Goal: Task Accomplishment & Management: Use online tool/utility

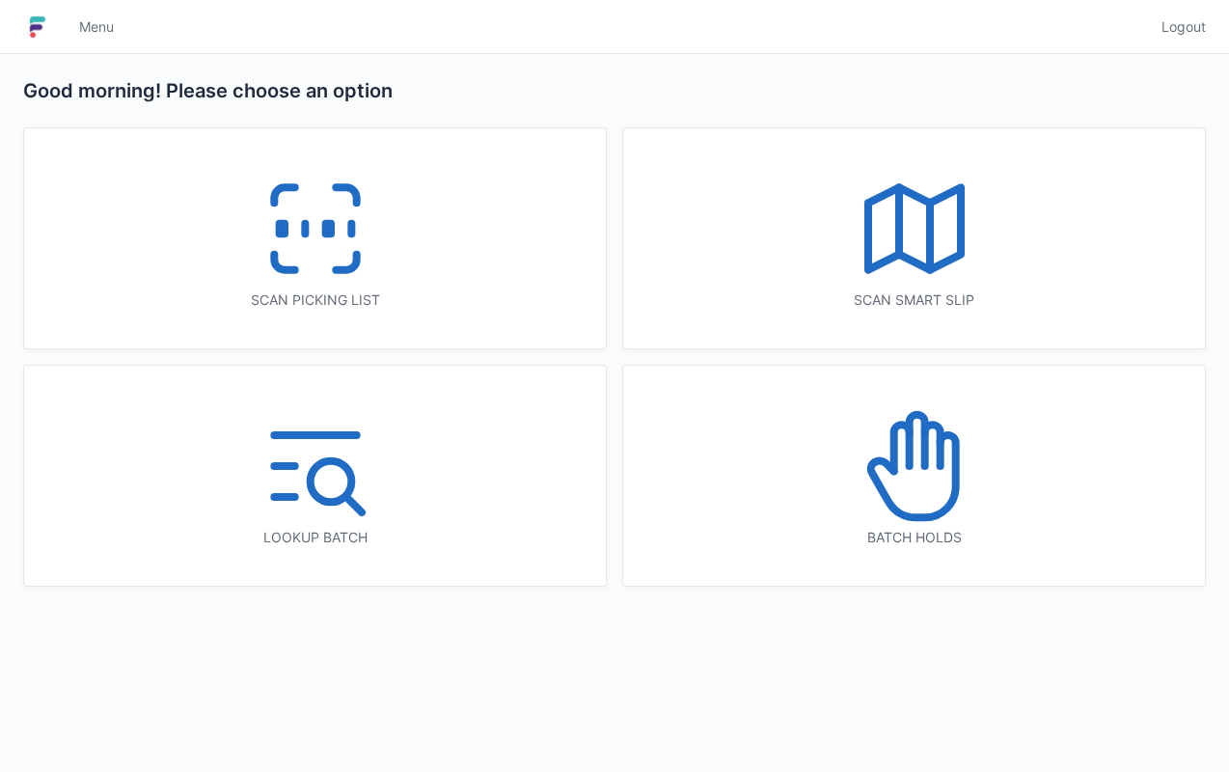
click at [920, 473] on icon at bounding box center [914, 465] width 123 height 123
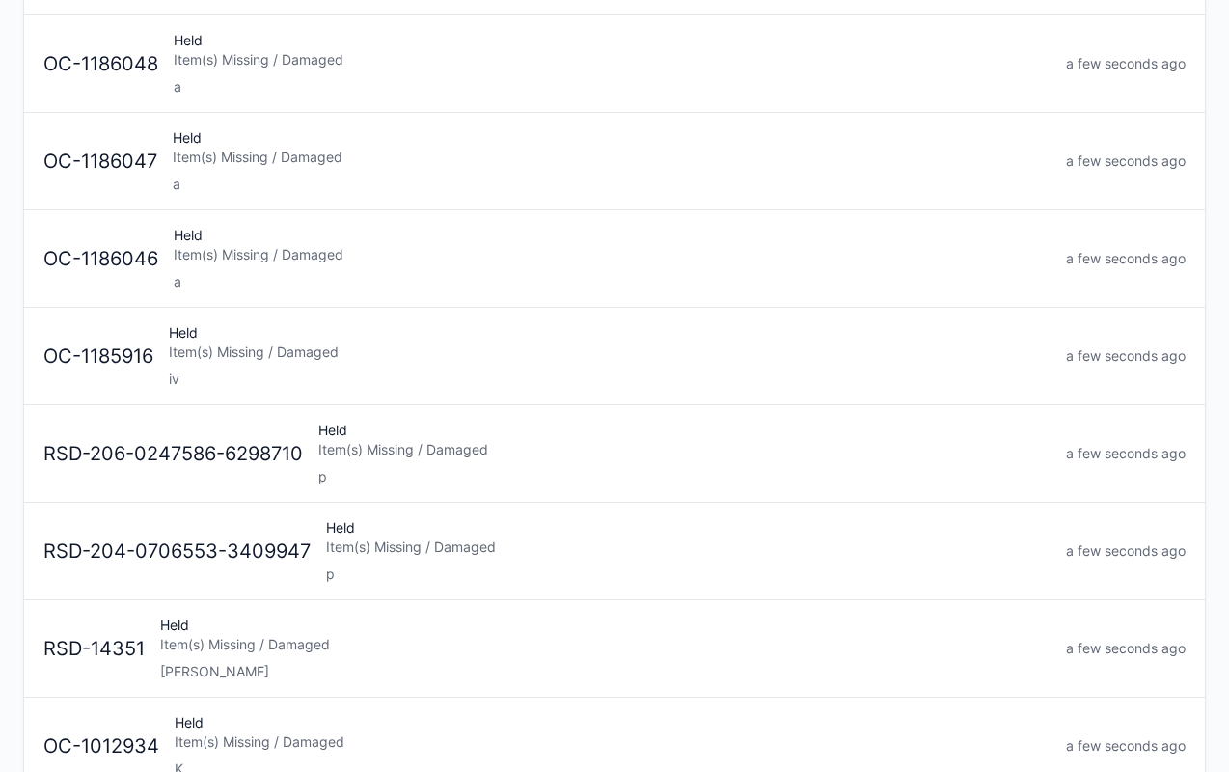
scroll to position [986, 0]
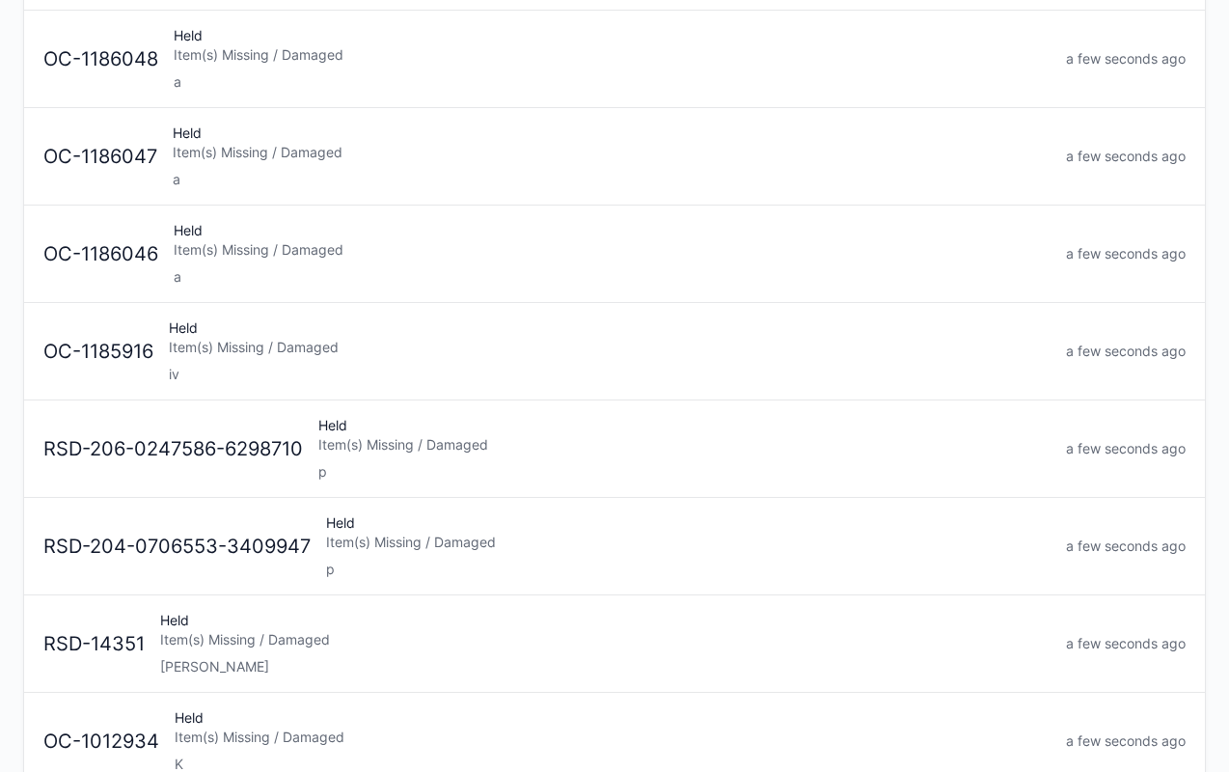
click at [326, 326] on div "Held Item(s) Missing / Damaged iv" at bounding box center [609, 351] width 897 height 66
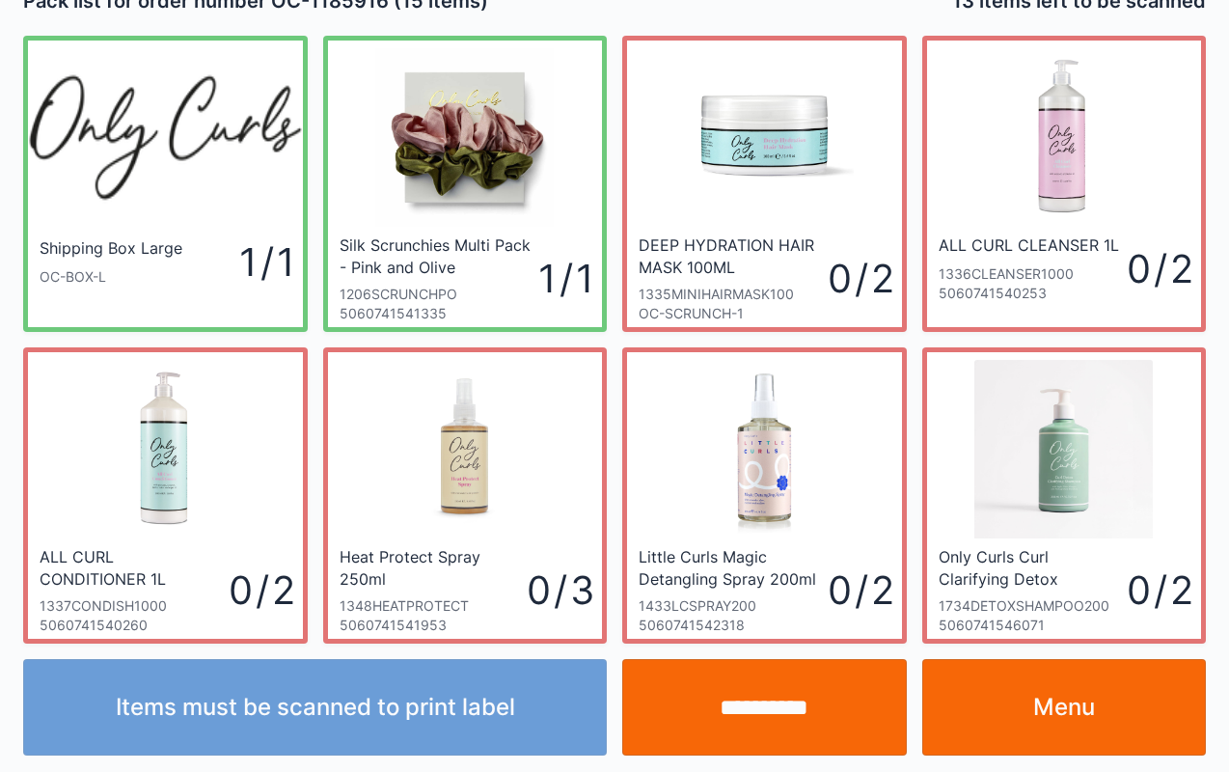
scroll to position [35, 0]
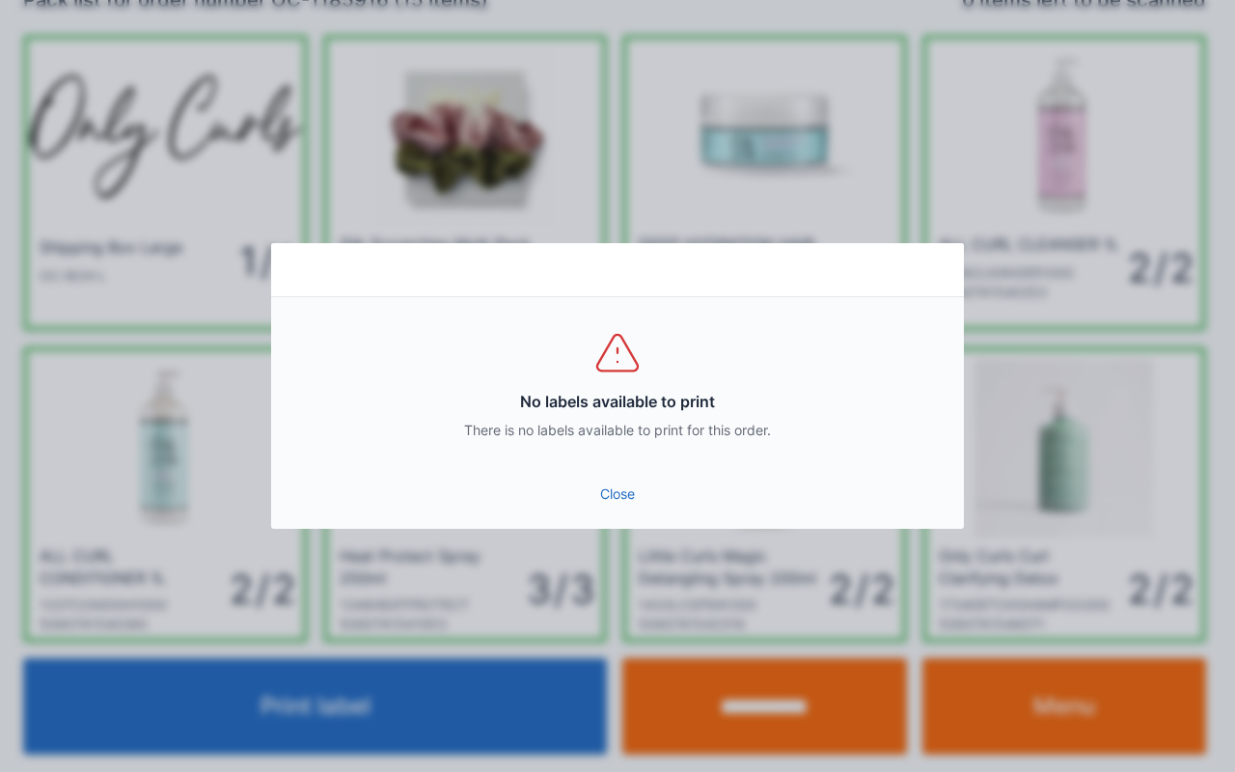
click at [646, 492] on link "Close" at bounding box center [617, 493] width 662 height 35
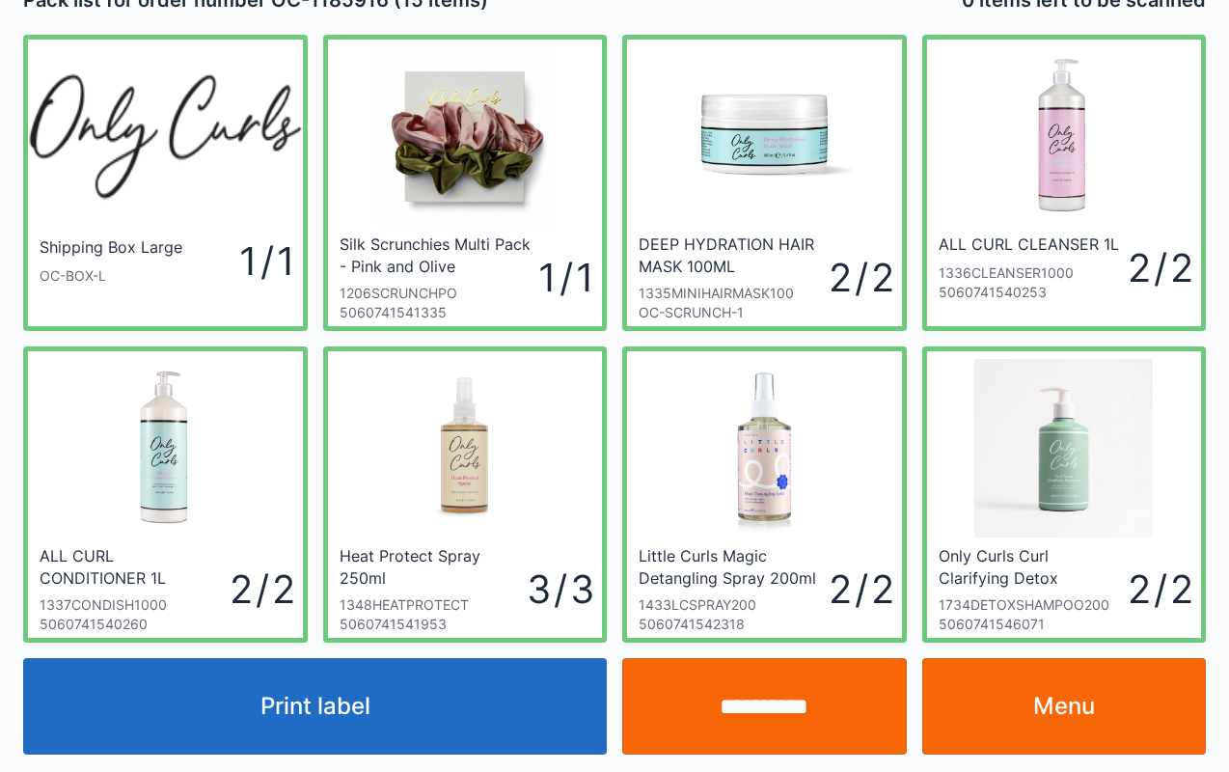
click at [1054, 699] on link "Menu" at bounding box center [1064, 706] width 285 height 96
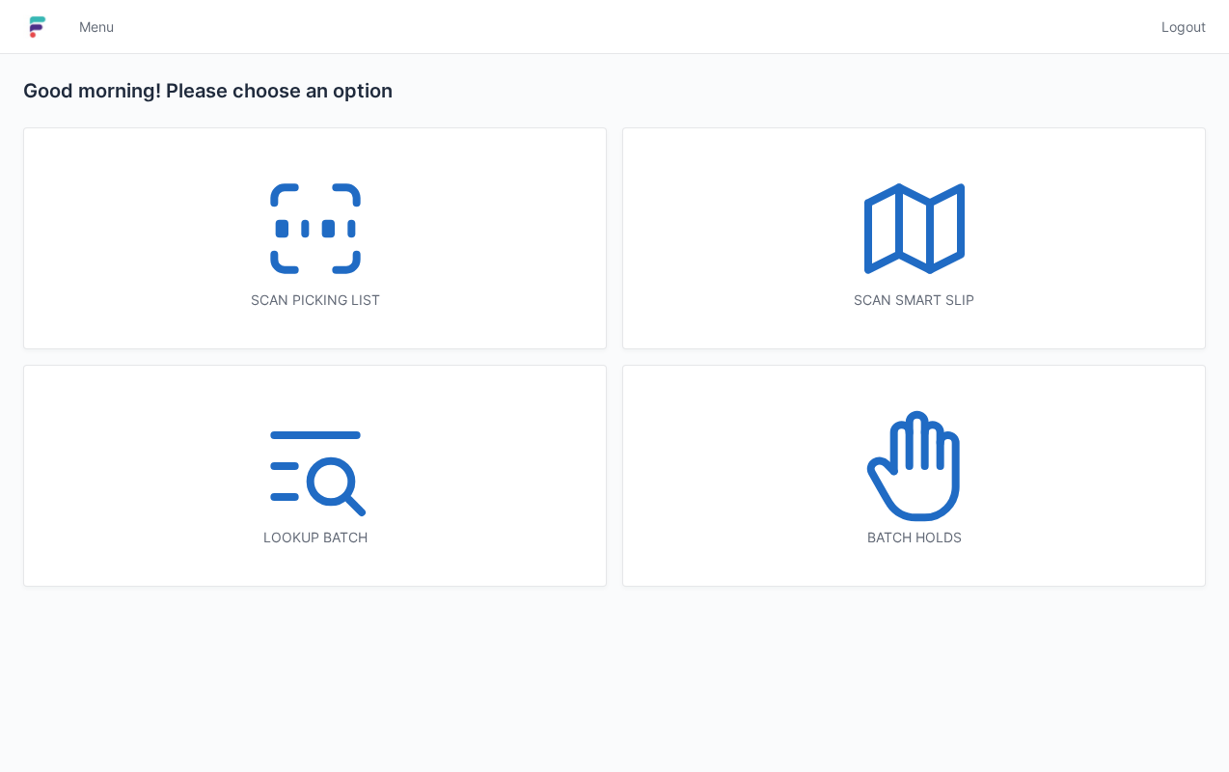
click at [315, 238] on icon at bounding box center [315, 228] width 123 height 123
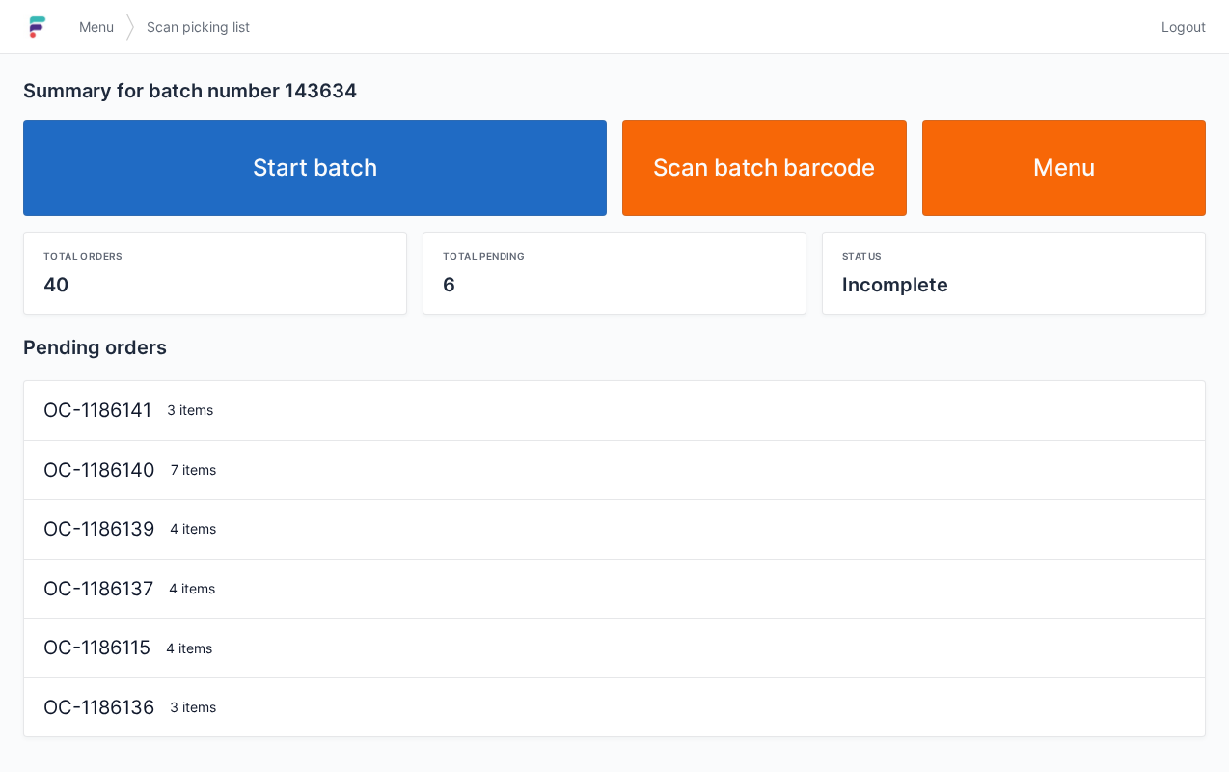
click at [357, 150] on link "Start batch" at bounding box center [315, 168] width 584 height 96
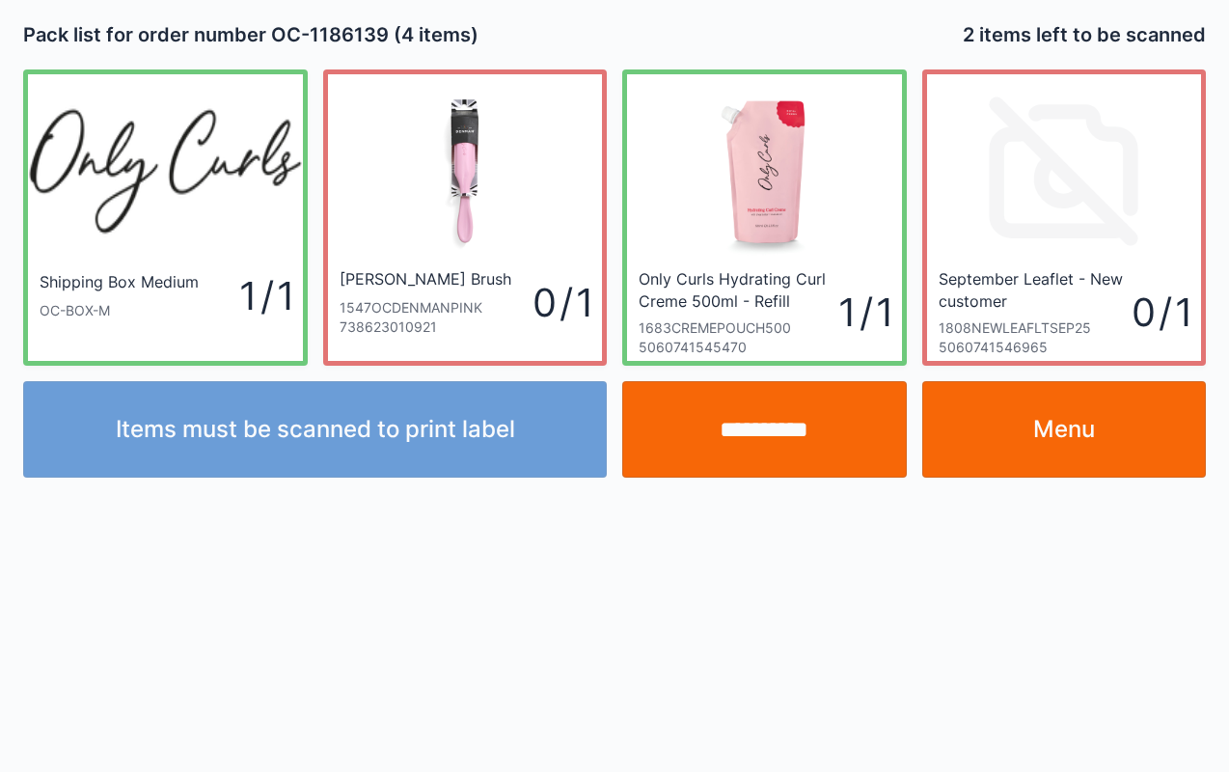
click at [764, 440] on input "**********" at bounding box center [764, 429] width 285 height 96
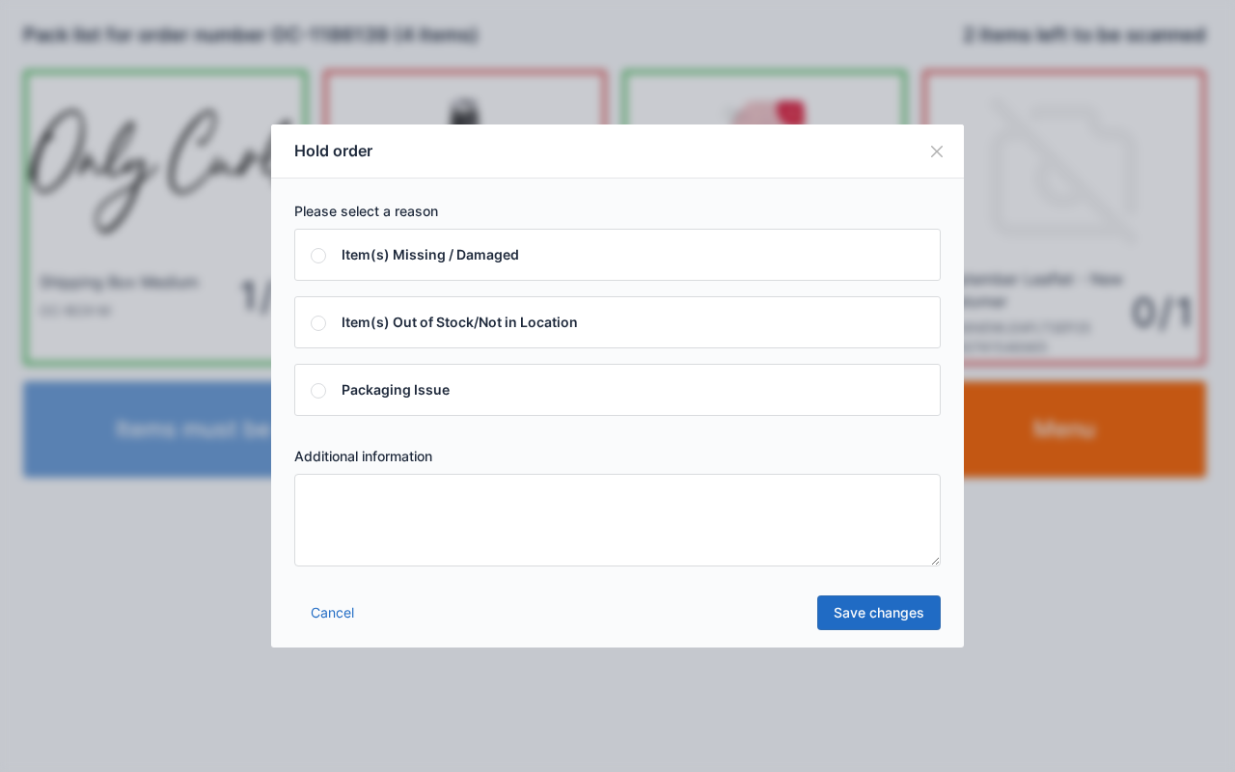
click at [606, 496] on textarea at bounding box center [617, 520] width 646 height 93
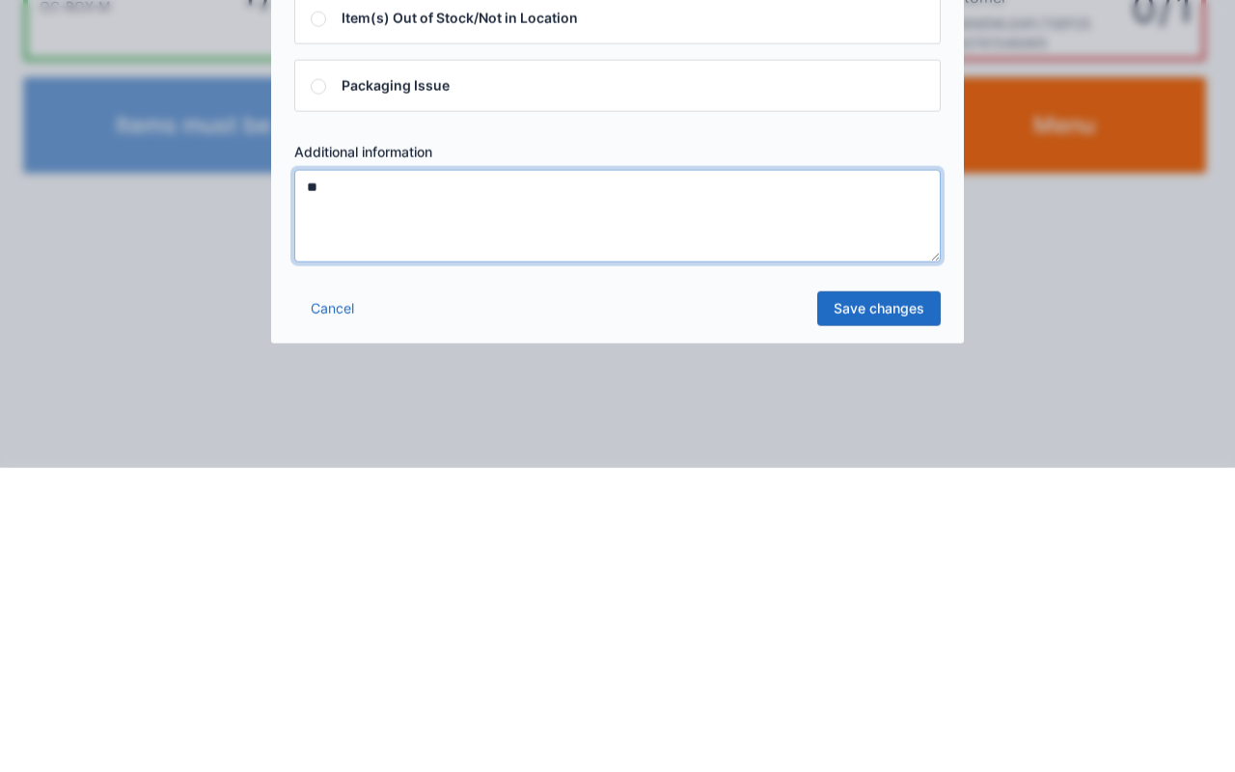
type textarea "**"
click at [888, 597] on link "Save changes" at bounding box center [878, 612] width 123 height 35
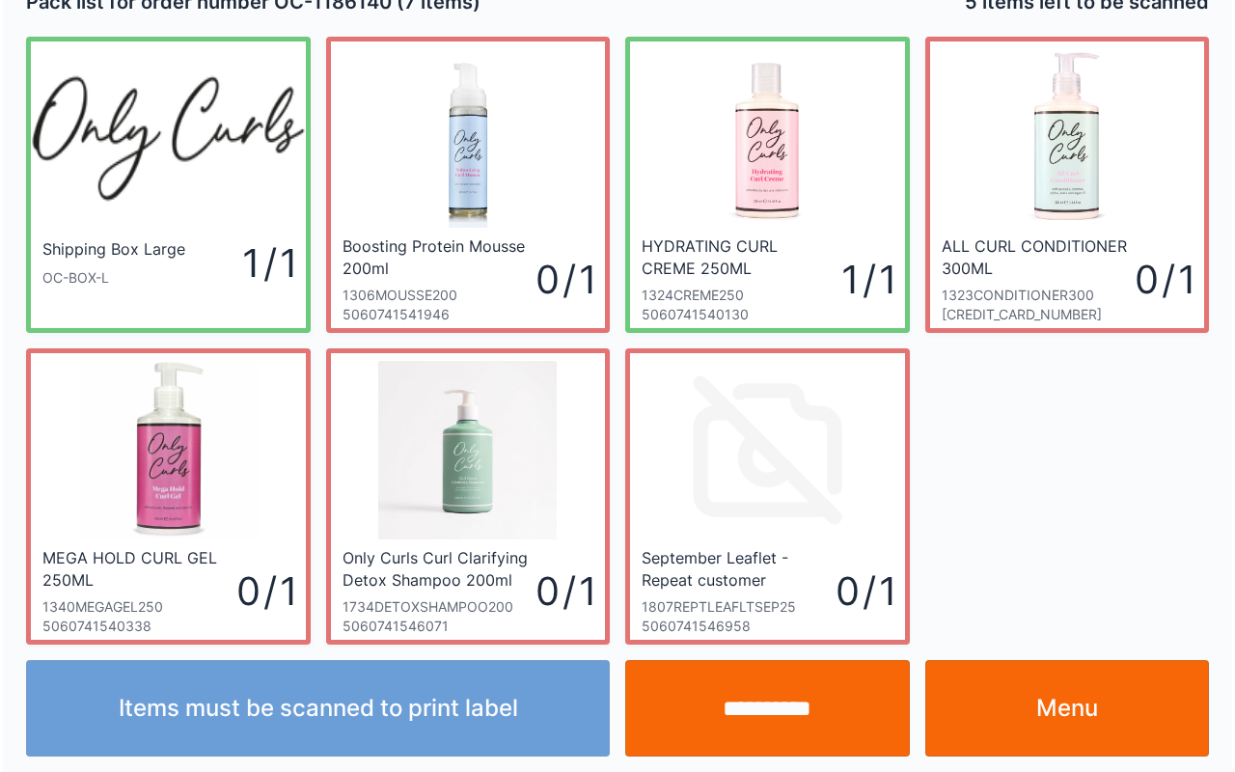
scroll to position [35, 0]
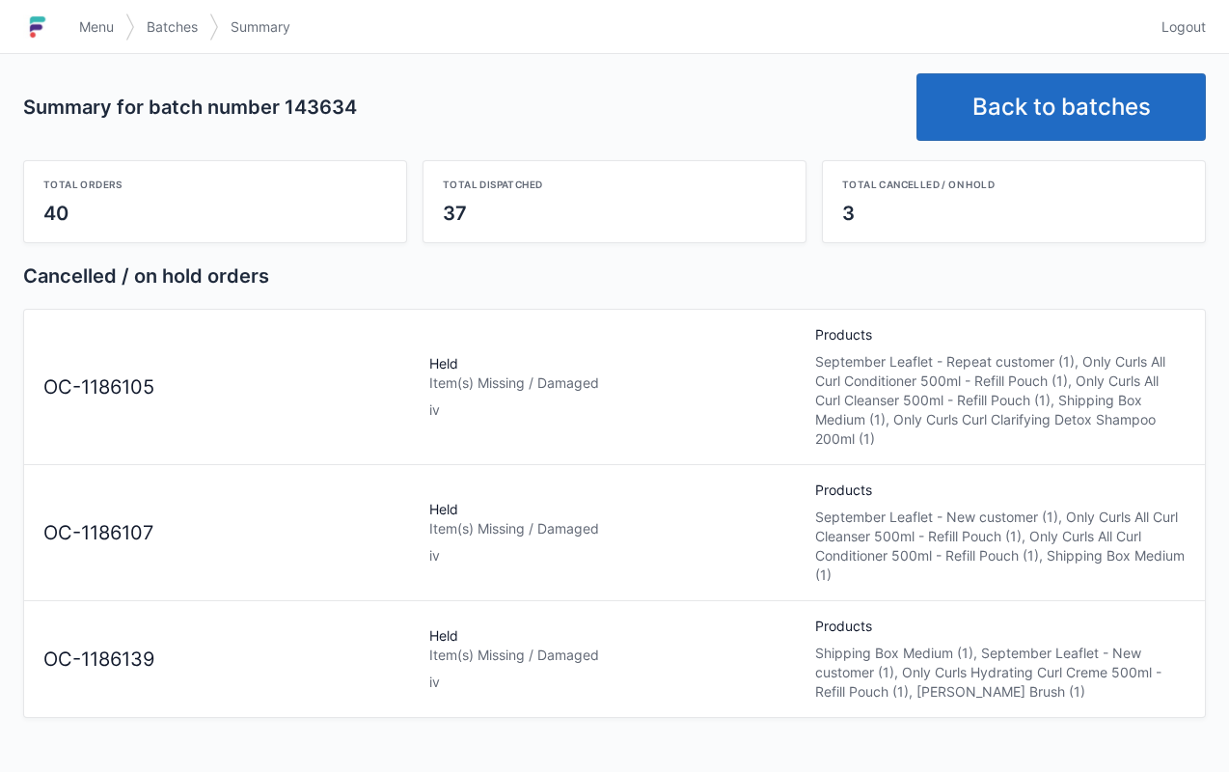
click at [1086, 95] on link "Back to batches" at bounding box center [1060, 107] width 289 height 68
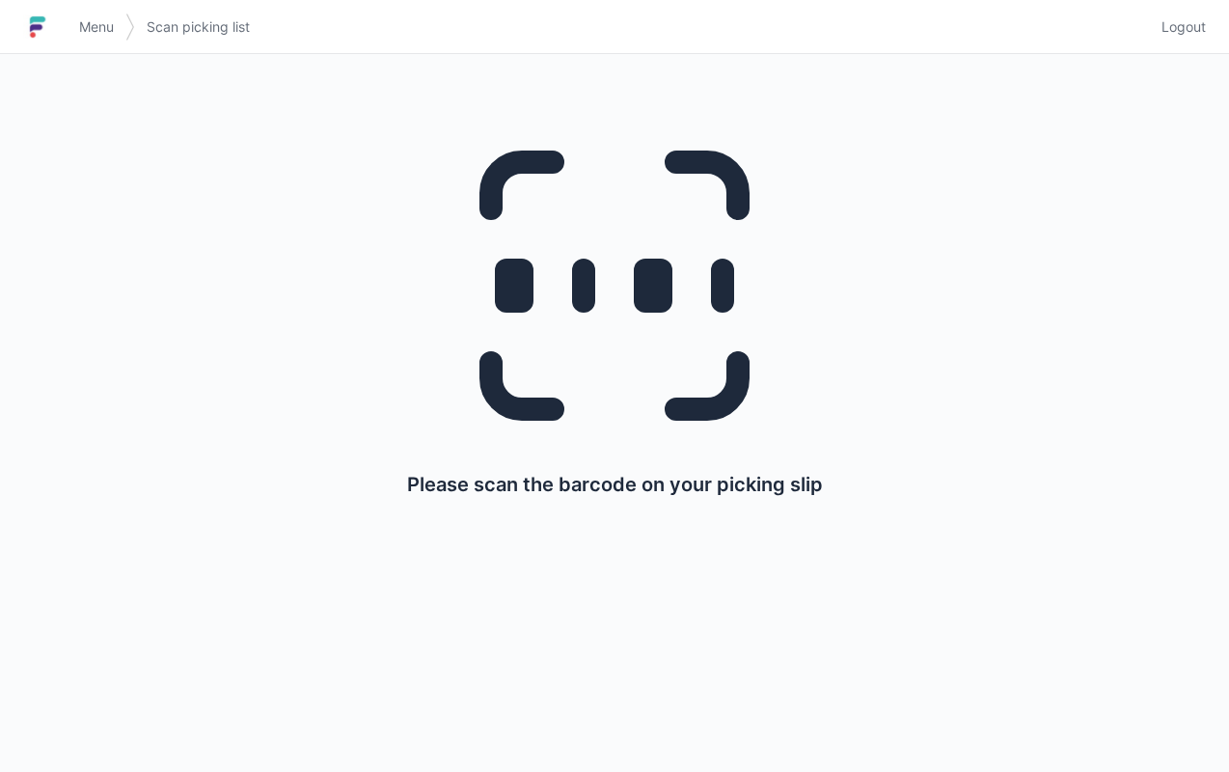
click at [94, 25] on span "Menu" at bounding box center [96, 26] width 35 height 19
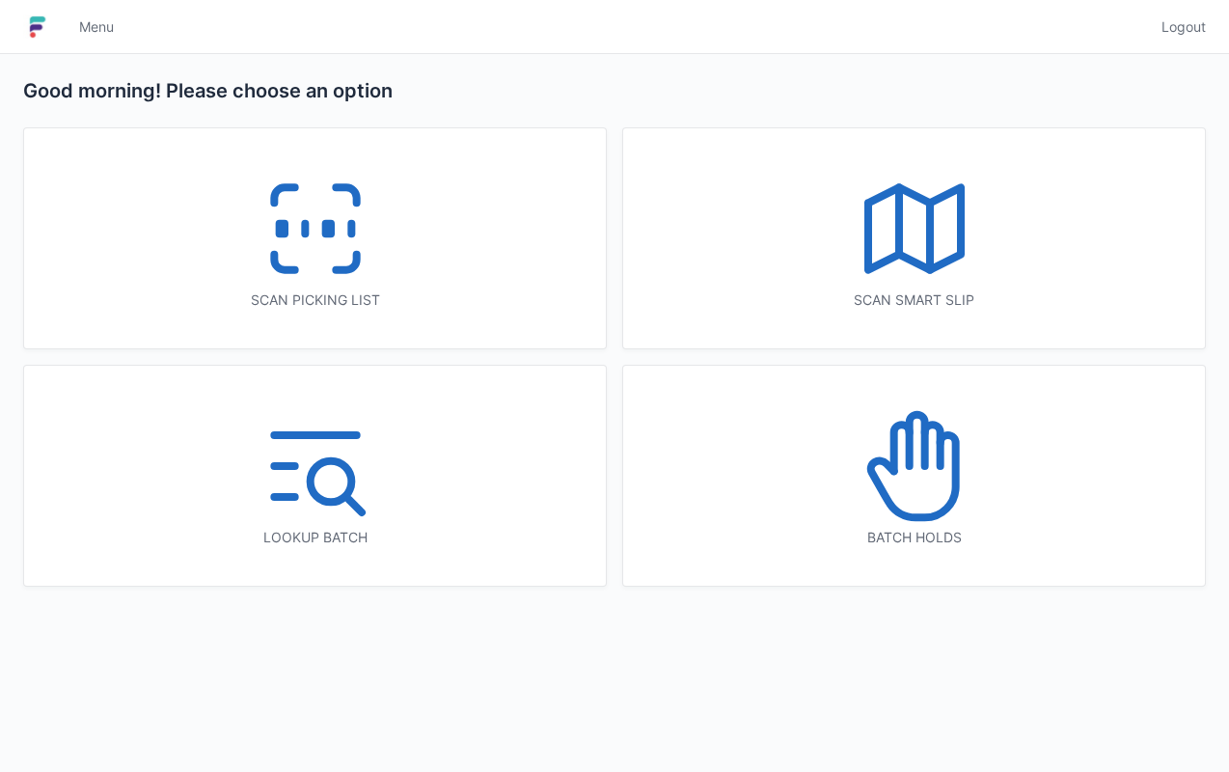
click at [899, 461] on icon at bounding box center [914, 465] width 123 height 123
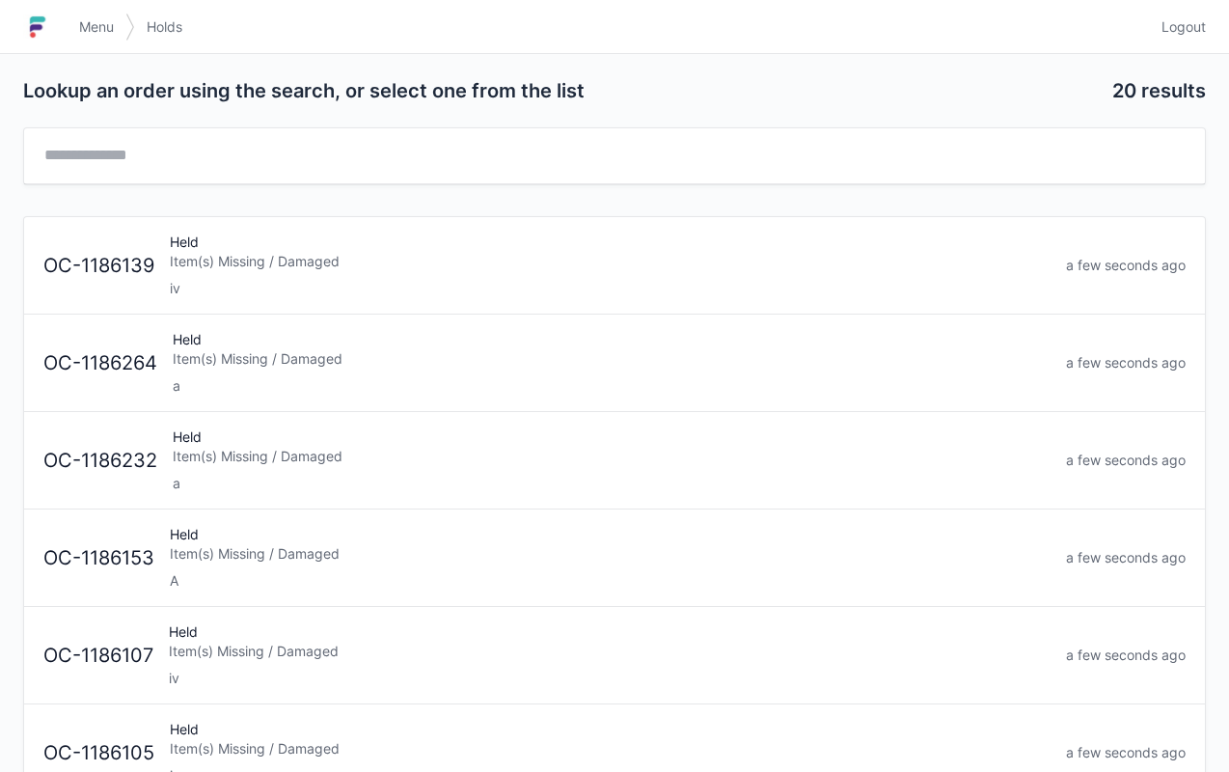
click at [308, 232] on div "Held Item(s) Missing / Damaged iv" at bounding box center [610, 265] width 896 height 66
click at [97, 25] on span "Menu" at bounding box center [96, 26] width 35 height 19
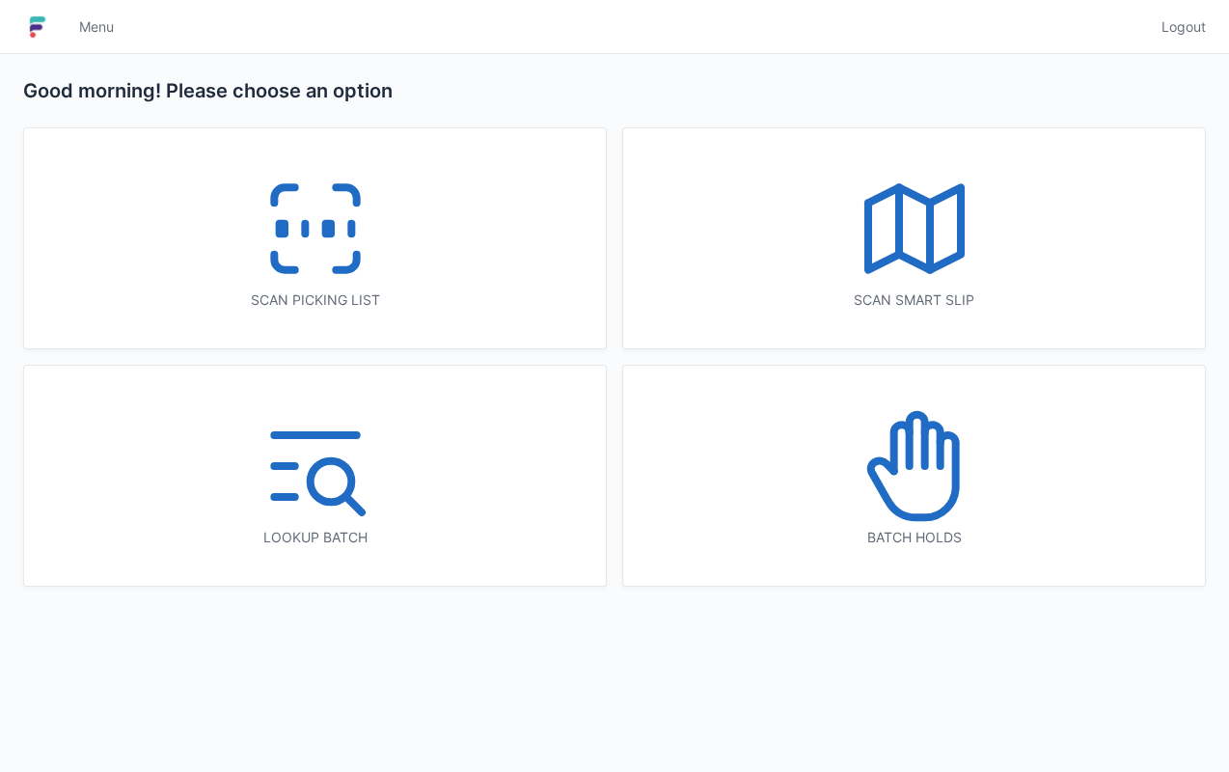
click at [281, 208] on icon at bounding box center [315, 228] width 123 height 123
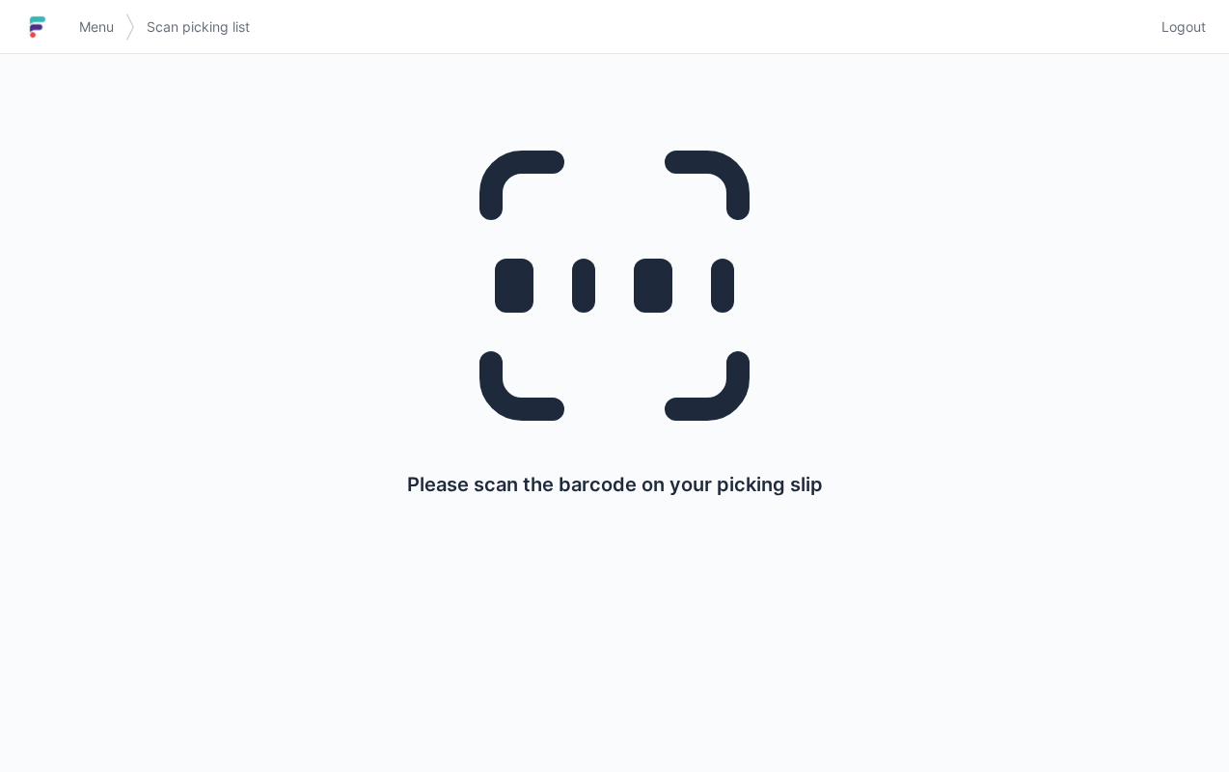
click at [100, 22] on span "Menu" at bounding box center [96, 26] width 35 height 19
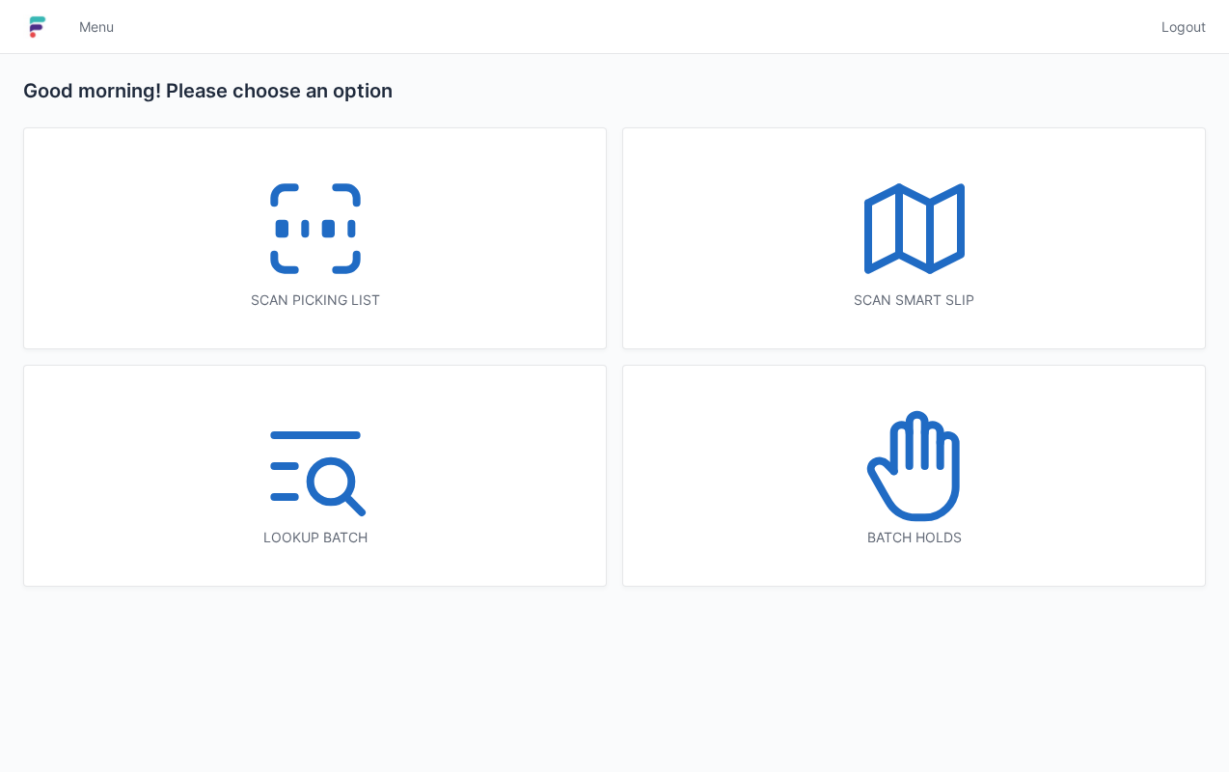
click at [899, 224] on line at bounding box center [899, 220] width 0 height 67
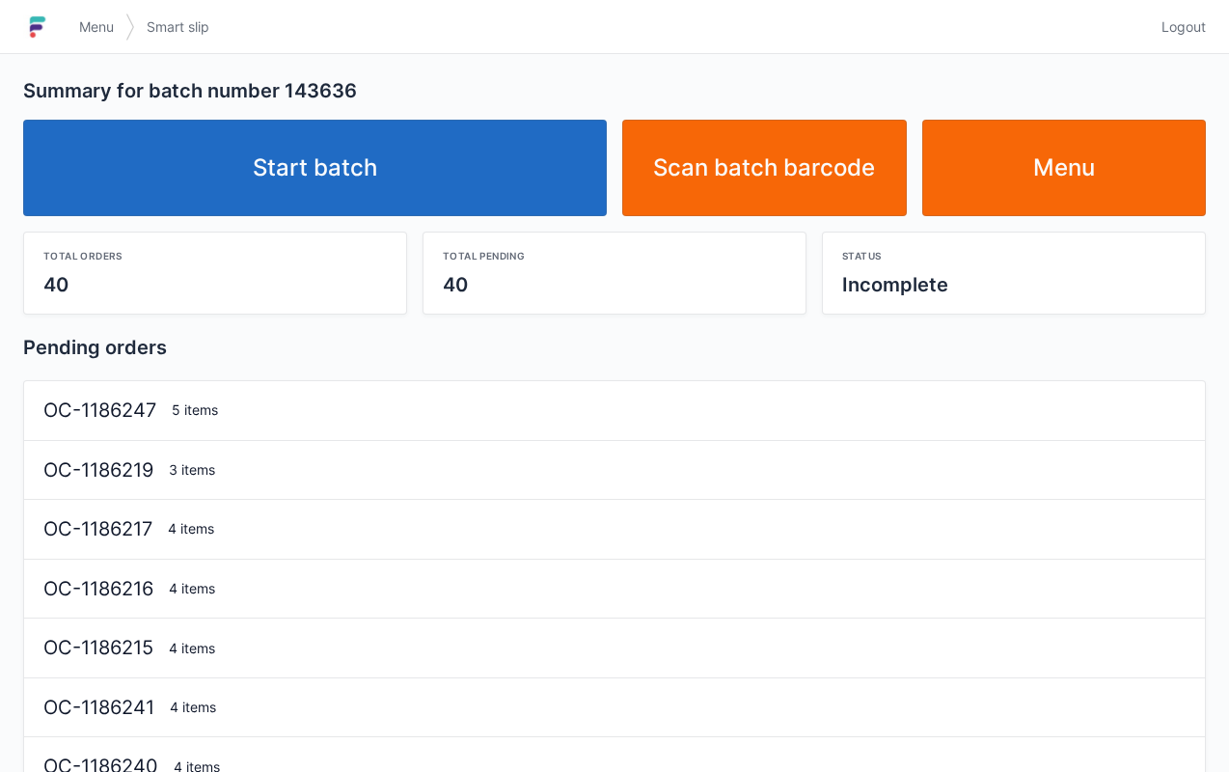
click at [369, 170] on link "Start batch" at bounding box center [315, 168] width 584 height 96
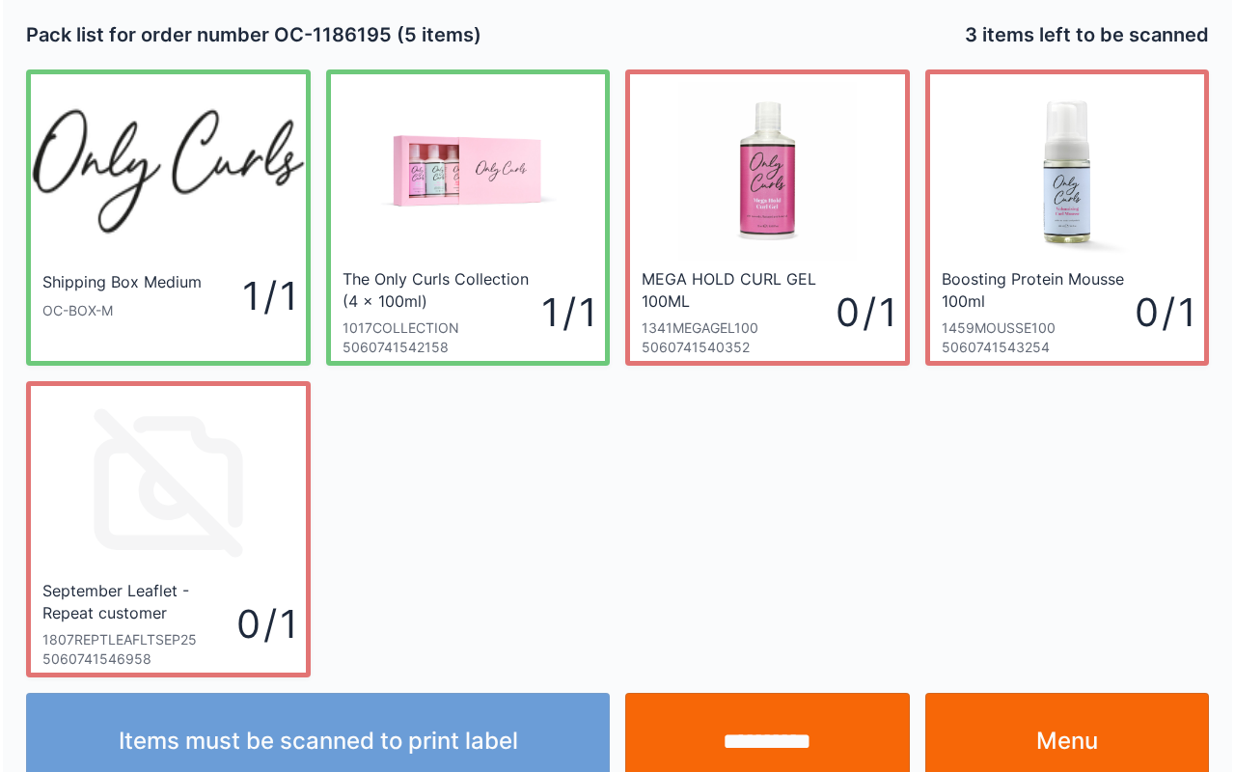
scroll to position [35, 0]
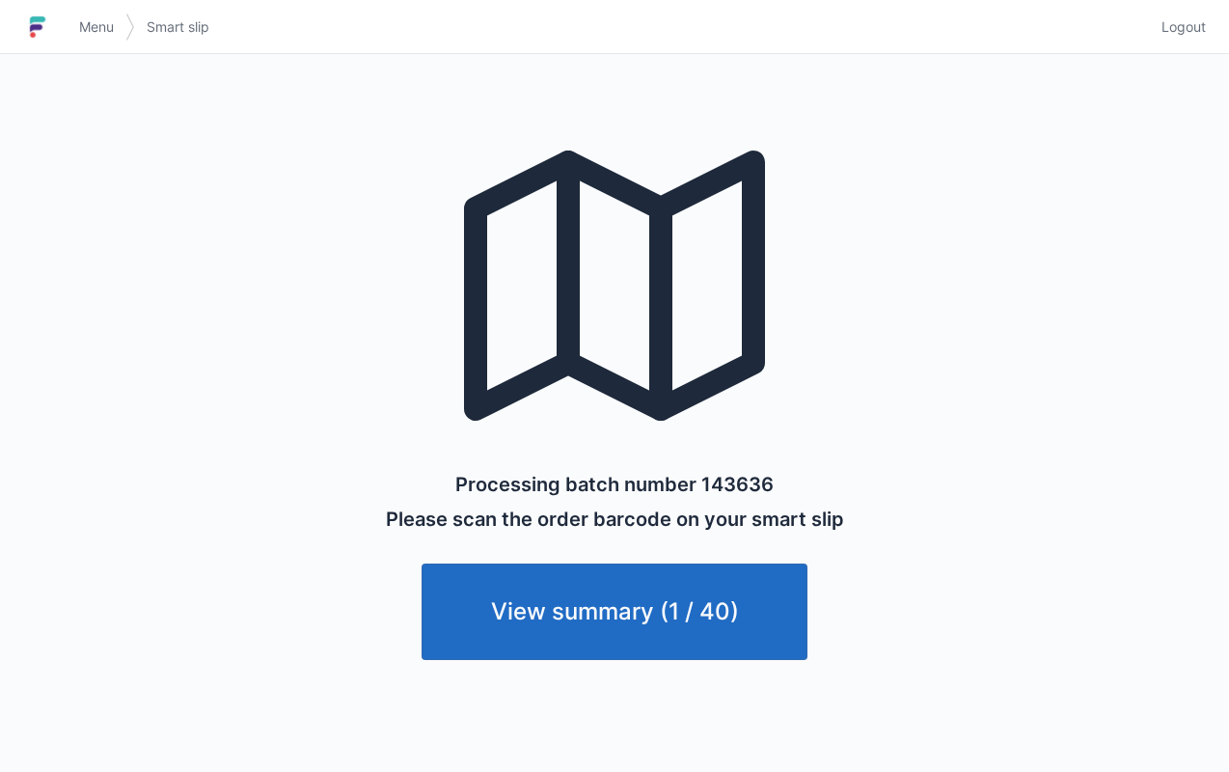
click at [87, 26] on span "Menu" at bounding box center [96, 26] width 35 height 19
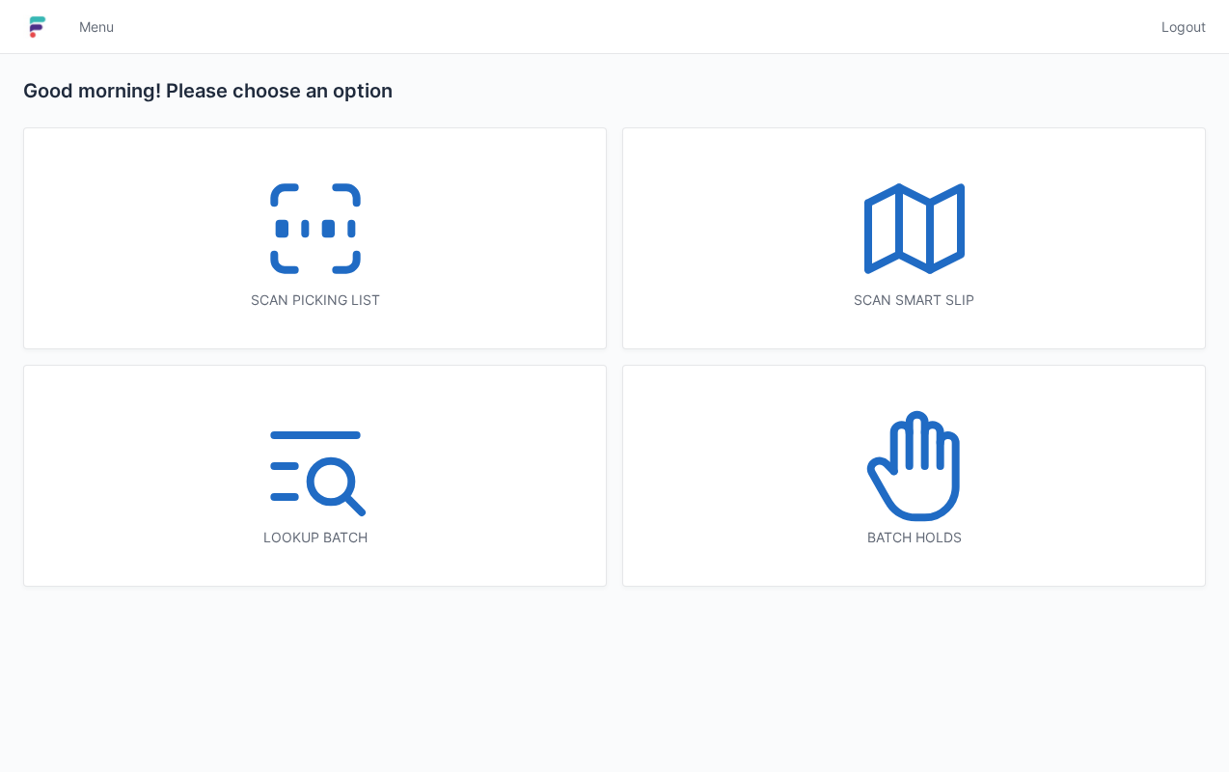
click at [451, 232] on div "Scan picking list" at bounding box center [315, 238] width 582 height 220
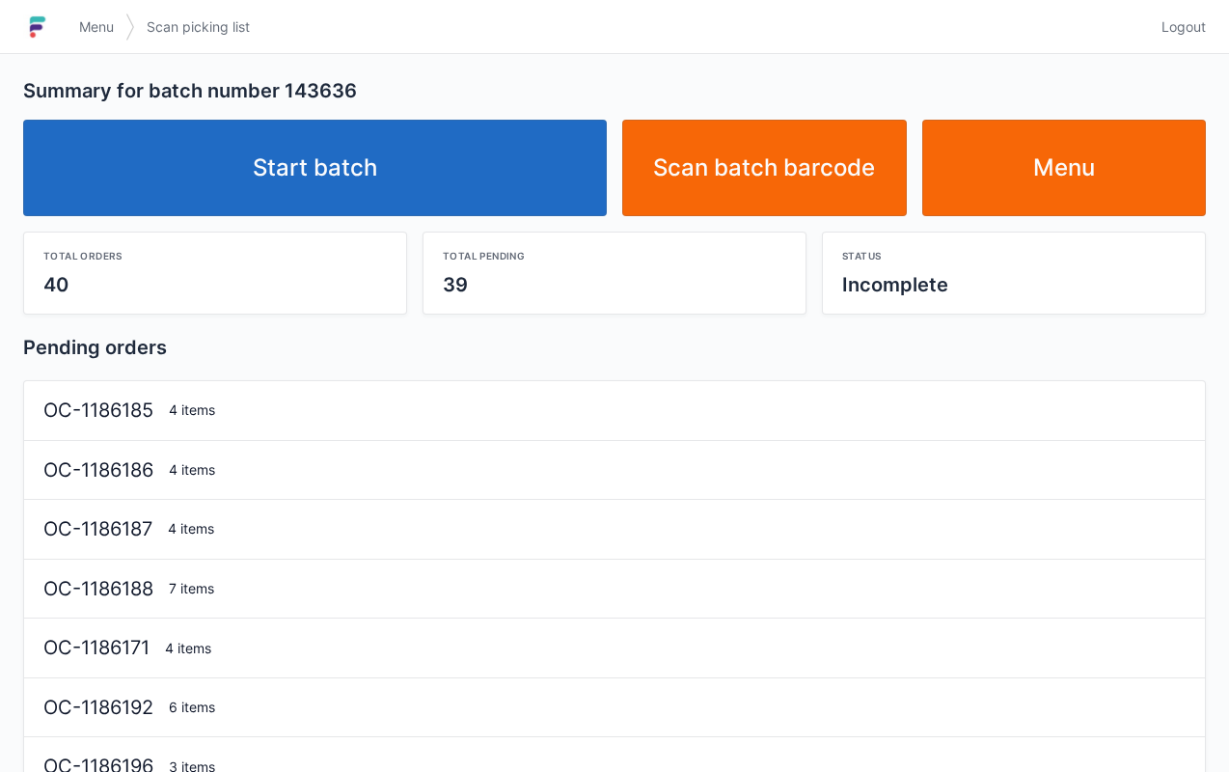
click at [390, 162] on link "Start batch" at bounding box center [315, 168] width 584 height 96
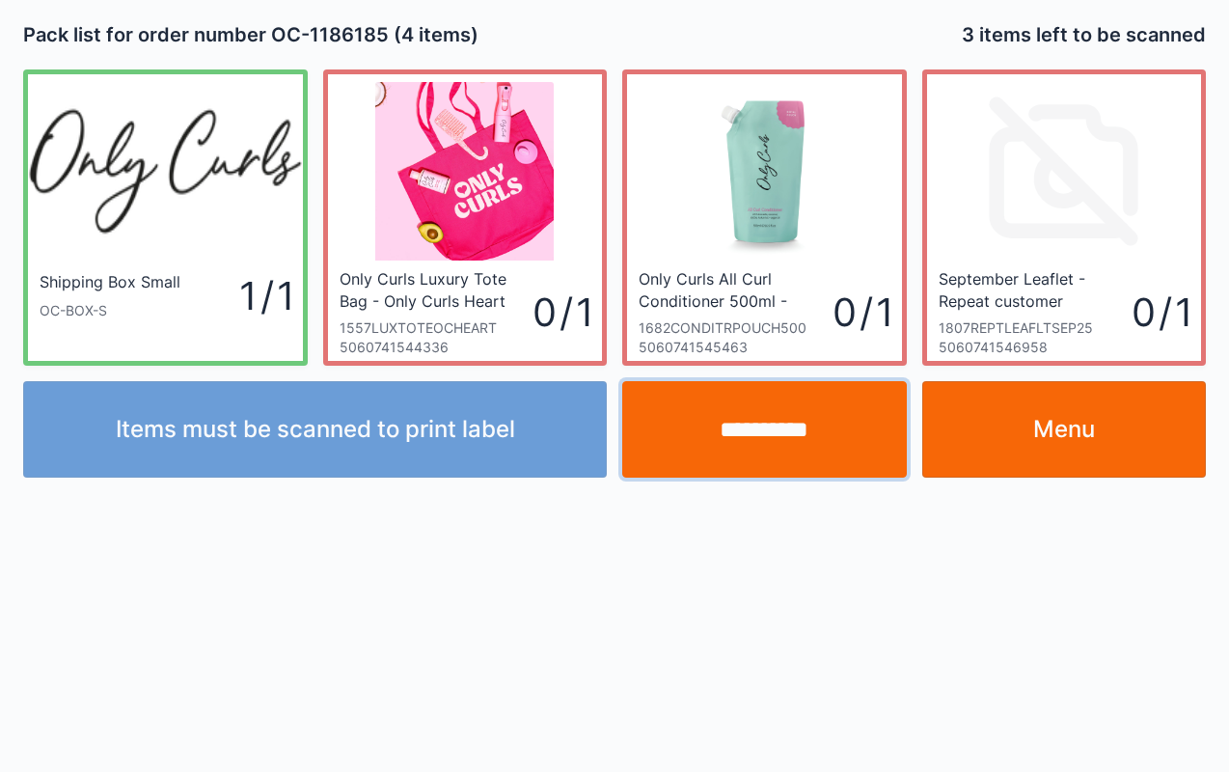
click at [787, 432] on input "**********" at bounding box center [764, 429] width 285 height 96
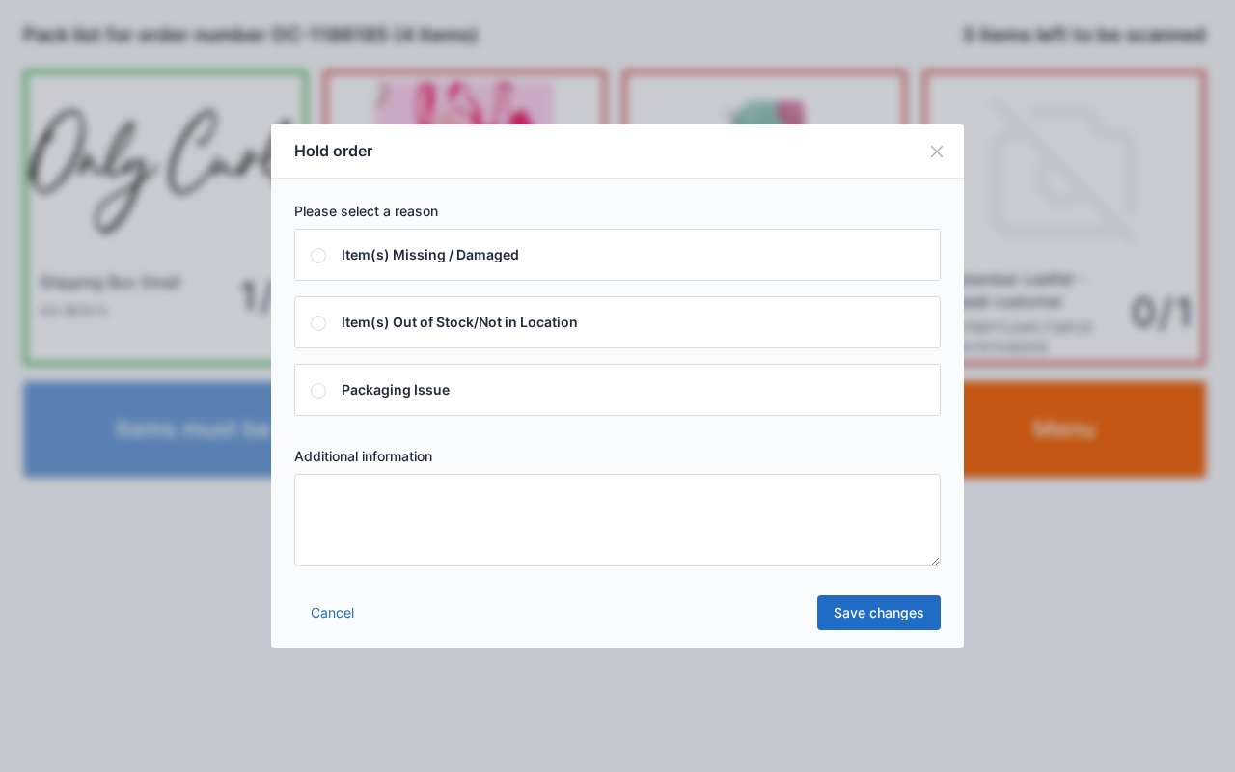
click at [769, 521] on textarea at bounding box center [617, 520] width 646 height 93
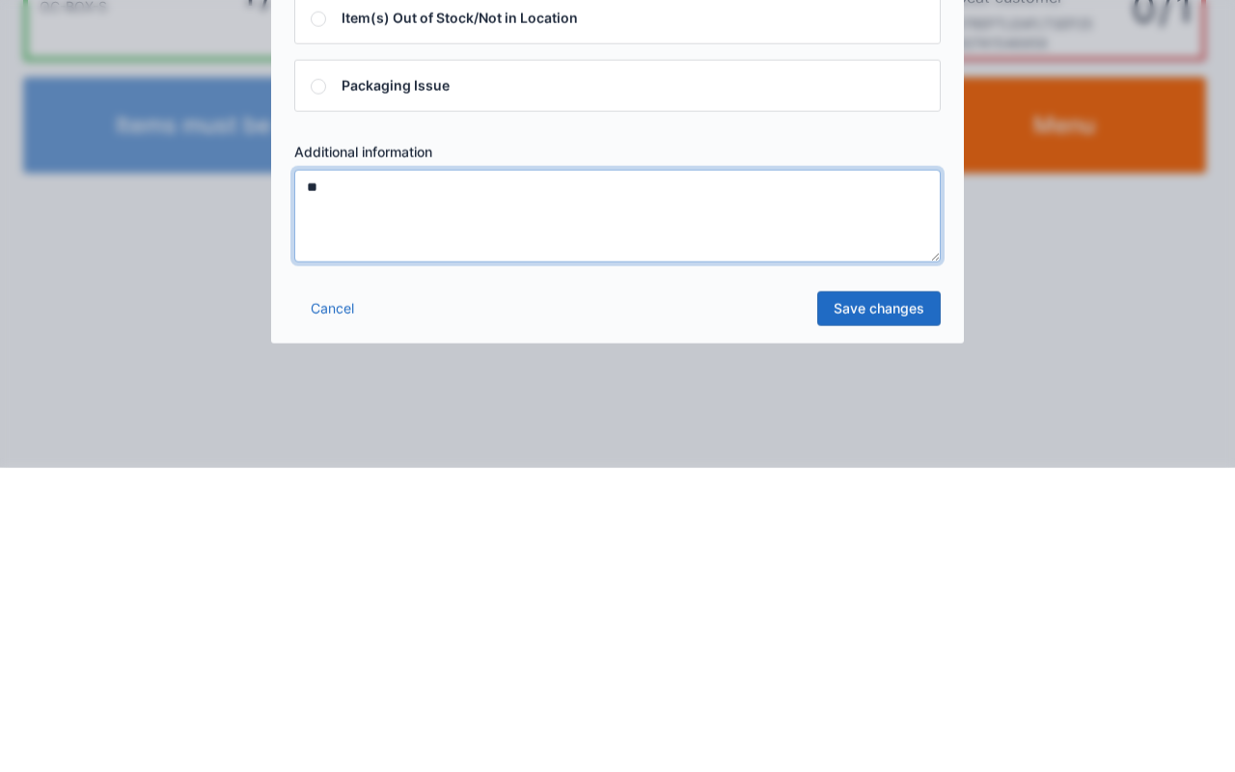
type textarea "**"
click at [874, 619] on link "Save changes" at bounding box center [878, 612] width 123 height 35
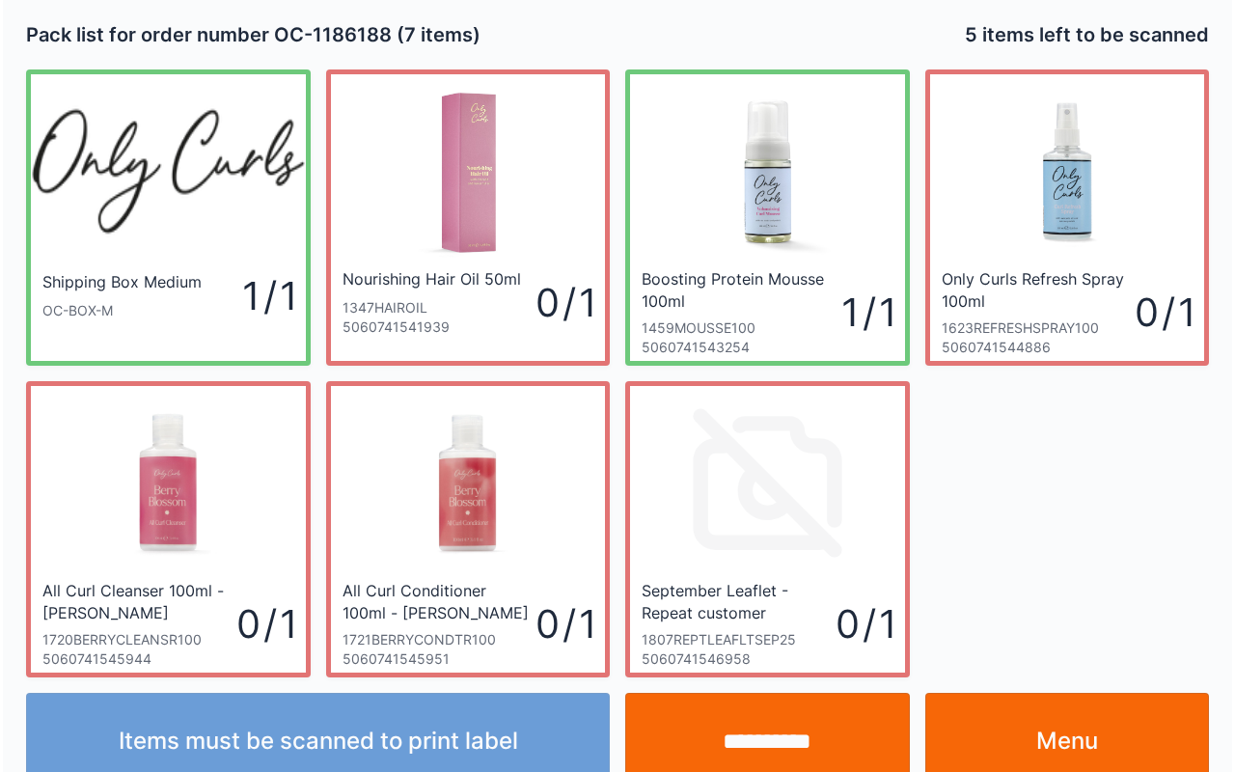
scroll to position [35, 0]
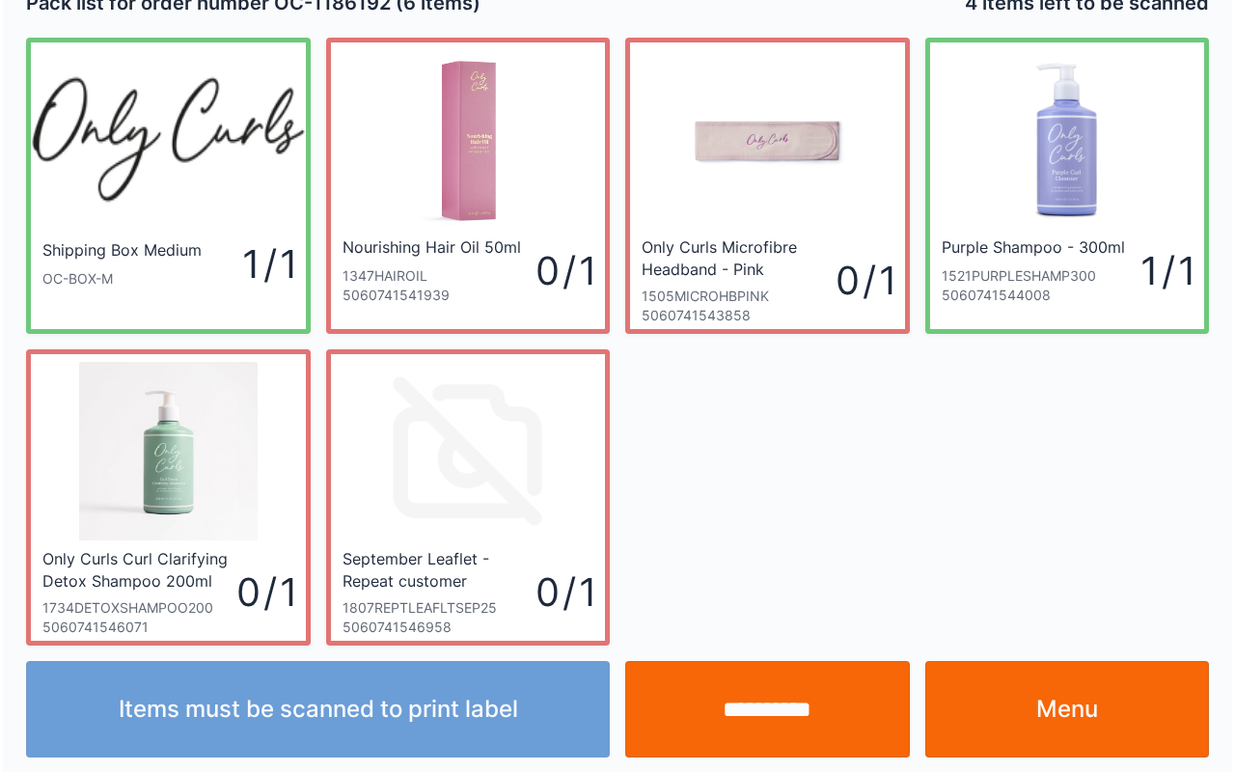
scroll to position [35, 0]
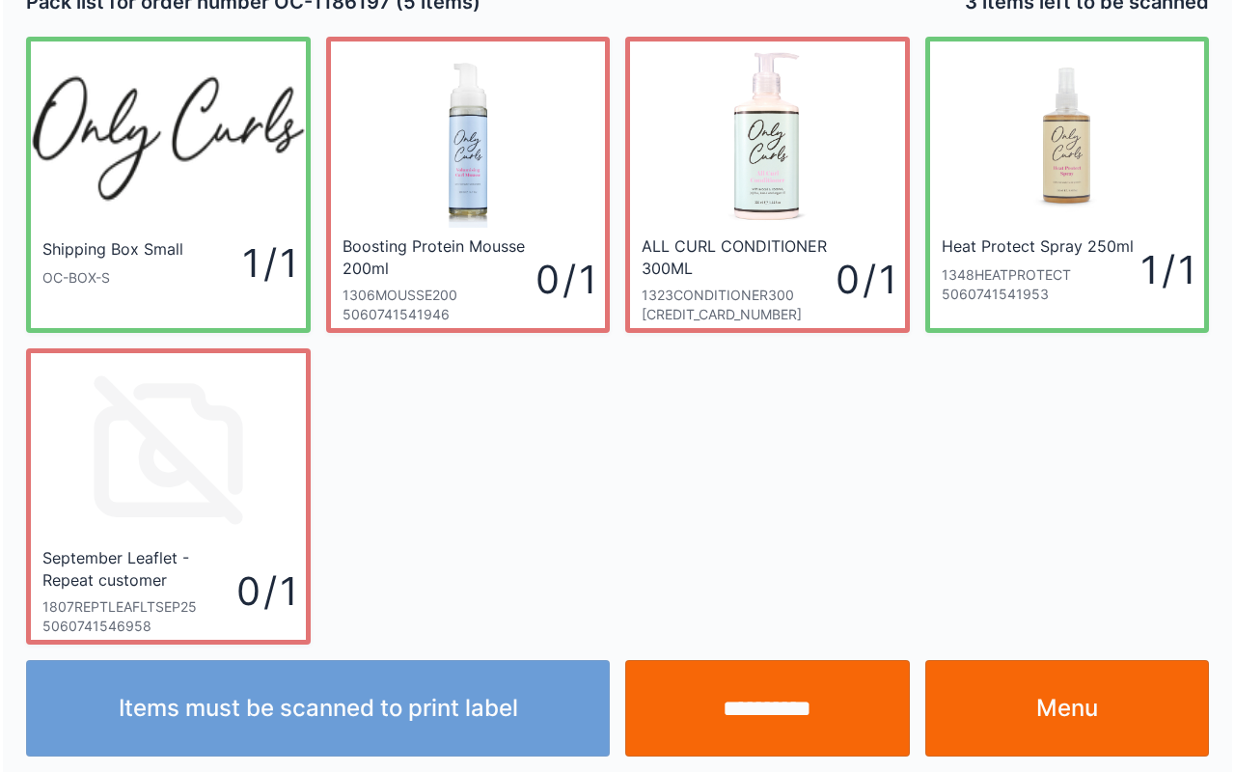
scroll to position [35, 0]
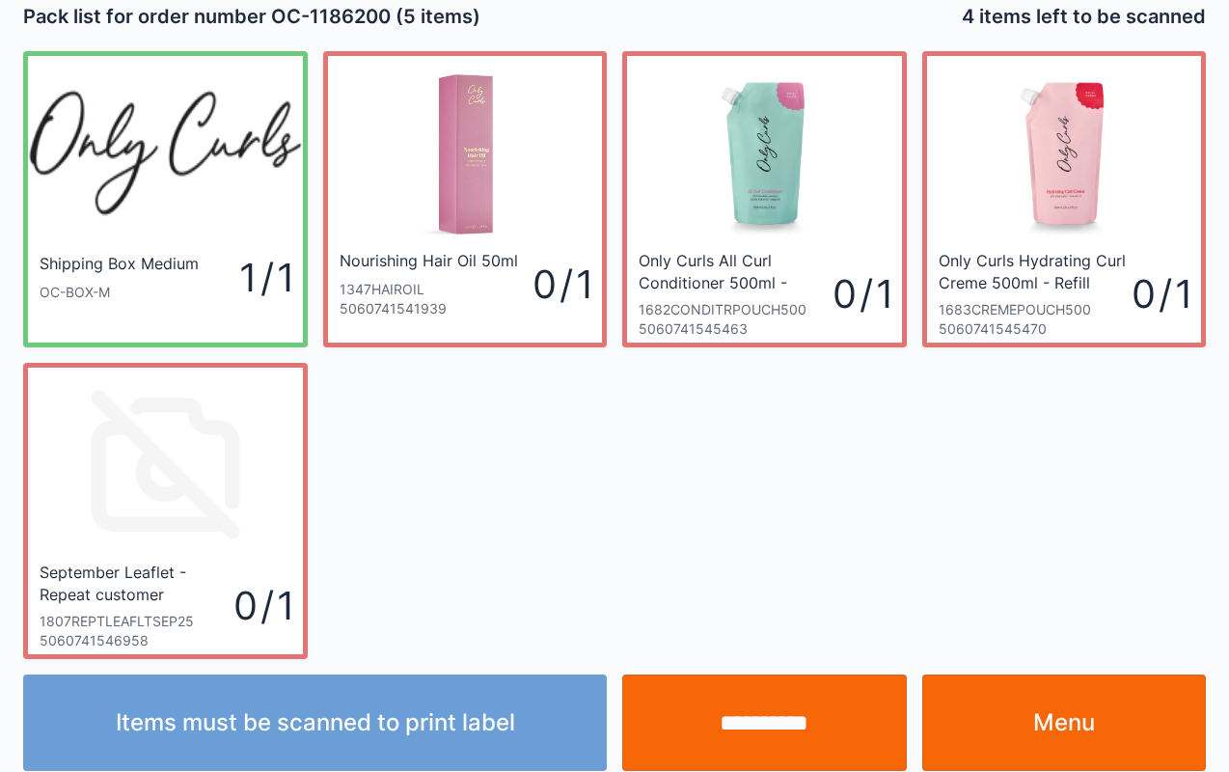
scroll to position [23, 0]
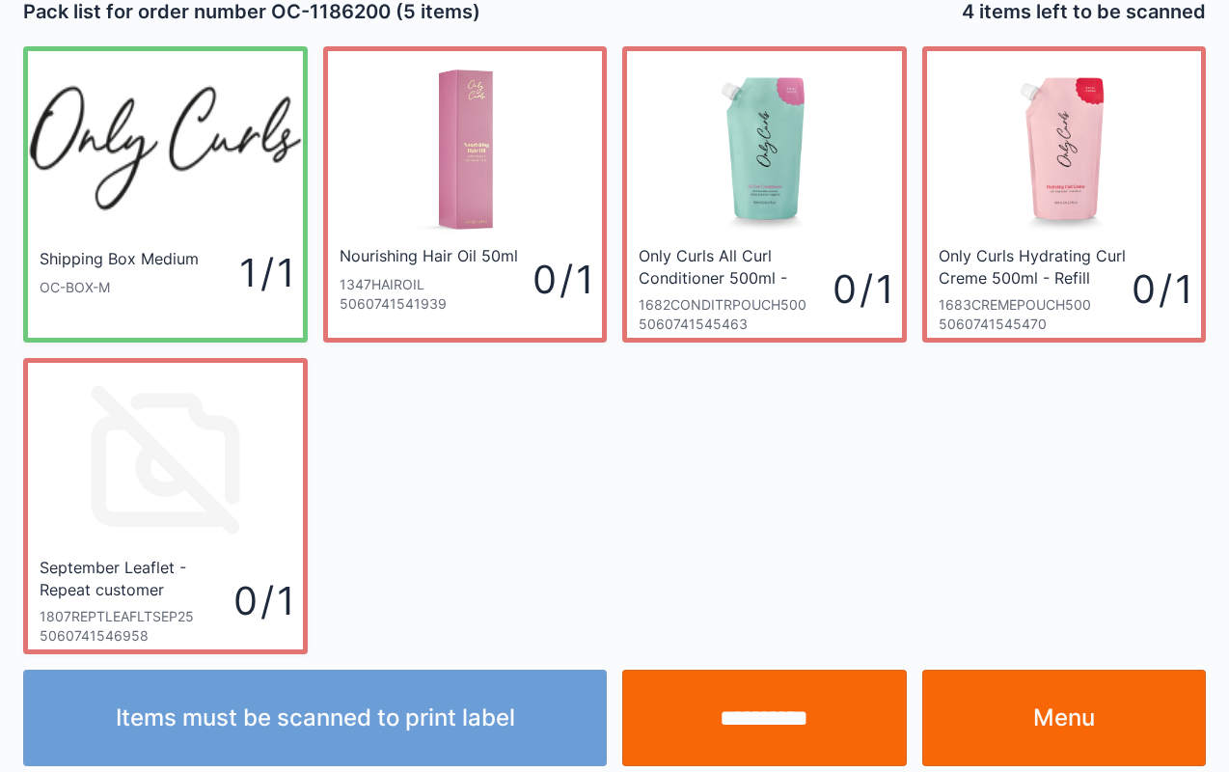
click at [1059, 711] on link "Menu" at bounding box center [1064, 717] width 285 height 96
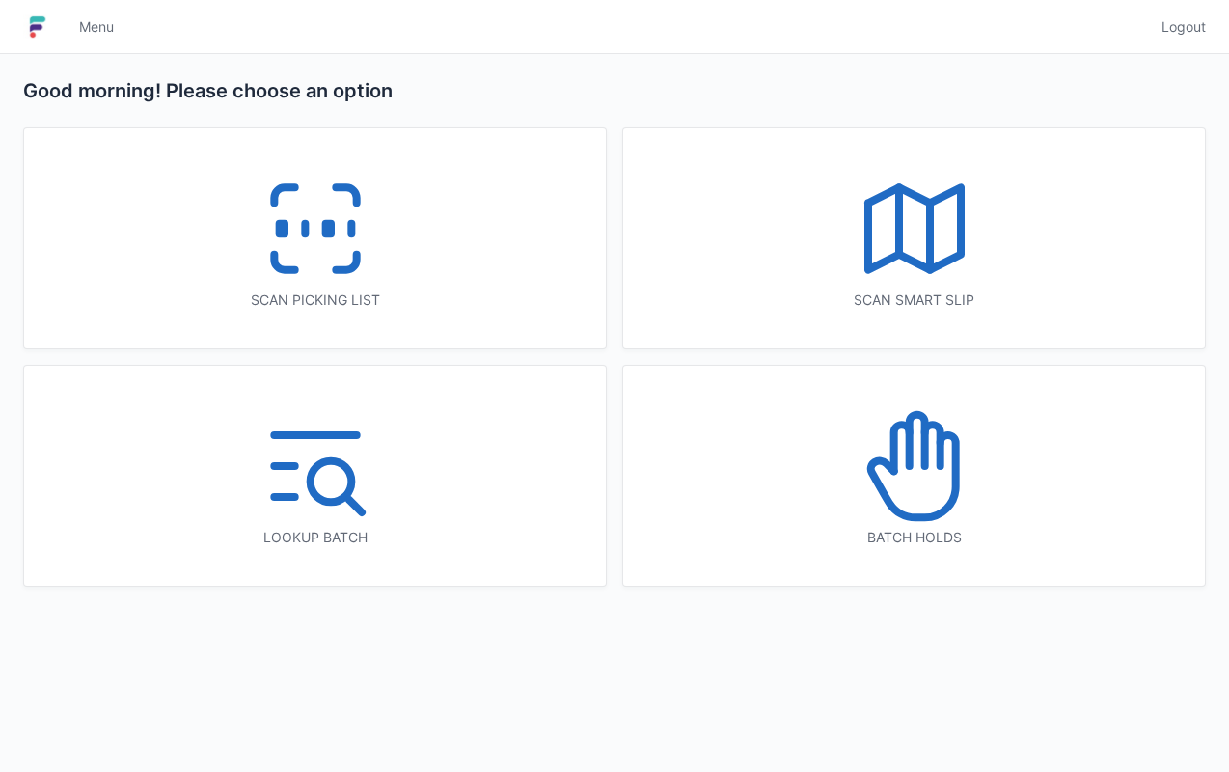
click at [327, 224] on rect at bounding box center [327, 229] width 5 height 11
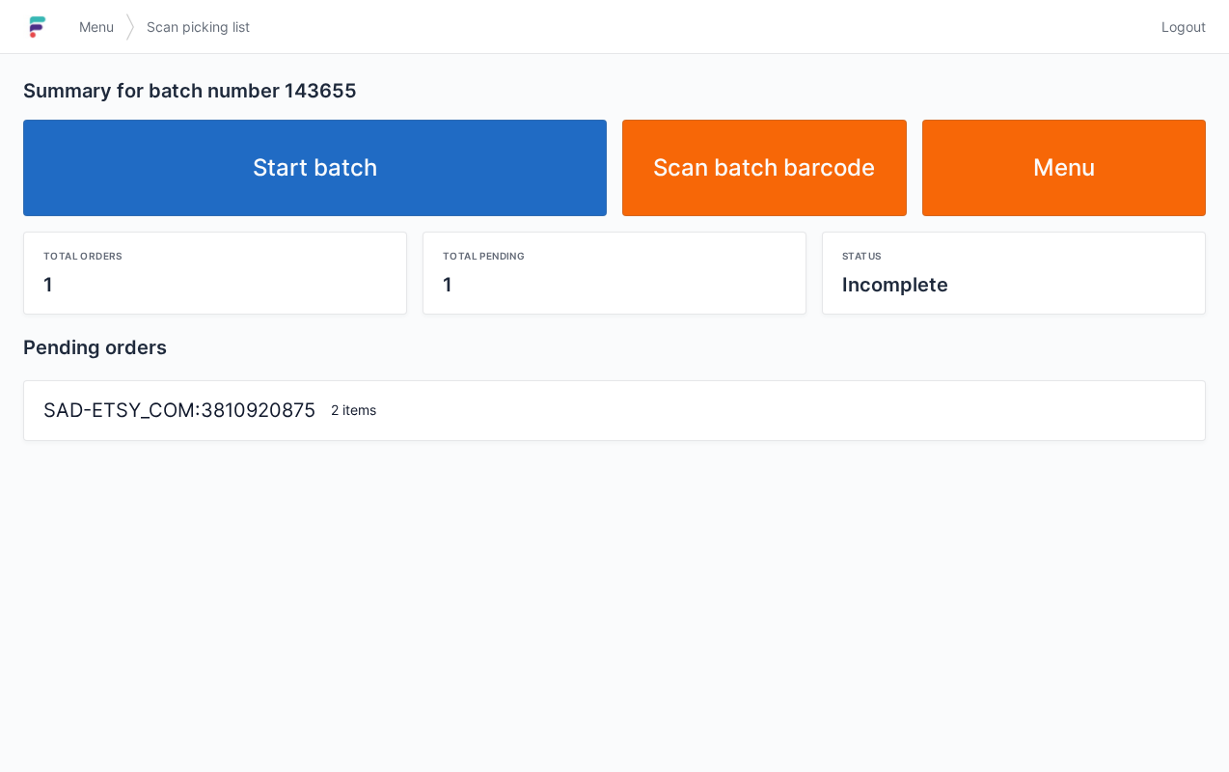
click at [353, 150] on link "Start batch" at bounding box center [315, 168] width 584 height 96
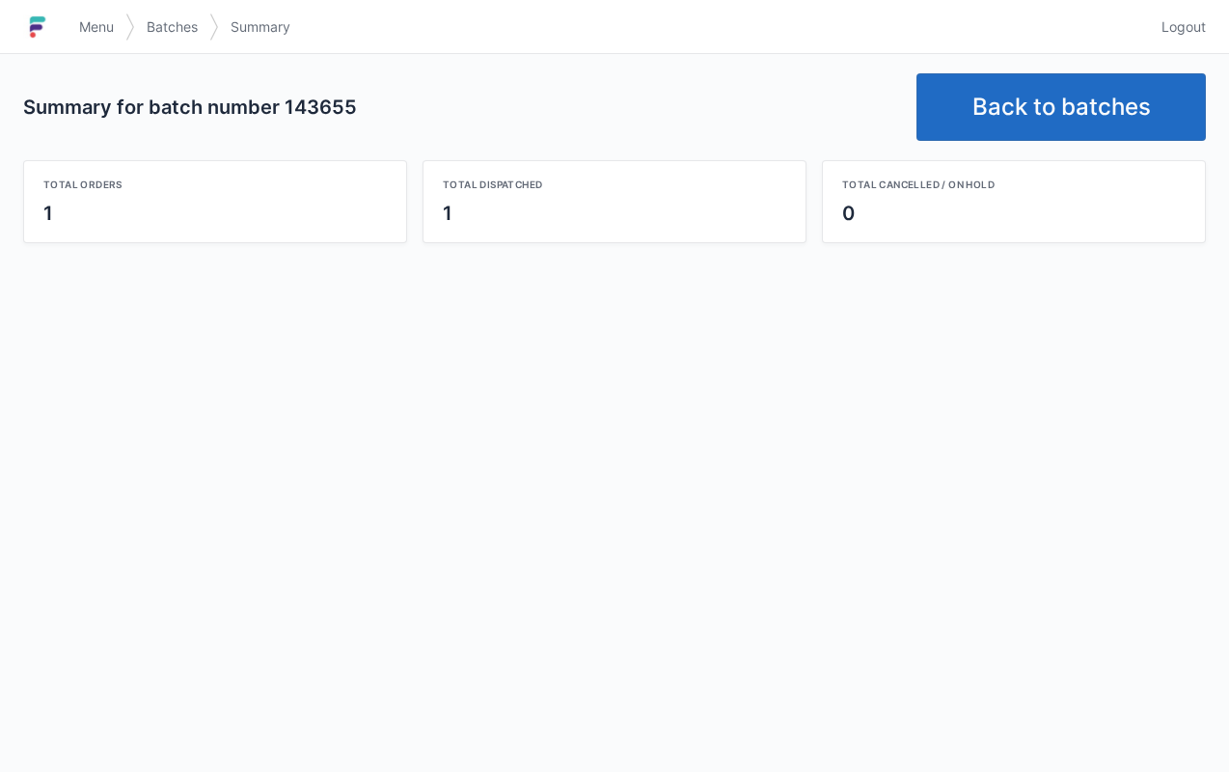
click at [1060, 84] on link "Back to batches" at bounding box center [1060, 107] width 289 height 68
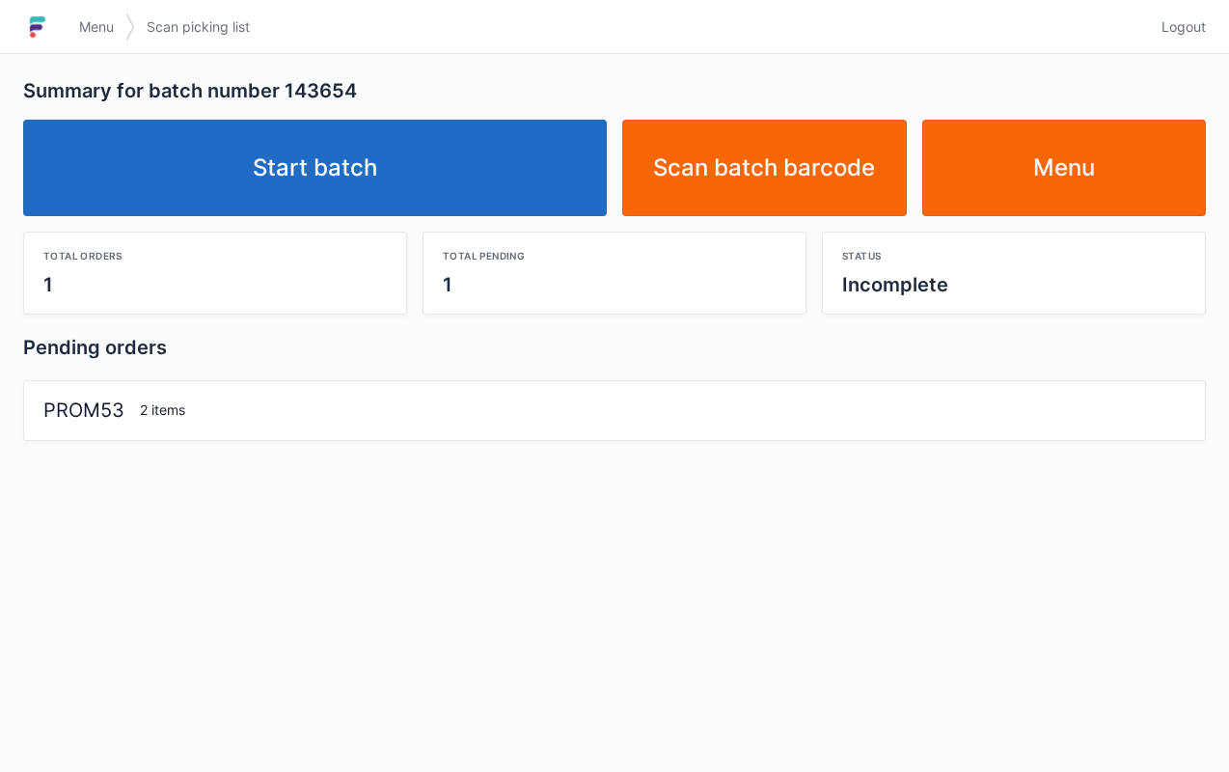
click at [357, 166] on link "Start batch" at bounding box center [315, 168] width 584 height 96
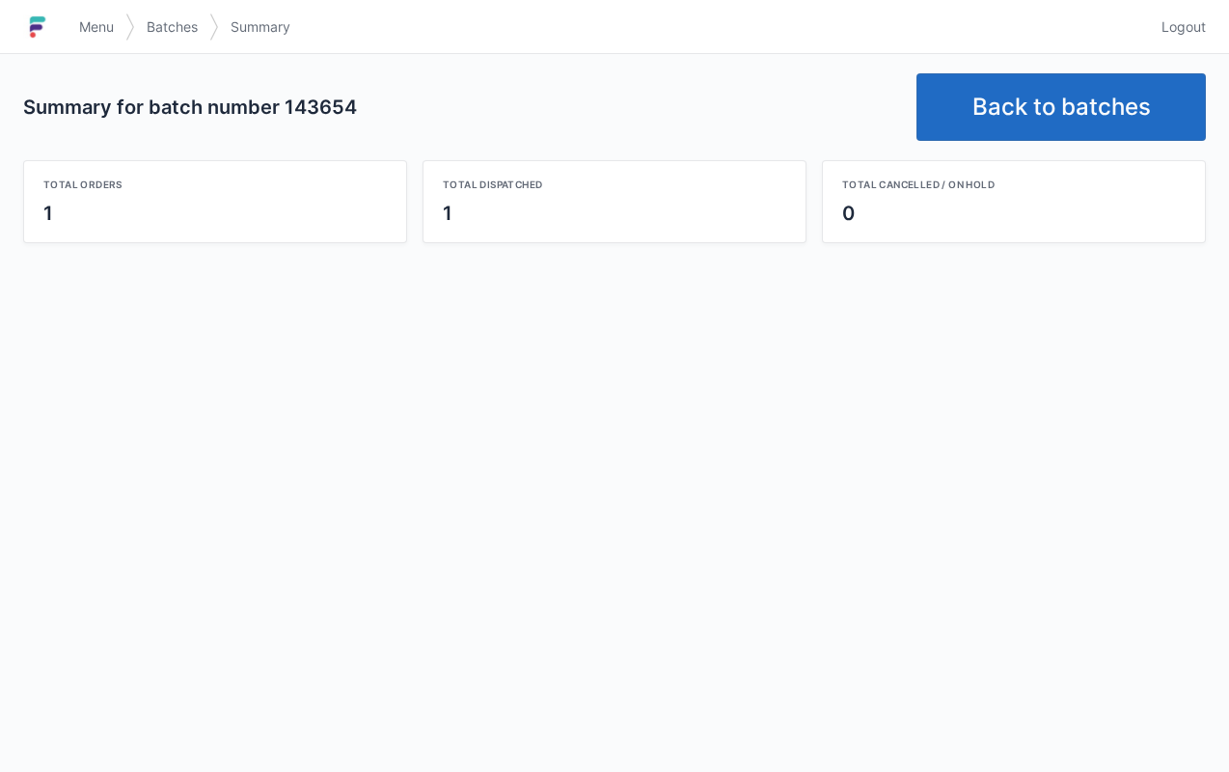
click at [1023, 79] on link "Back to batches" at bounding box center [1060, 107] width 289 height 68
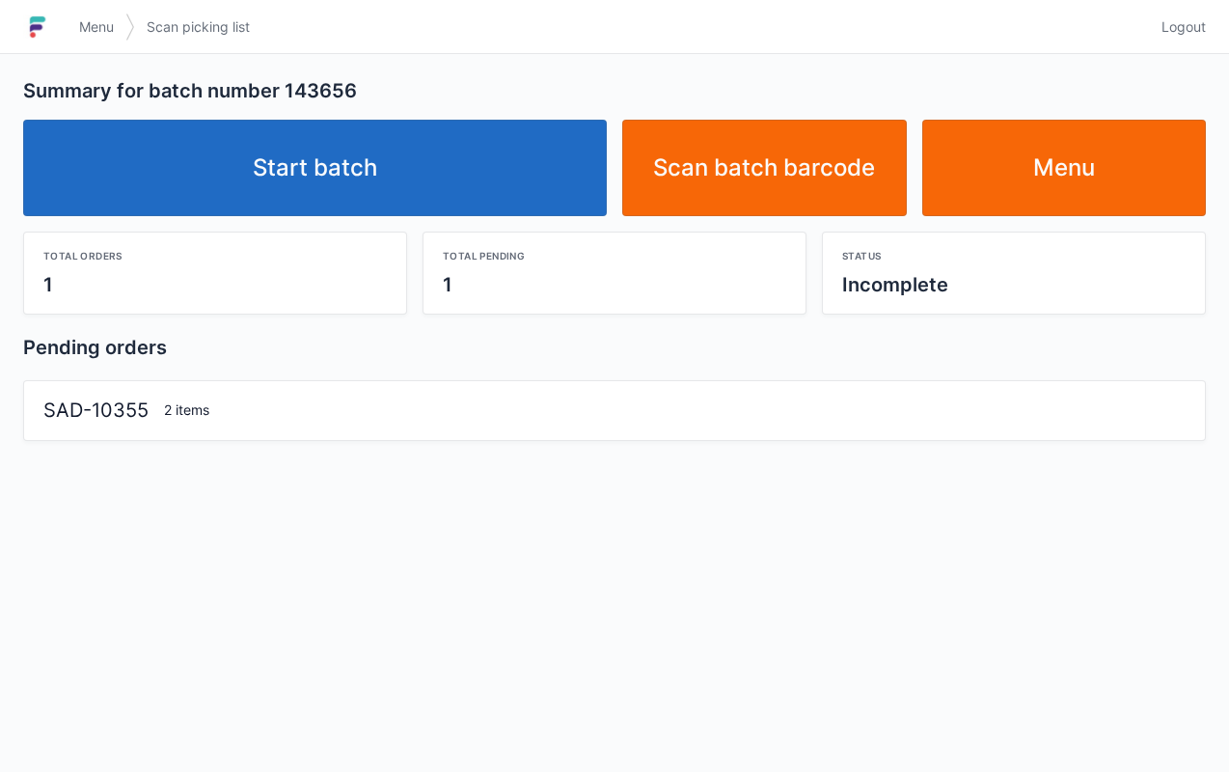
click at [349, 163] on link "Start batch" at bounding box center [315, 168] width 584 height 96
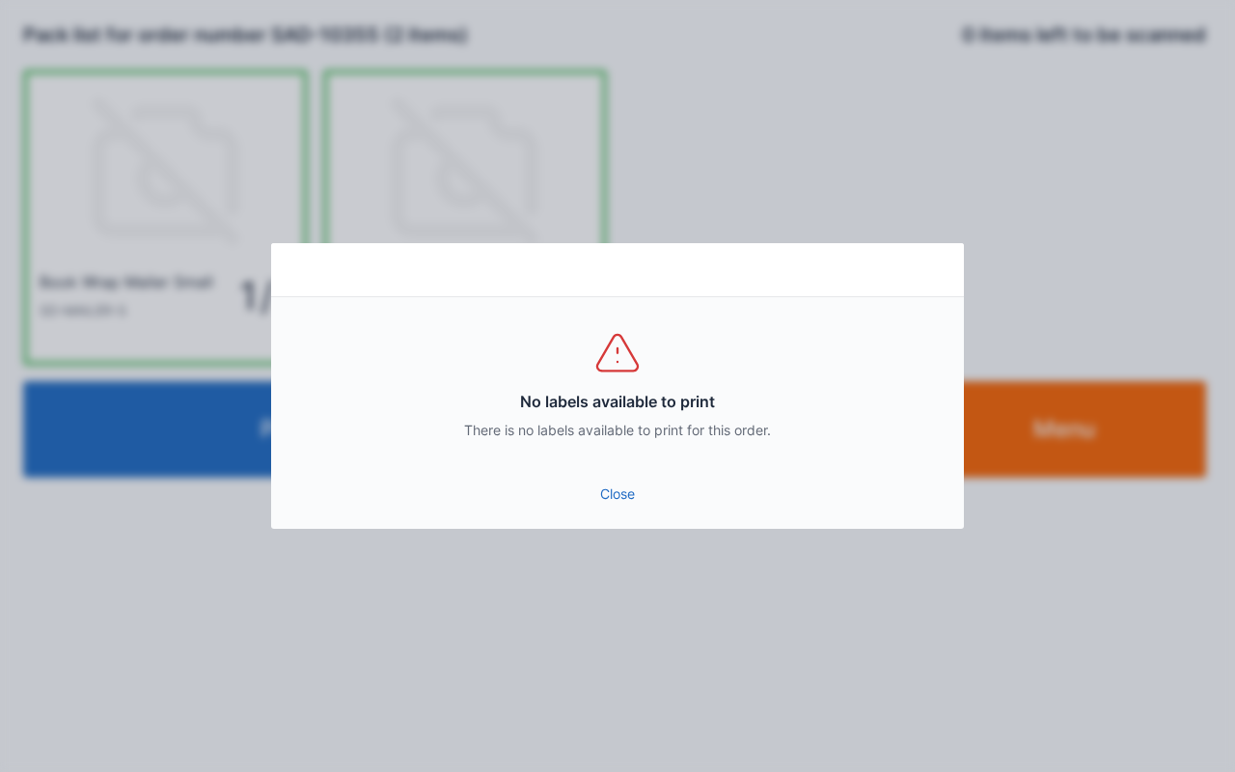
click at [617, 490] on link "Close" at bounding box center [617, 493] width 662 height 35
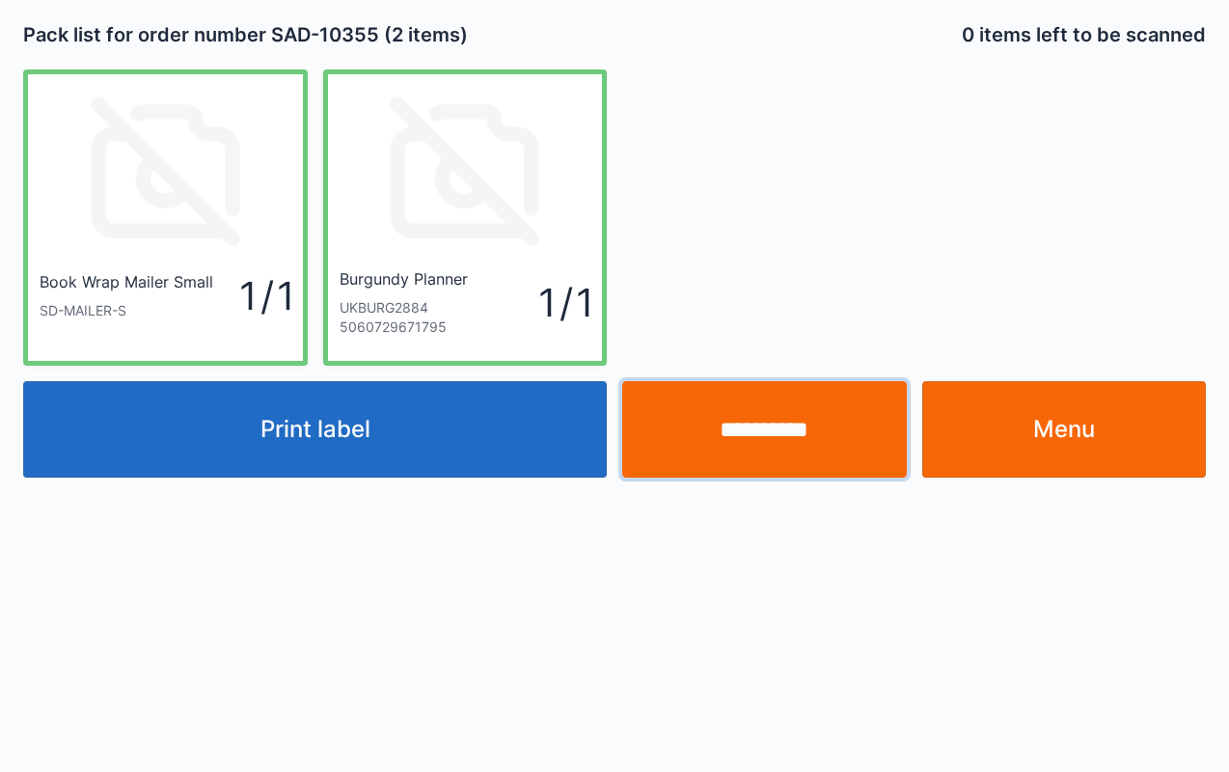
click at [774, 429] on input "**********" at bounding box center [764, 429] width 285 height 96
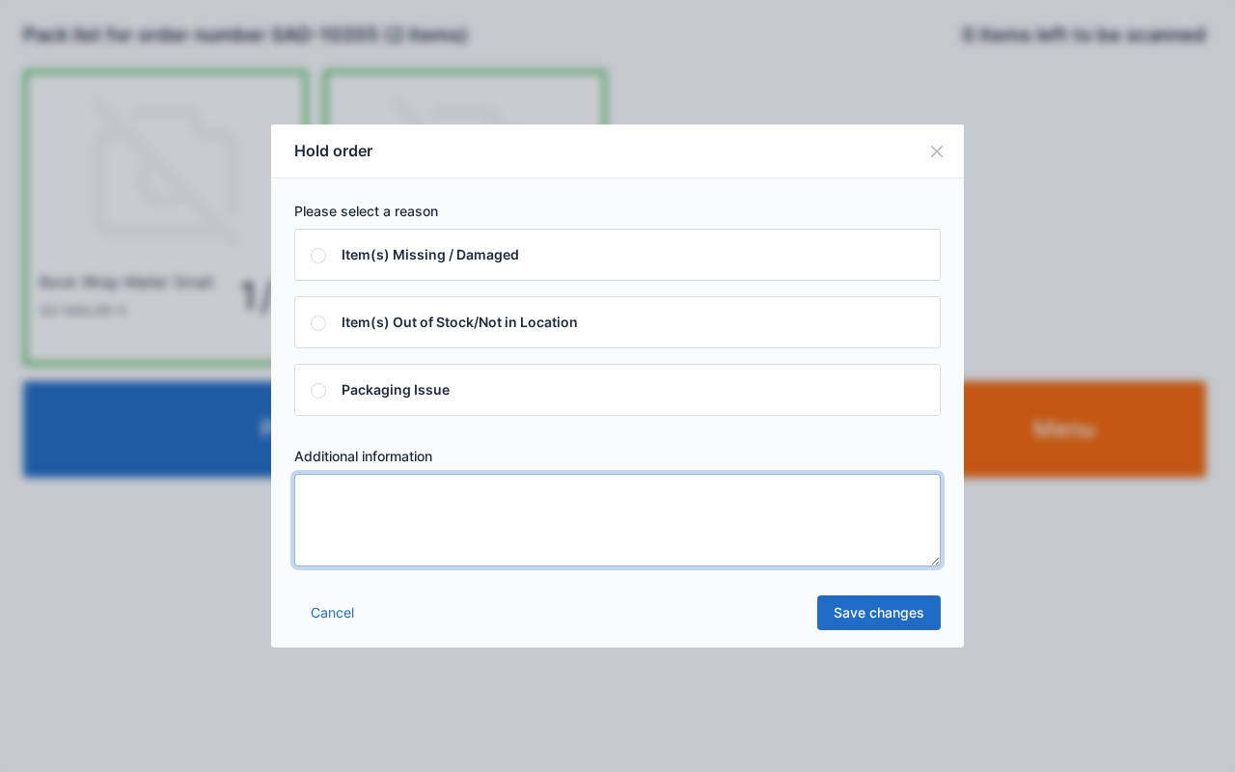
click at [693, 529] on textarea at bounding box center [617, 520] width 646 height 93
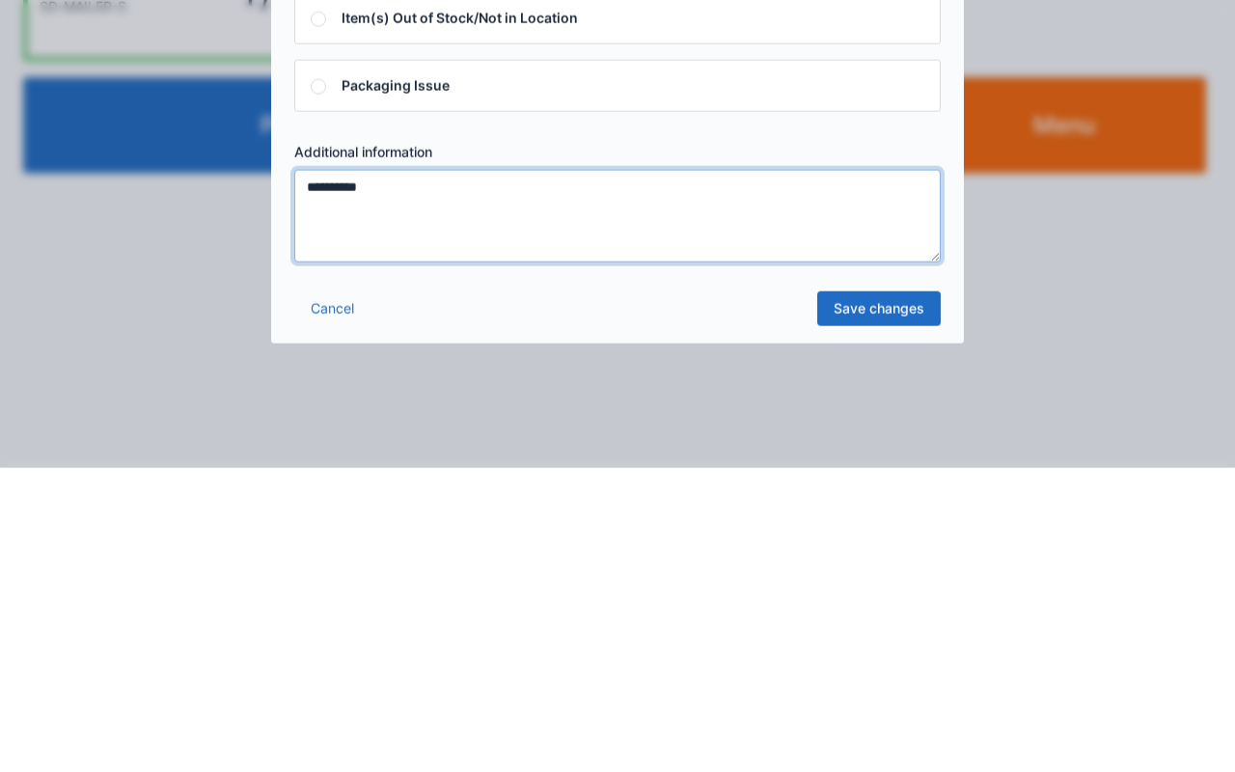
type textarea "**********"
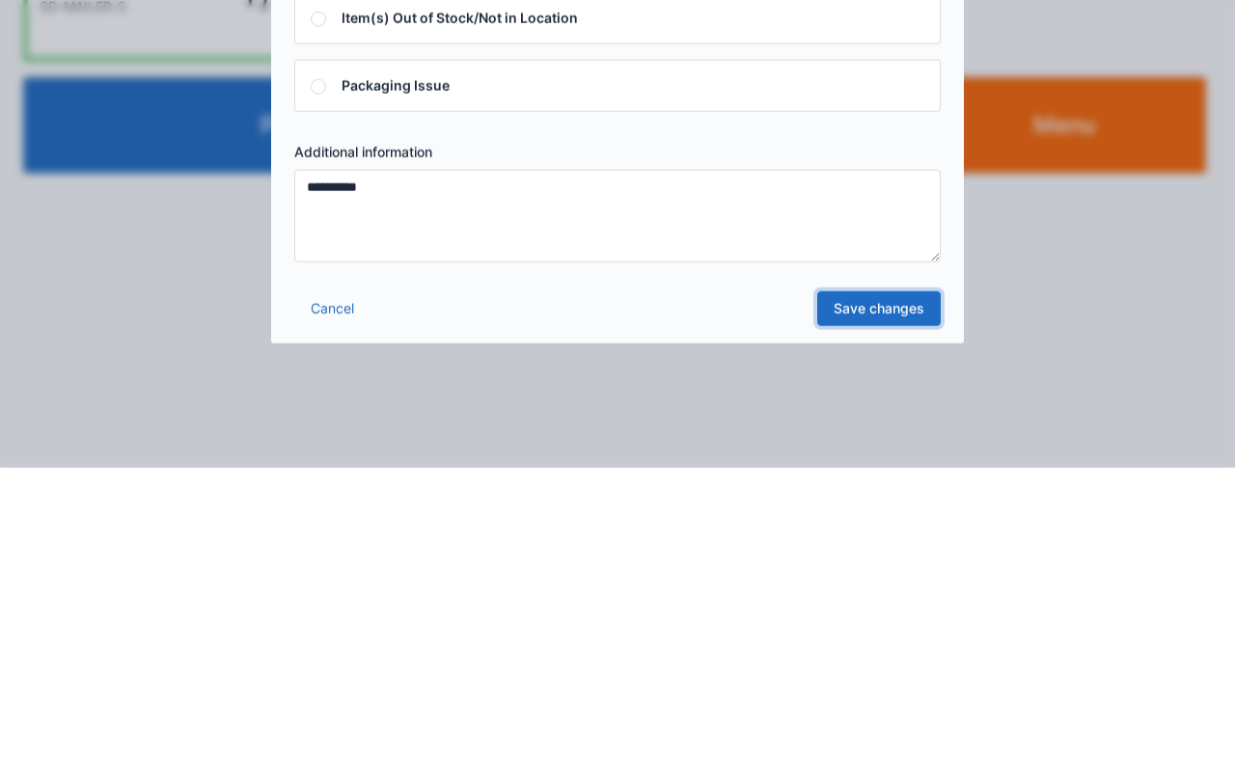
click at [915, 614] on link "Save changes" at bounding box center [878, 612] width 123 height 35
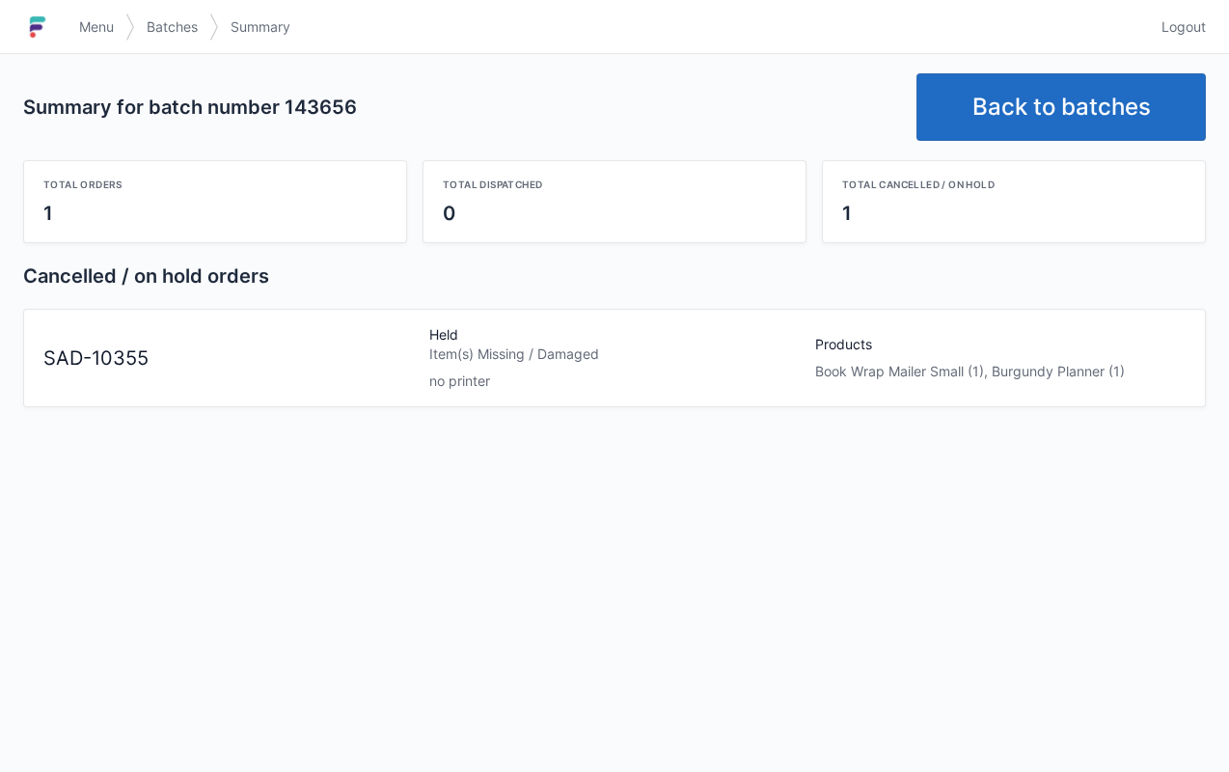
click at [1102, 113] on link "Back to batches" at bounding box center [1060, 107] width 289 height 68
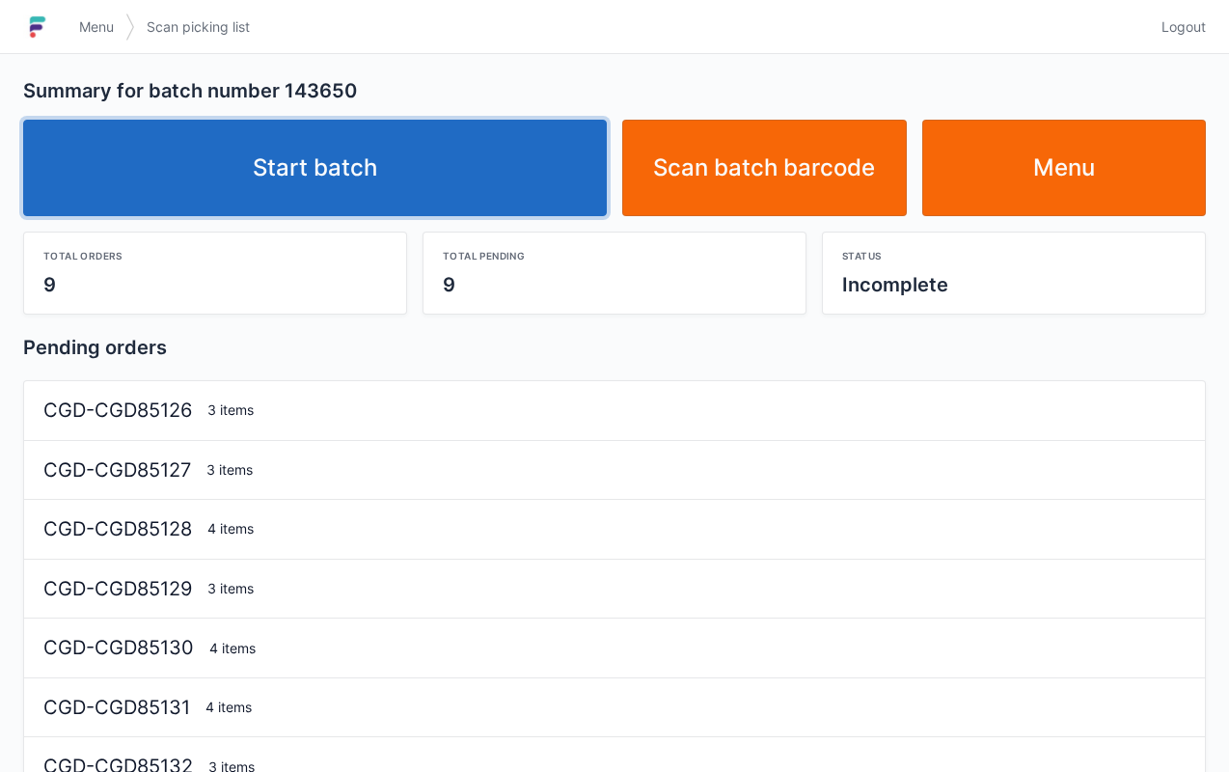
click at [480, 157] on link "Start batch" at bounding box center [315, 168] width 584 height 96
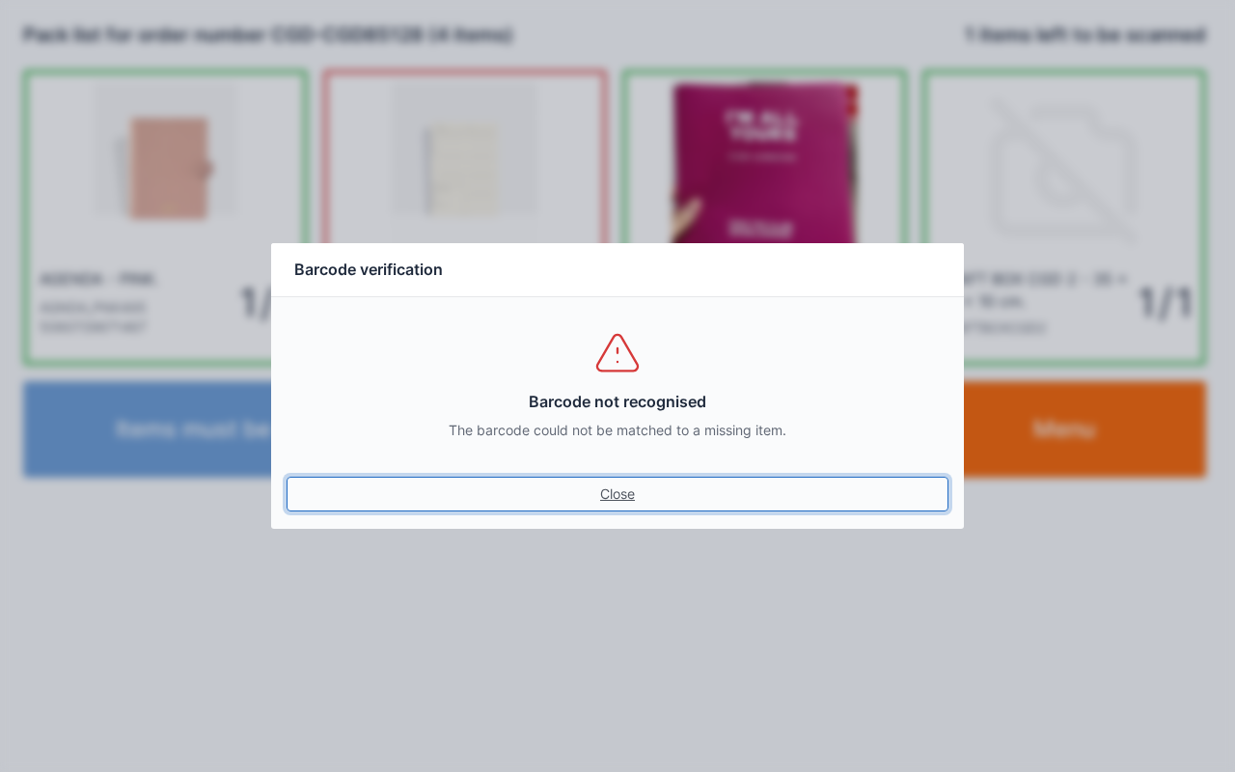
click at [642, 503] on link "Close" at bounding box center [617, 493] width 662 height 35
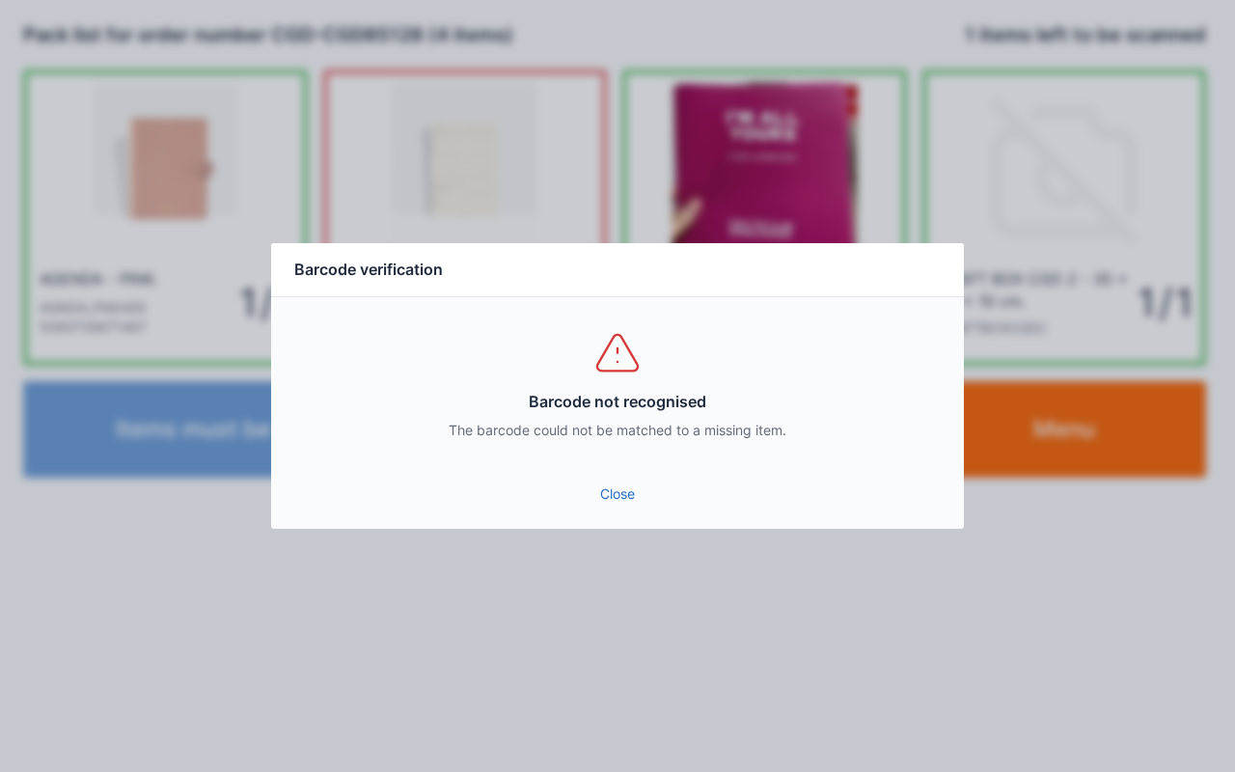
click at [600, 492] on link "Close" at bounding box center [617, 493] width 662 height 35
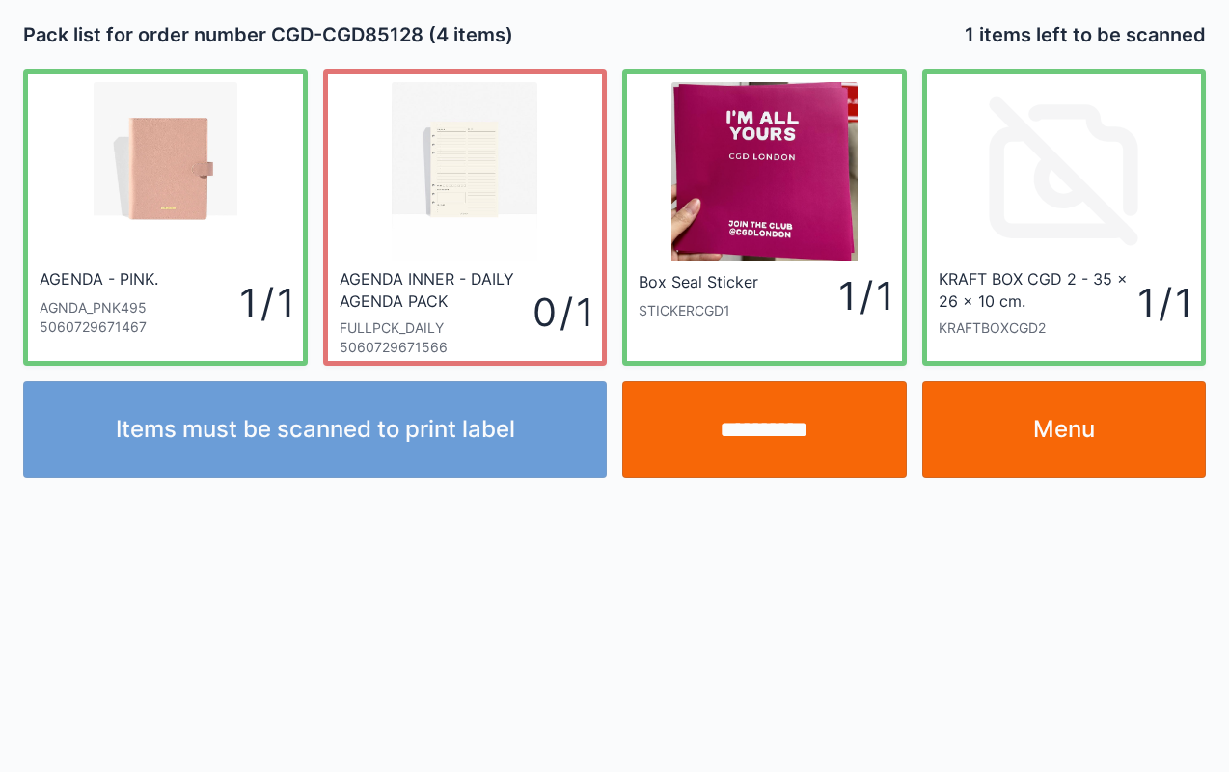
click at [812, 432] on input "**********" at bounding box center [764, 429] width 285 height 96
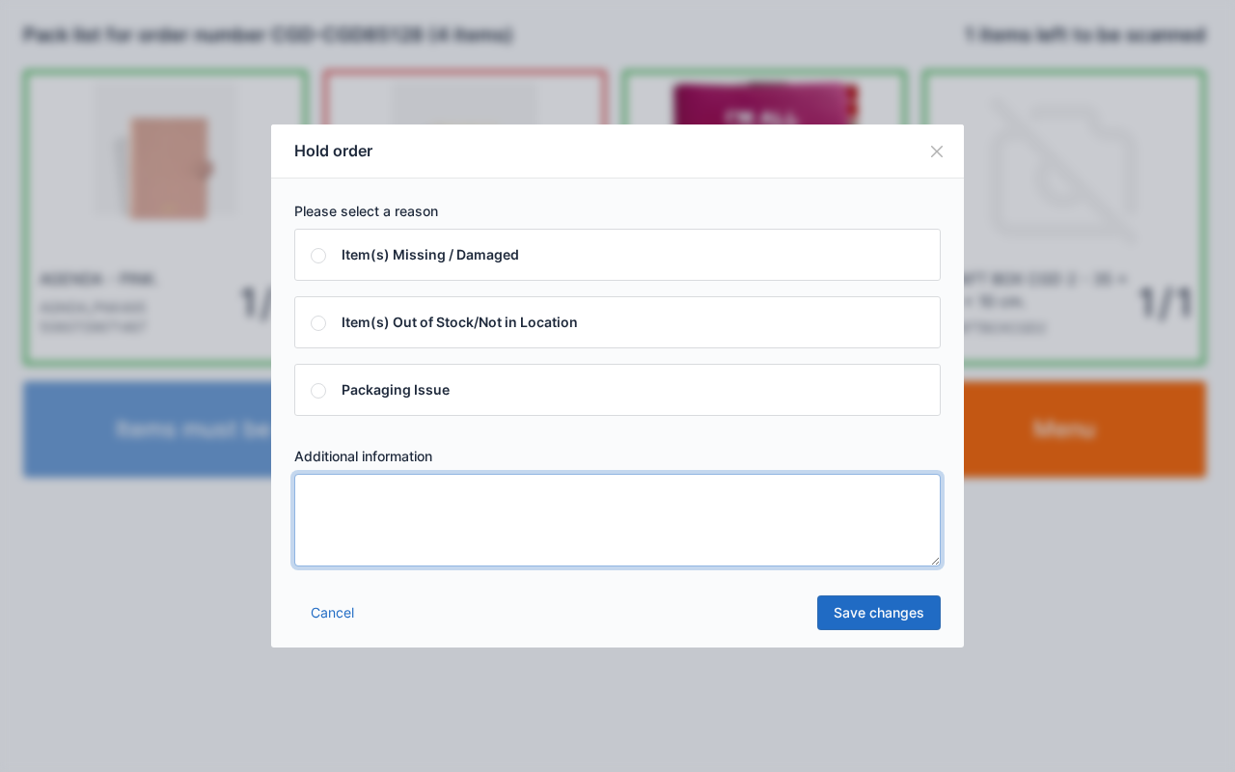
click at [716, 498] on textarea at bounding box center [617, 520] width 646 height 93
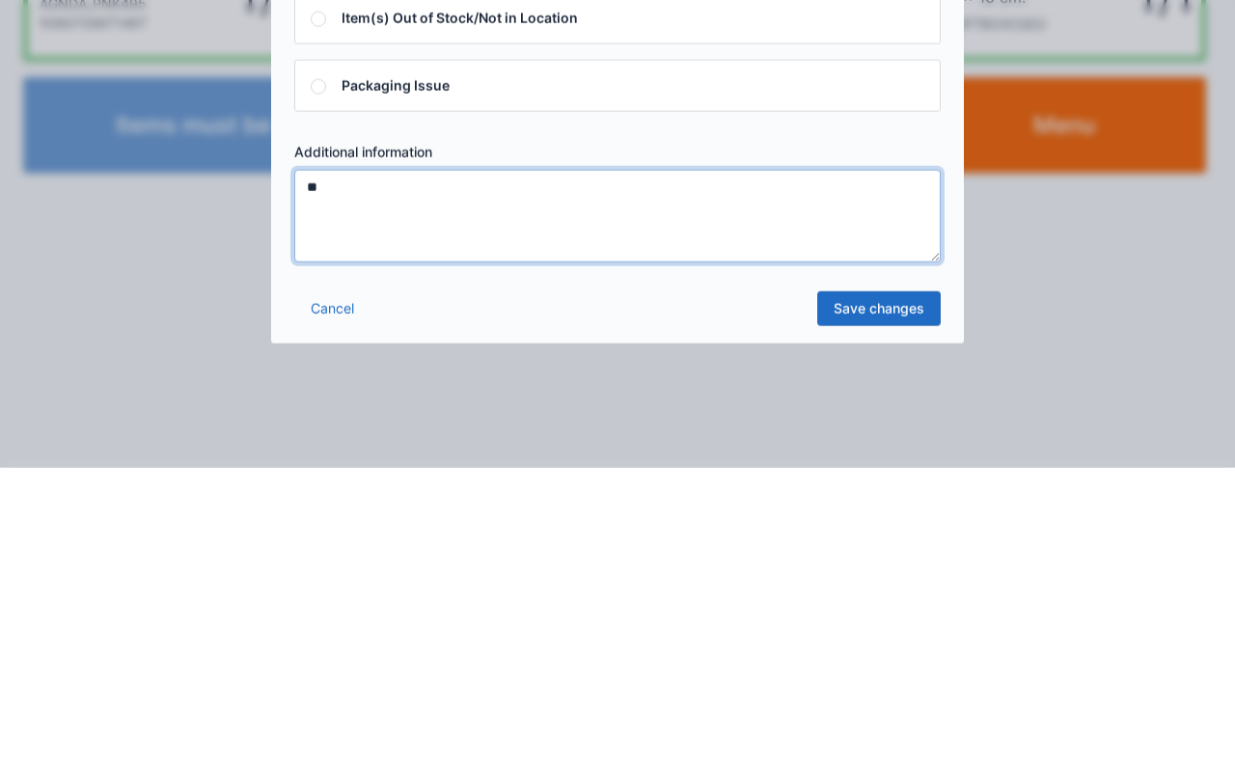
type textarea "**"
click at [889, 596] on link "Save changes" at bounding box center [878, 612] width 123 height 35
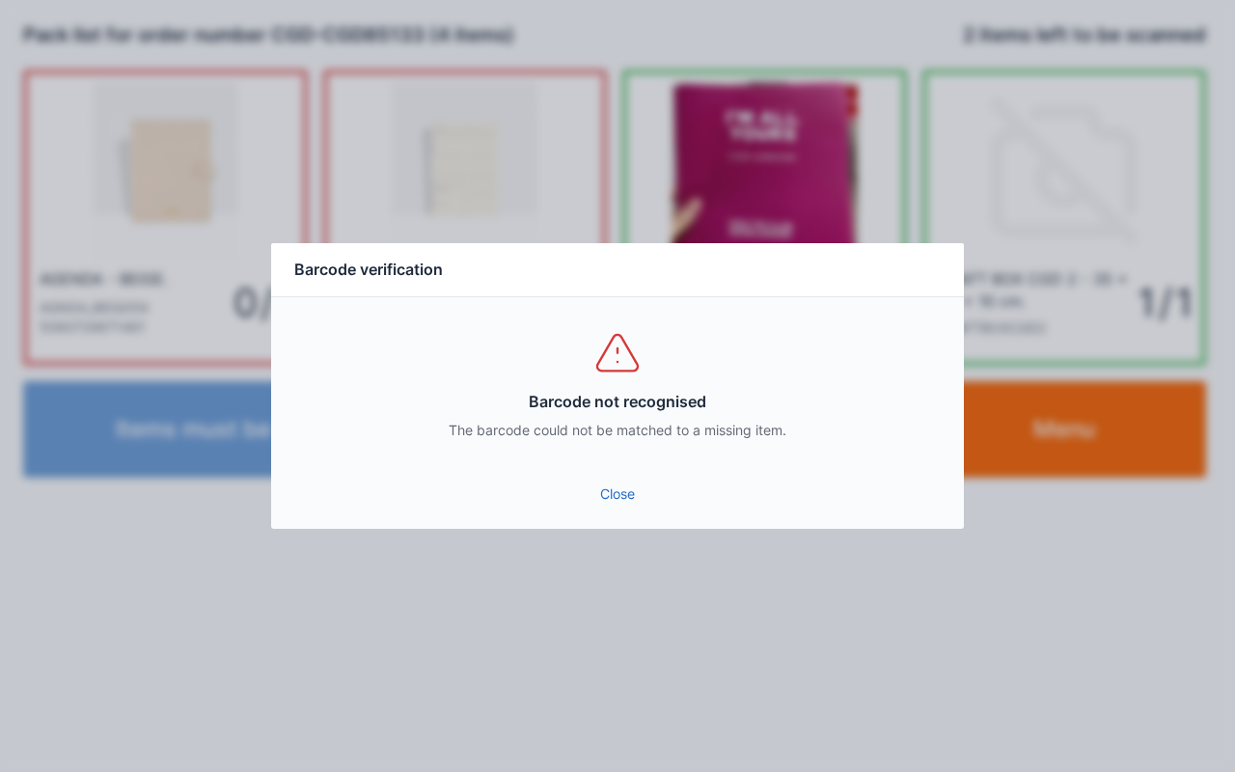
click at [660, 529] on div "Barcode verification Barcode not recognised The barcode could not be matched to…" at bounding box center [617, 385] width 694 height 287
click at [662, 502] on link "Close" at bounding box center [617, 493] width 662 height 35
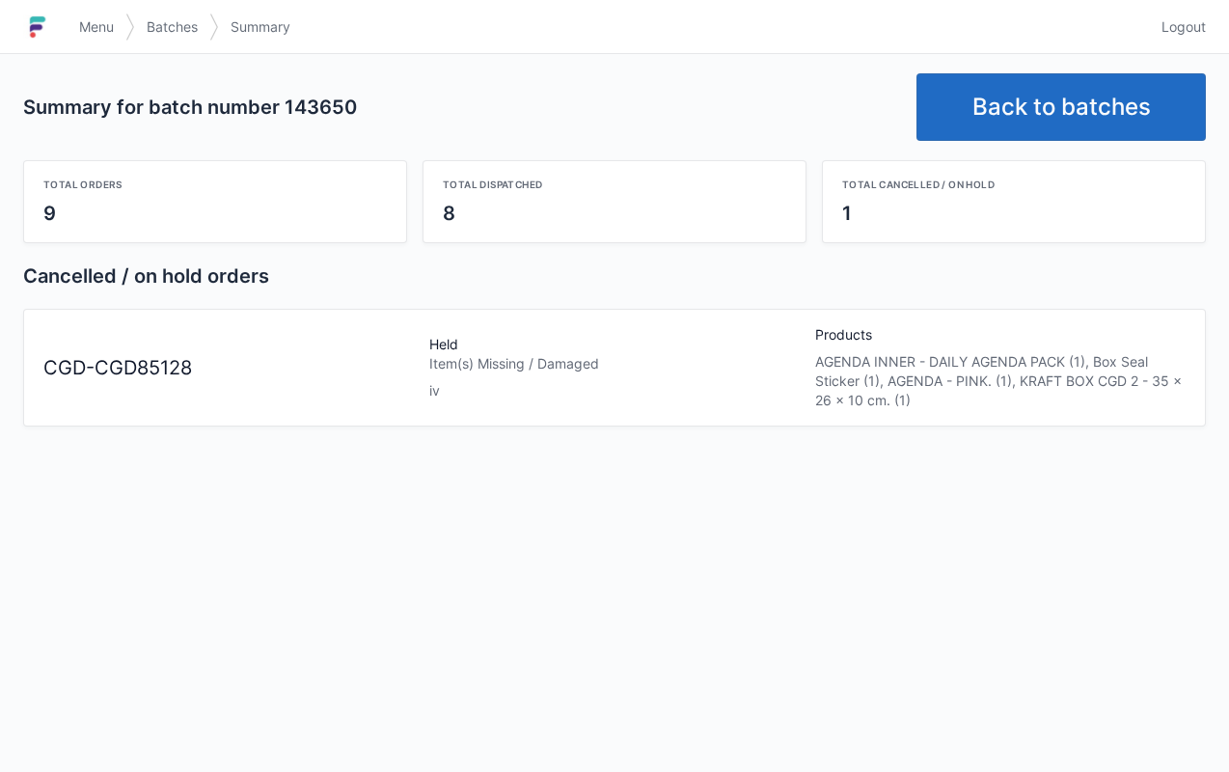
click at [87, 13] on link "Menu" at bounding box center [97, 27] width 58 height 35
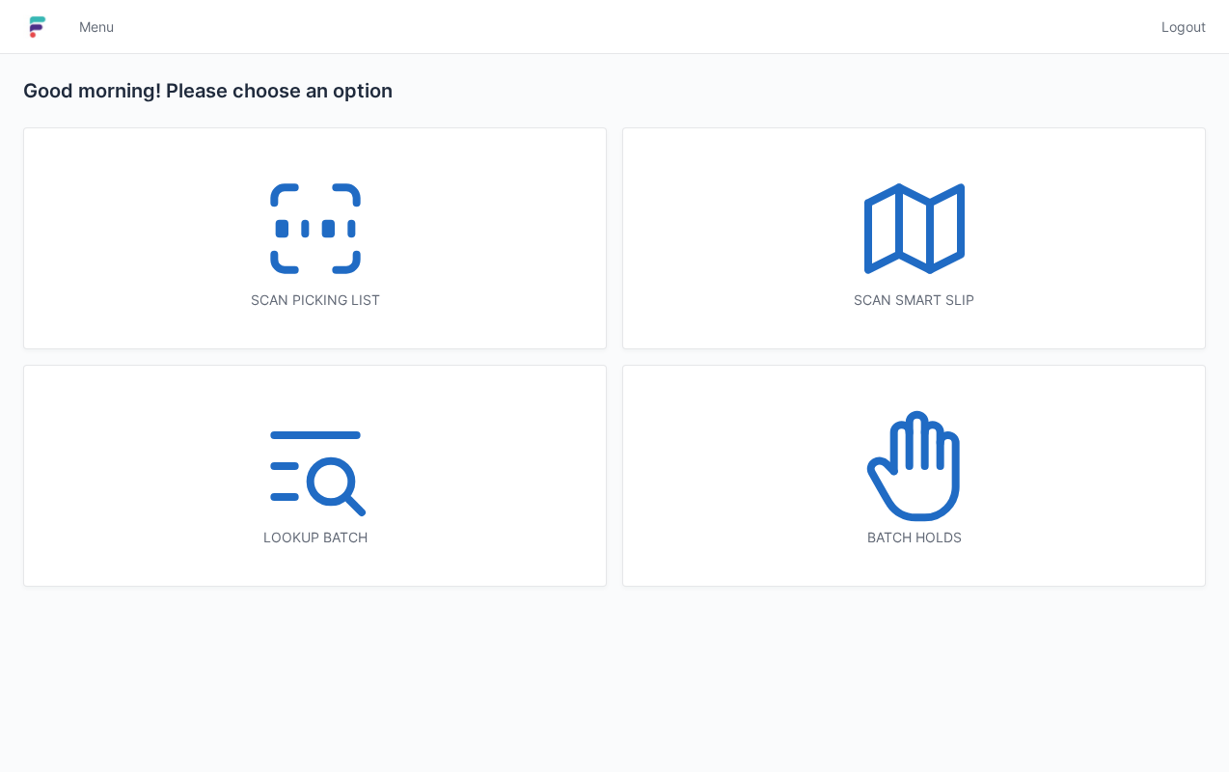
click at [925, 433] on icon at bounding box center [931, 444] width 15 height 41
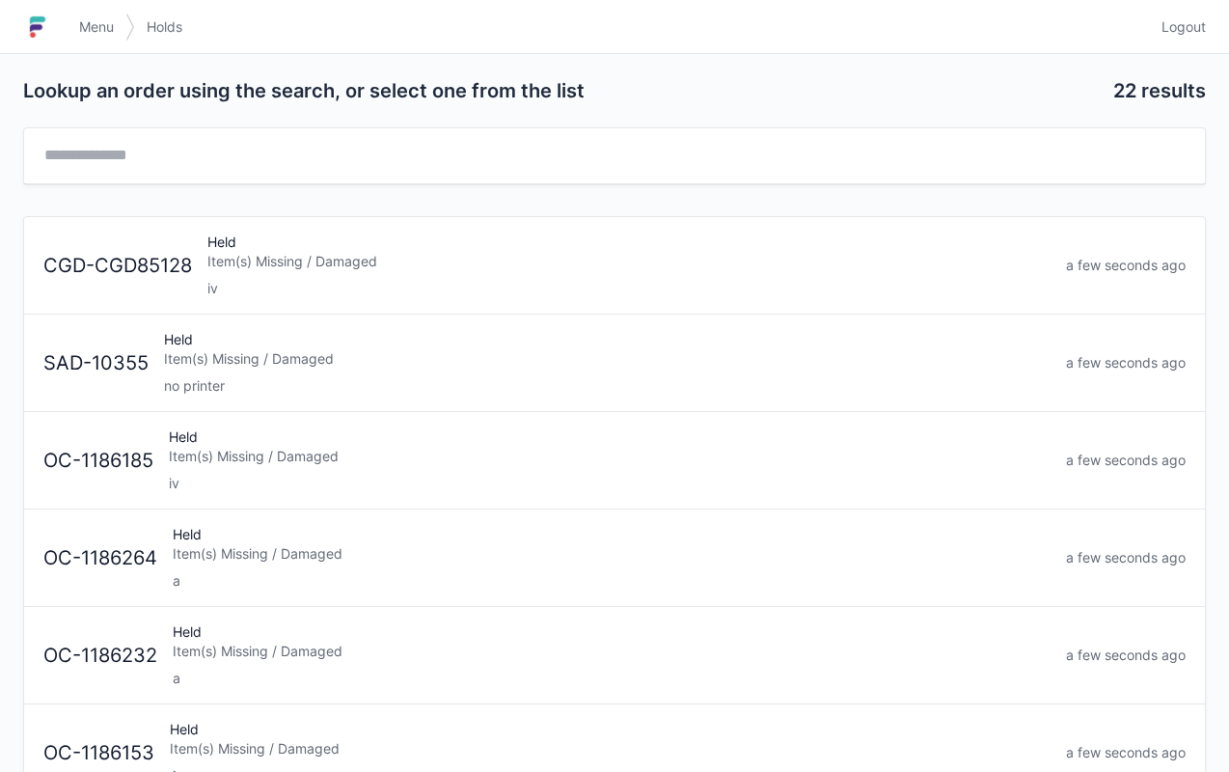
click at [360, 236] on div "Held Item(s) Missing / Damaged iv" at bounding box center [629, 265] width 858 height 66
click at [102, 13] on link "Menu" at bounding box center [97, 27] width 58 height 35
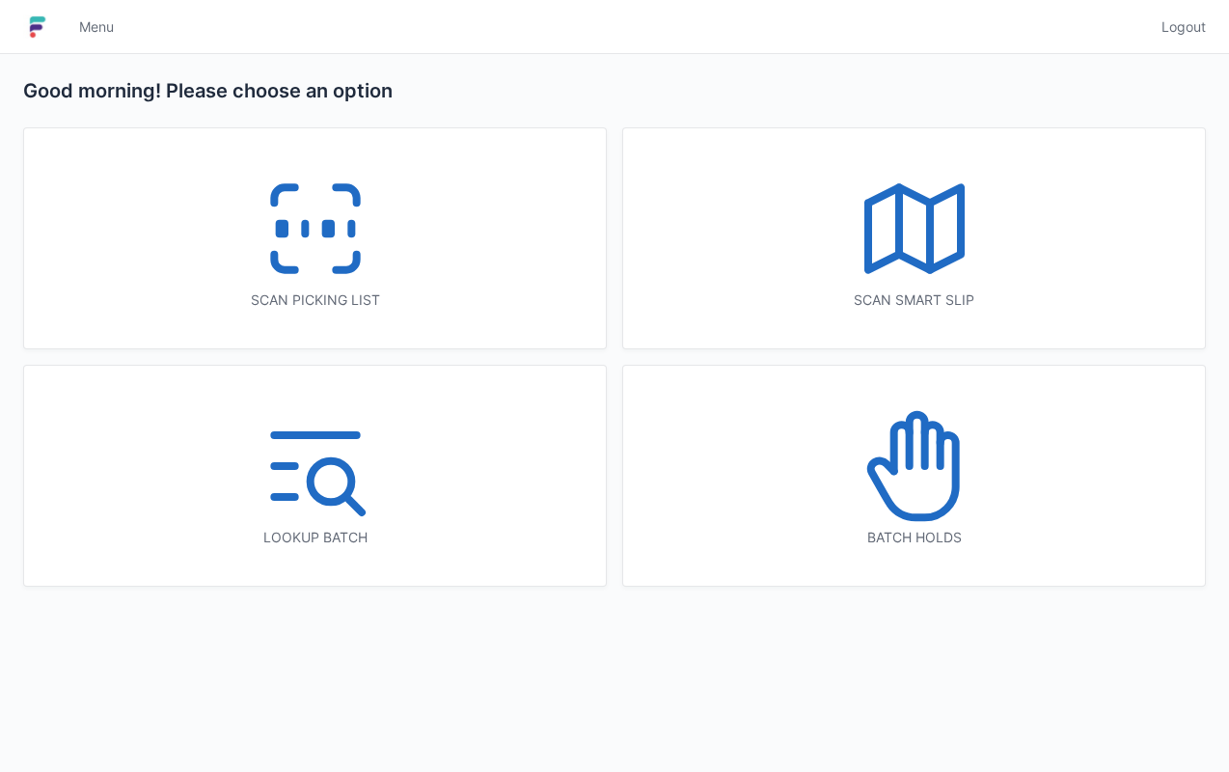
click at [334, 231] on icon at bounding box center [315, 228] width 123 height 123
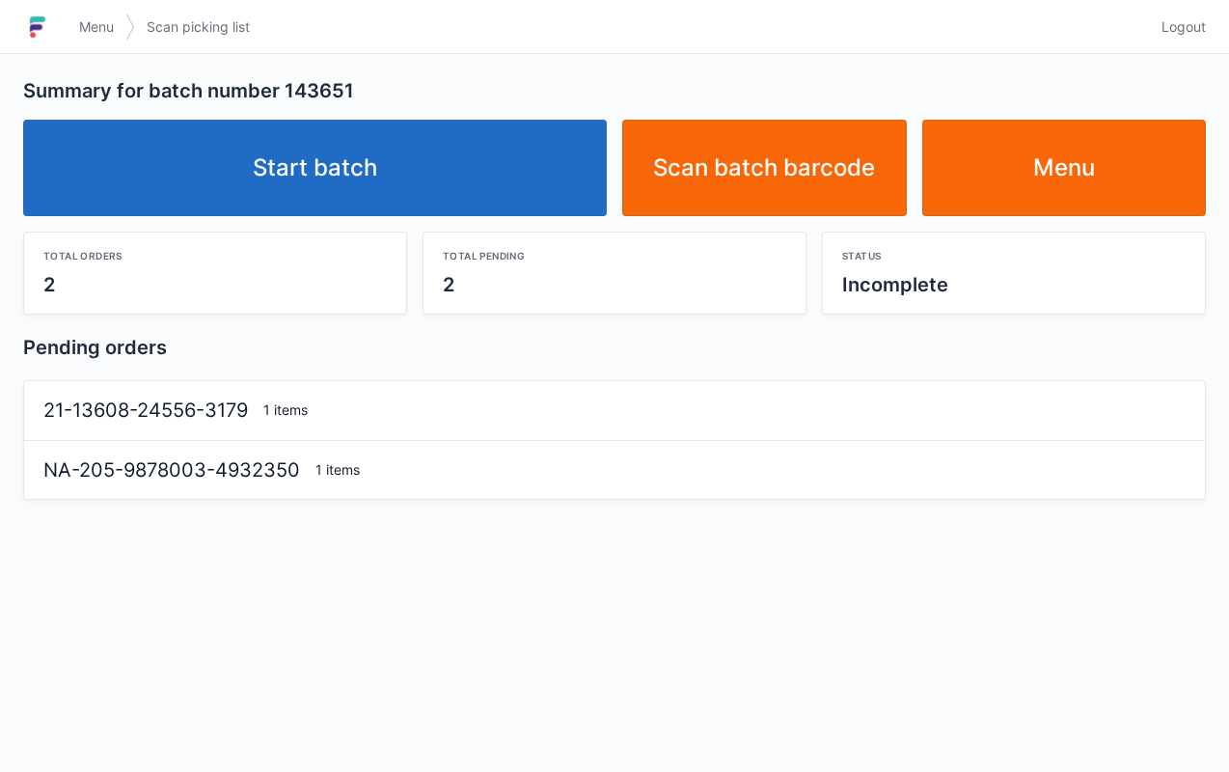
click at [308, 142] on link "Start batch" at bounding box center [315, 168] width 584 height 96
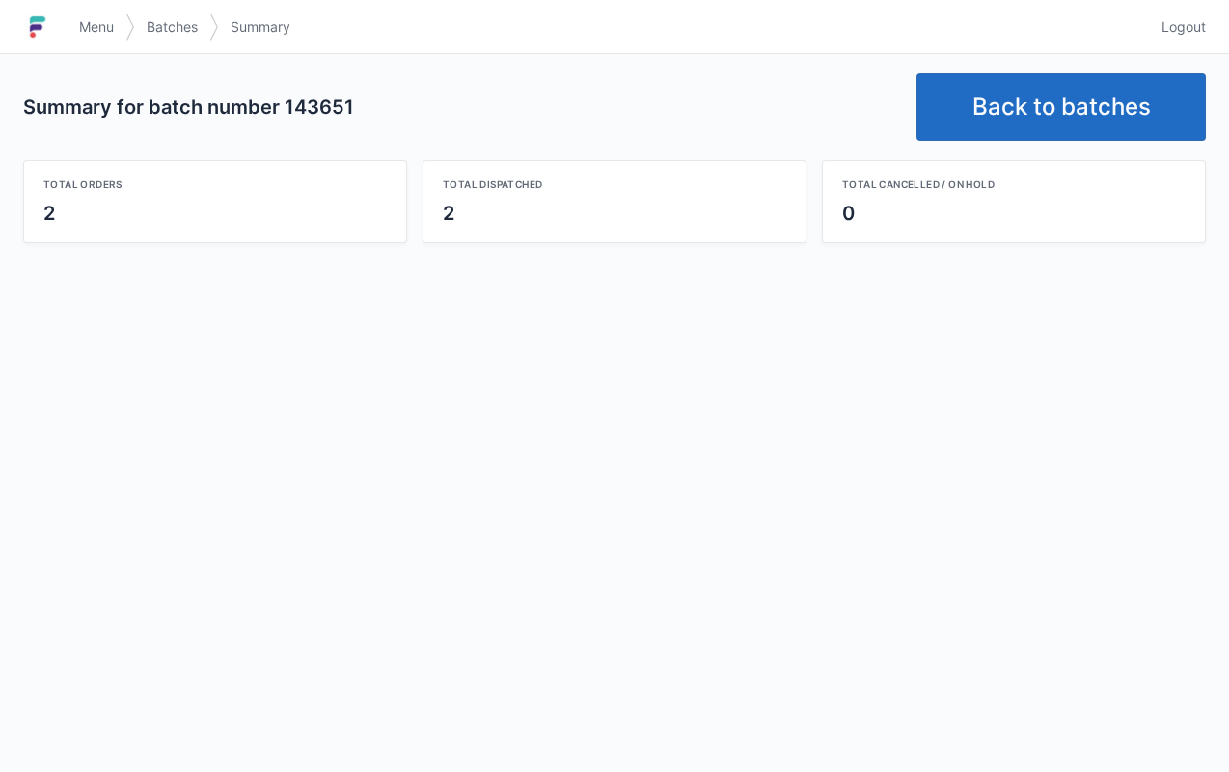
click at [1052, 103] on link "Back to batches" at bounding box center [1060, 107] width 289 height 68
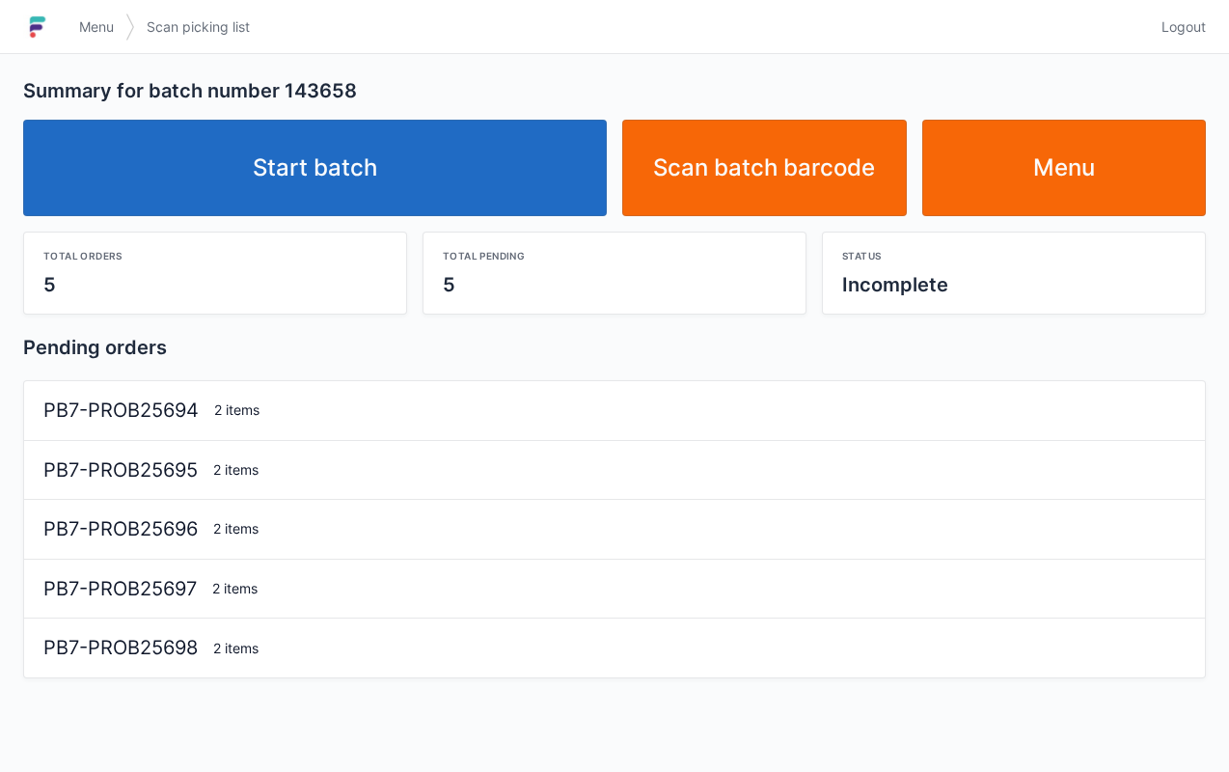
click at [345, 152] on link "Start batch" at bounding box center [315, 168] width 584 height 96
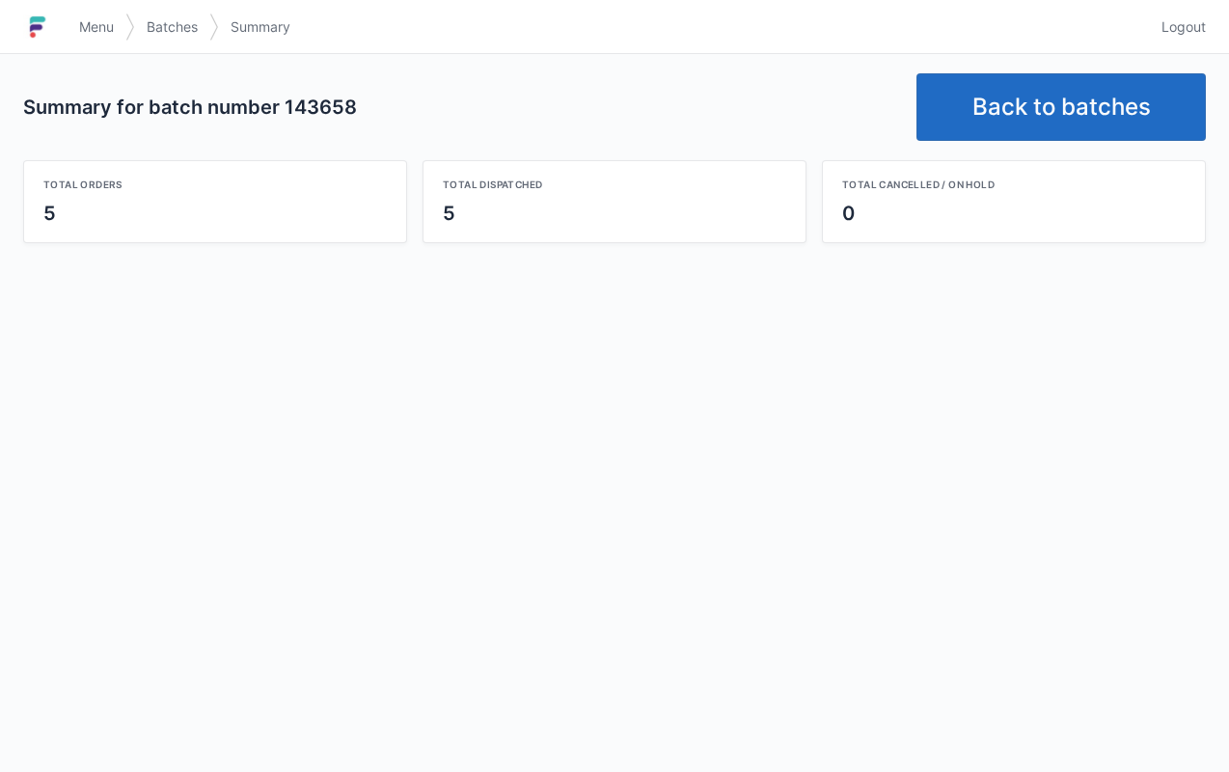
click at [1051, 87] on link "Back to batches" at bounding box center [1060, 107] width 289 height 68
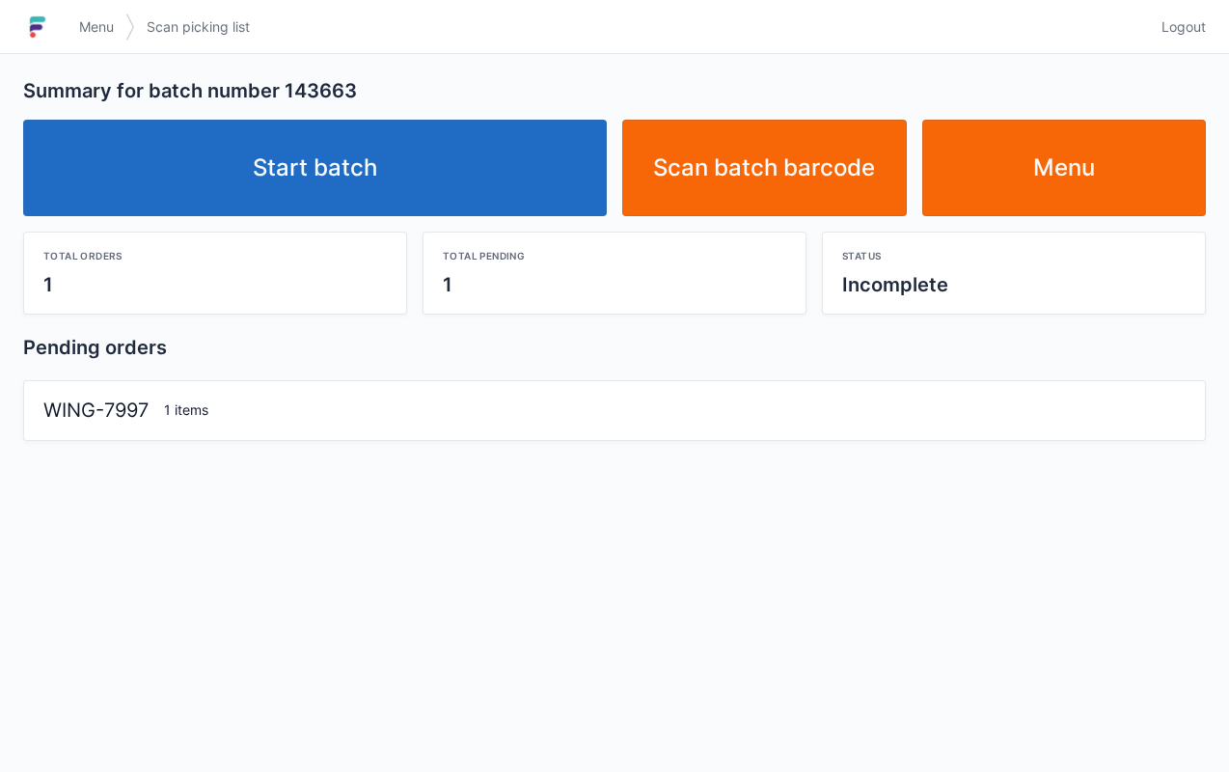
click at [328, 159] on link "Start batch" at bounding box center [315, 168] width 584 height 96
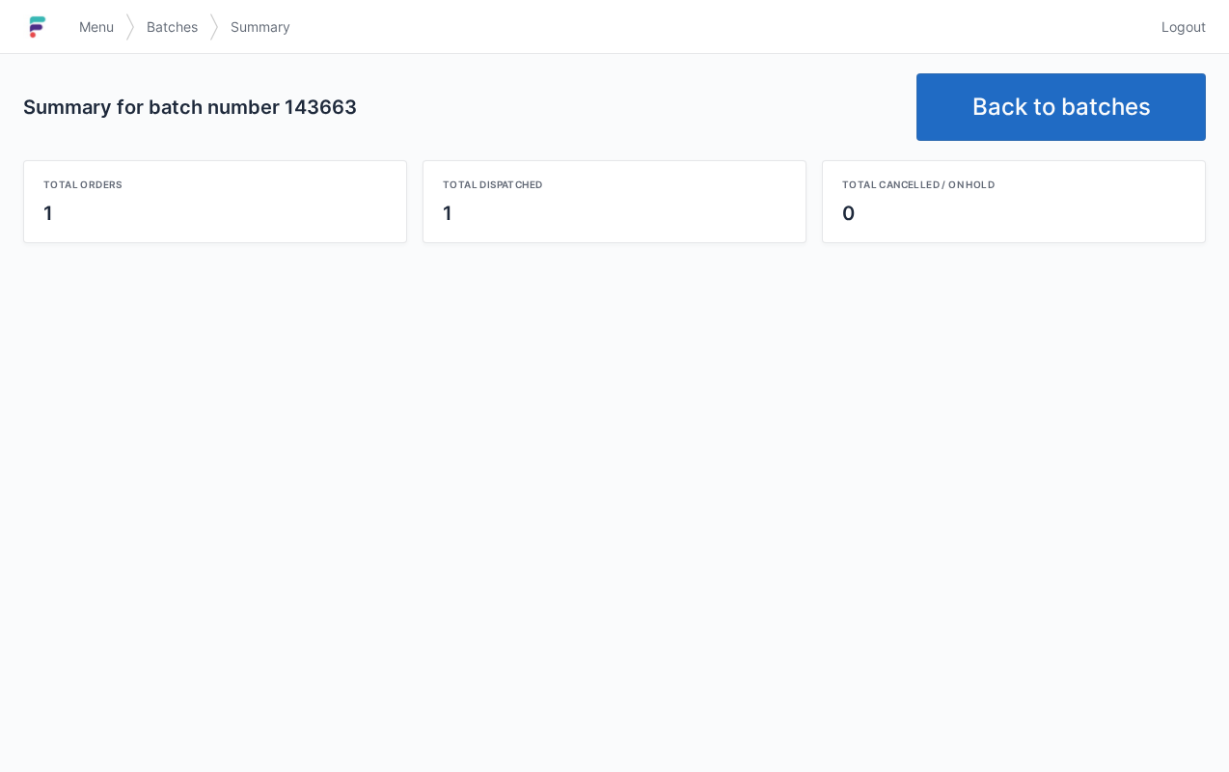
click at [1096, 83] on link "Back to batches" at bounding box center [1060, 107] width 289 height 68
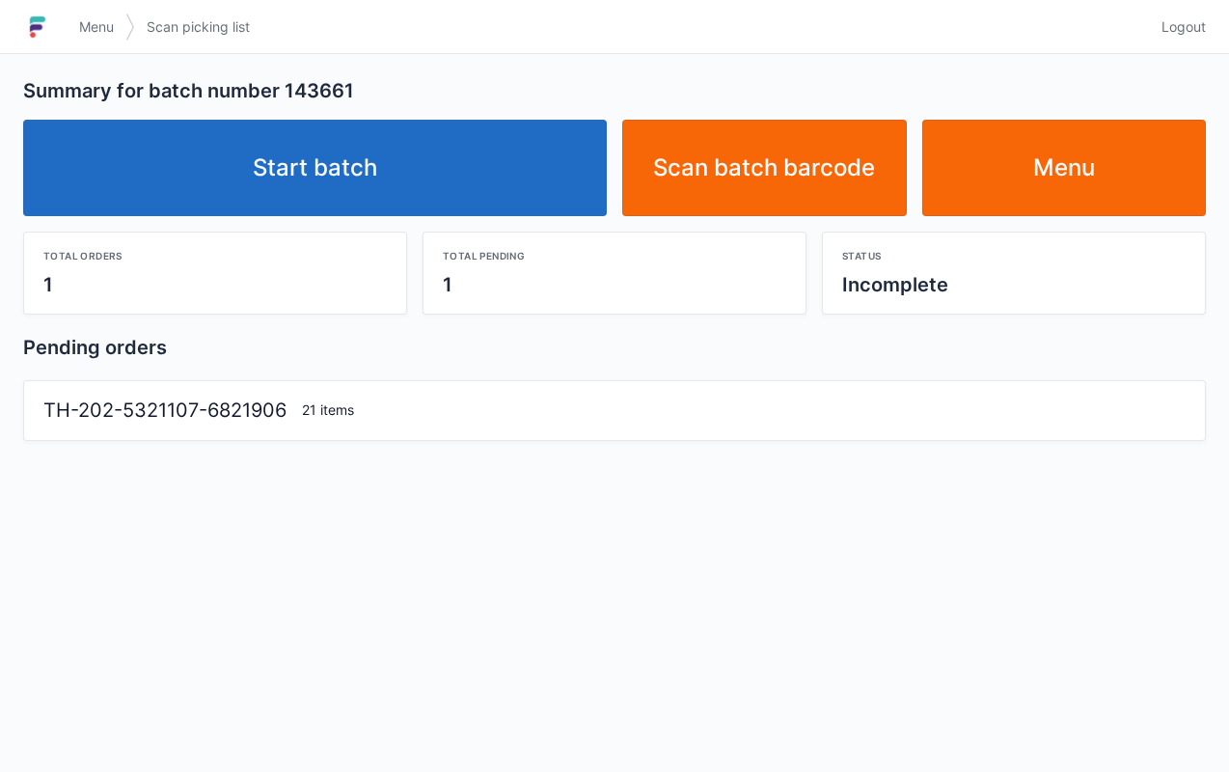
click at [401, 149] on link "Start batch" at bounding box center [315, 168] width 584 height 96
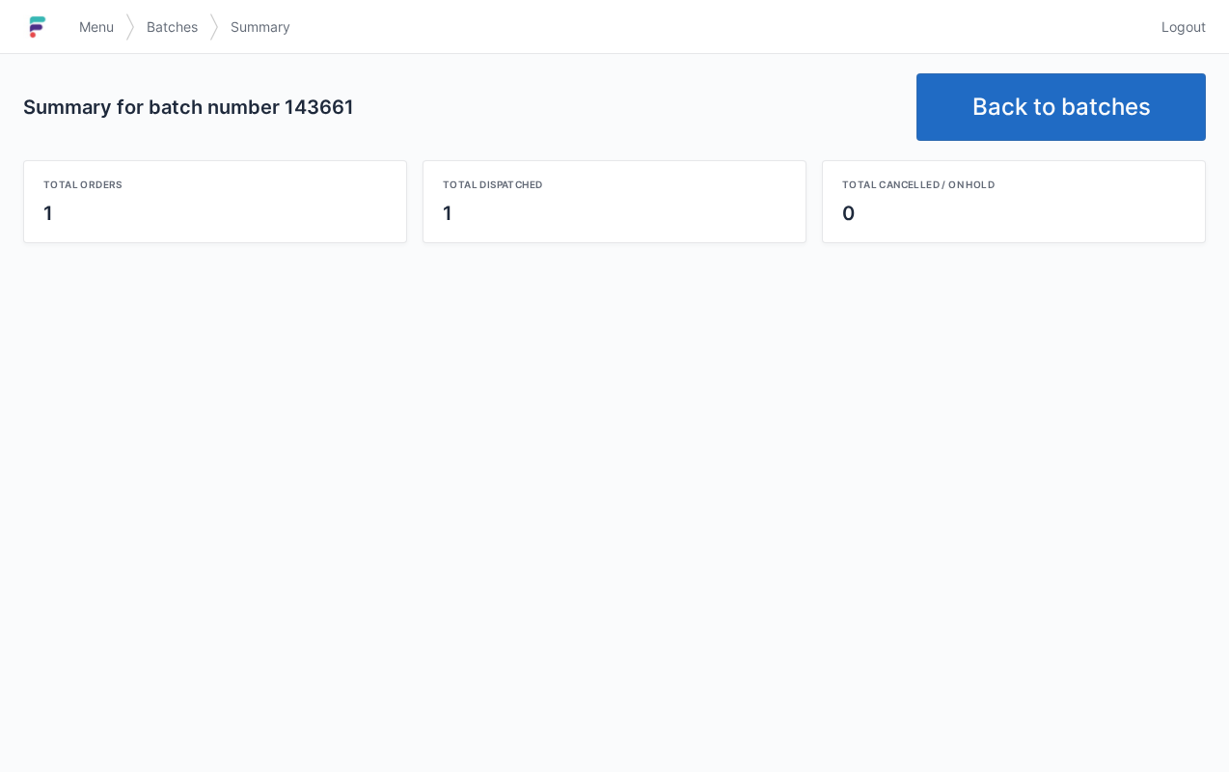
click at [1068, 125] on link "Back to batches" at bounding box center [1060, 107] width 289 height 68
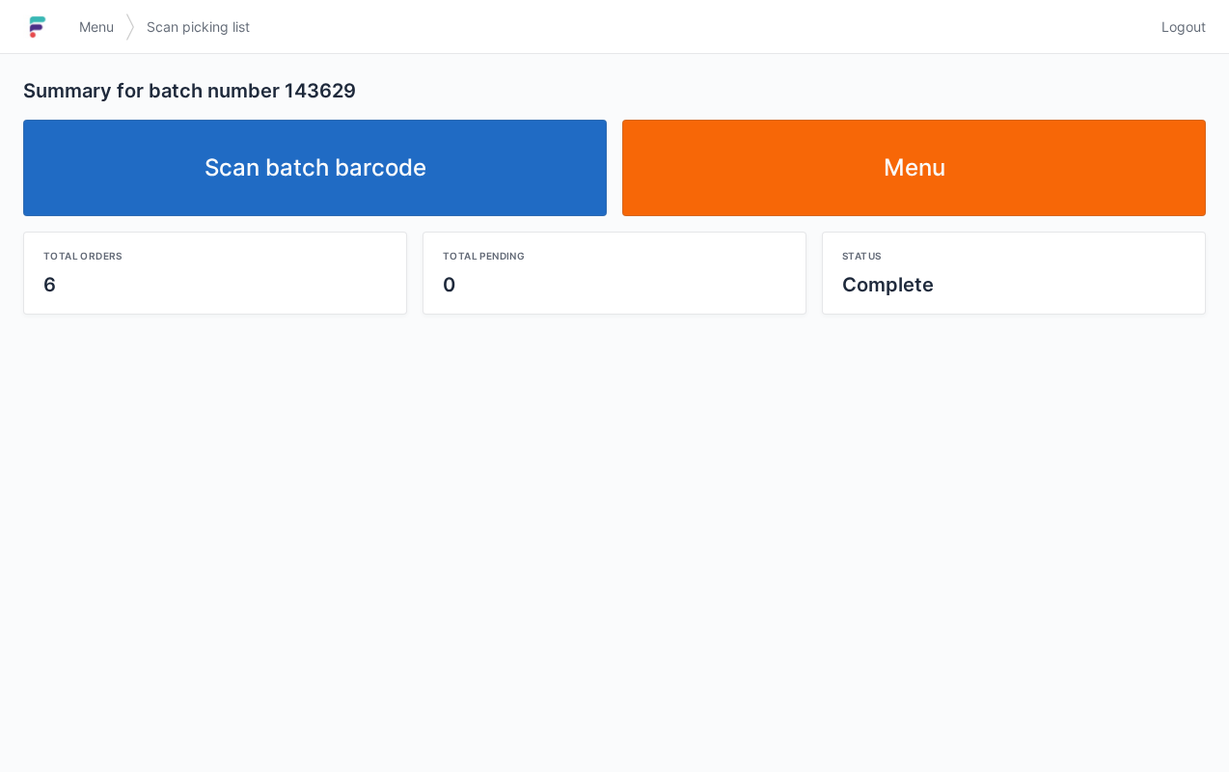
click at [350, 141] on link "Scan batch barcode" at bounding box center [315, 168] width 584 height 96
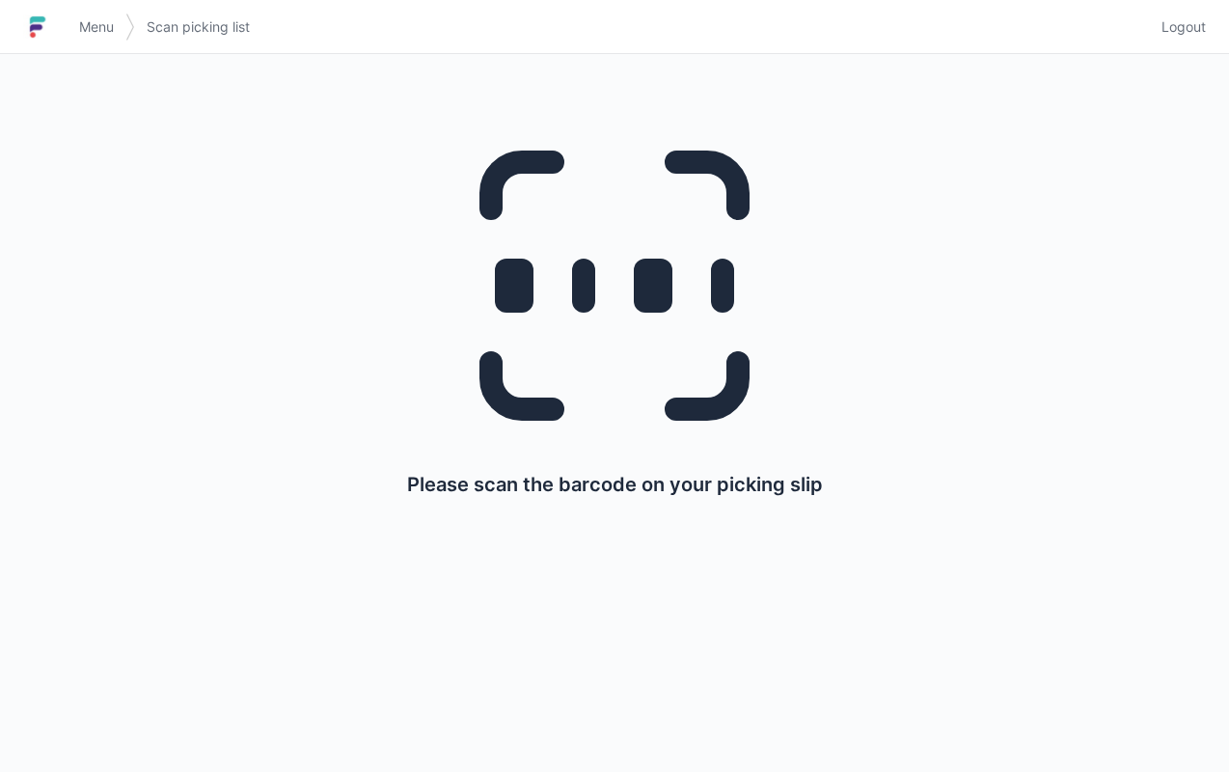
click at [87, 16] on link "Menu" at bounding box center [97, 27] width 58 height 35
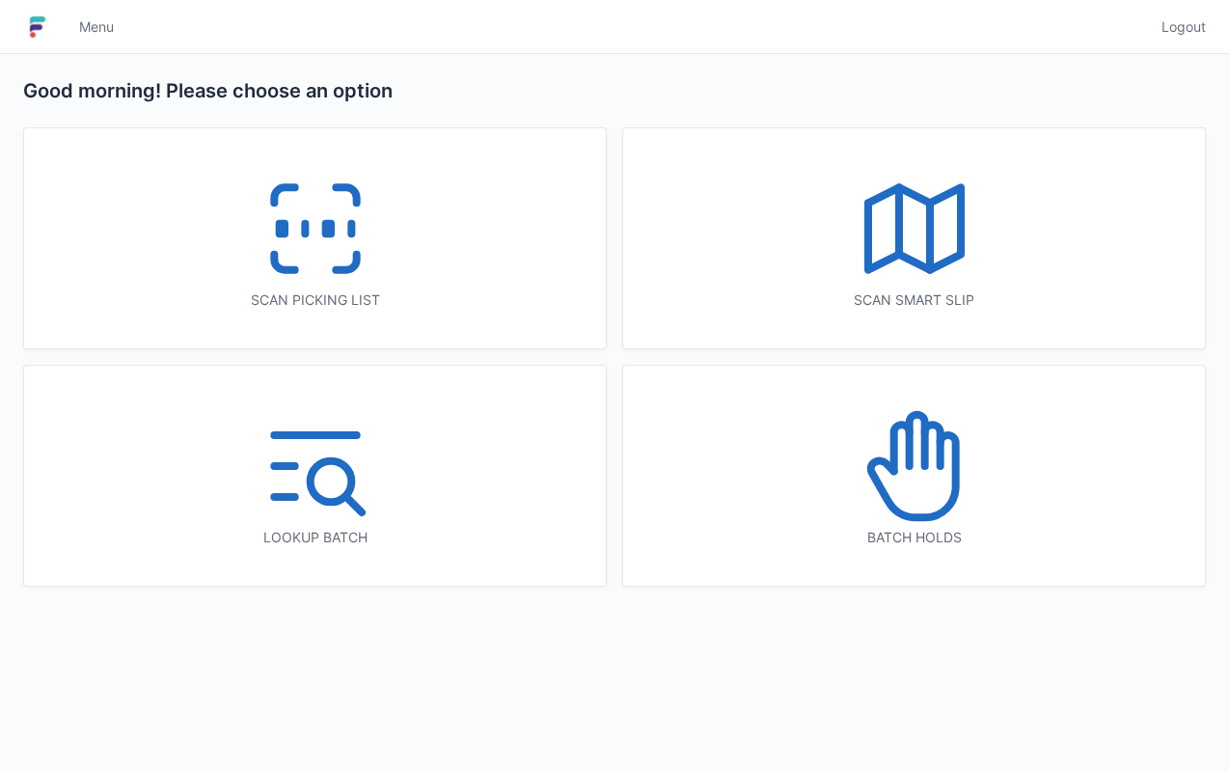
click at [947, 453] on icon at bounding box center [914, 465] width 123 height 123
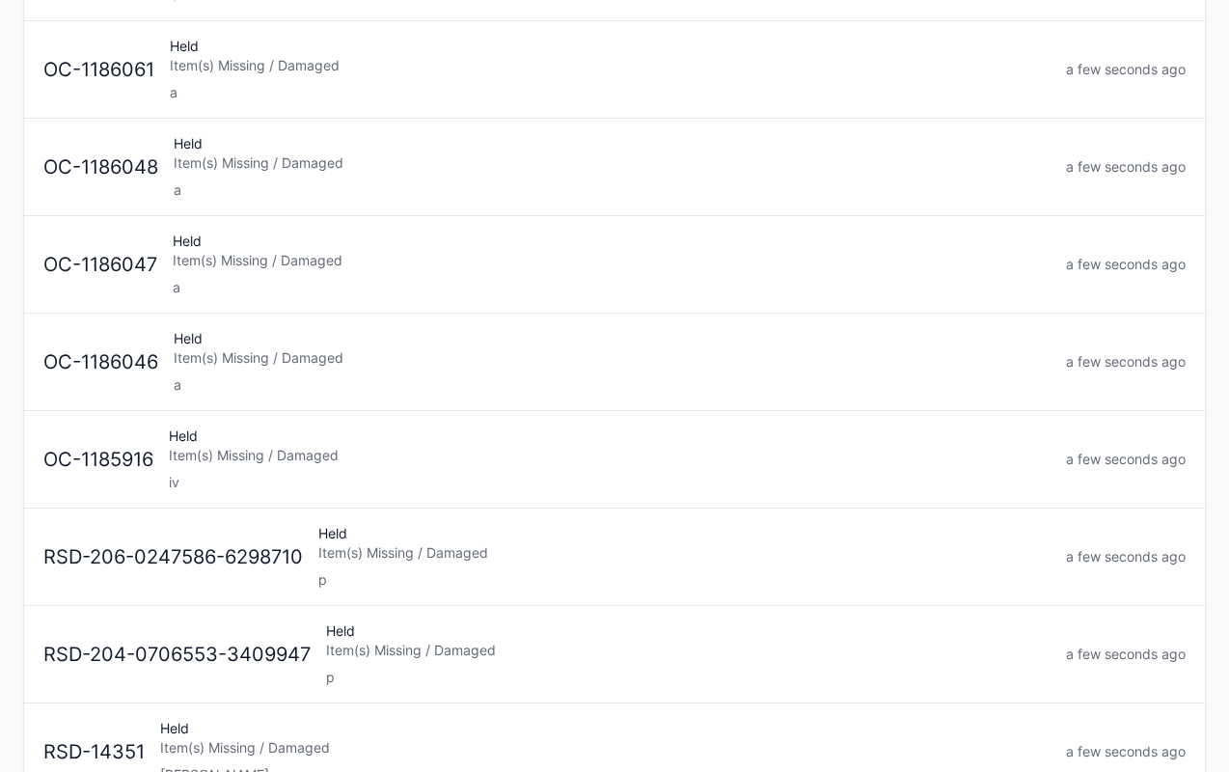
scroll to position [1073, 0]
click at [385, 446] on div "Item(s) Missing / Damaged" at bounding box center [610, 455] width 882 height 19
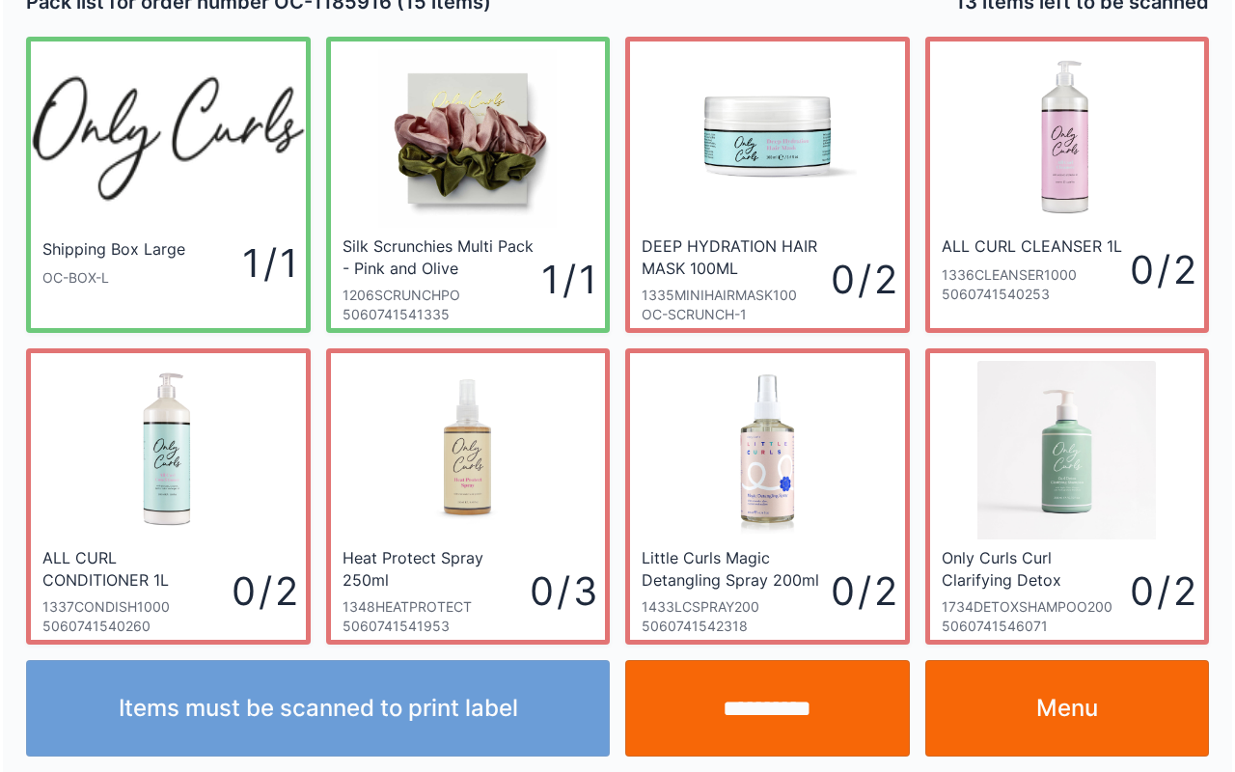
scroll to position [35, 0]
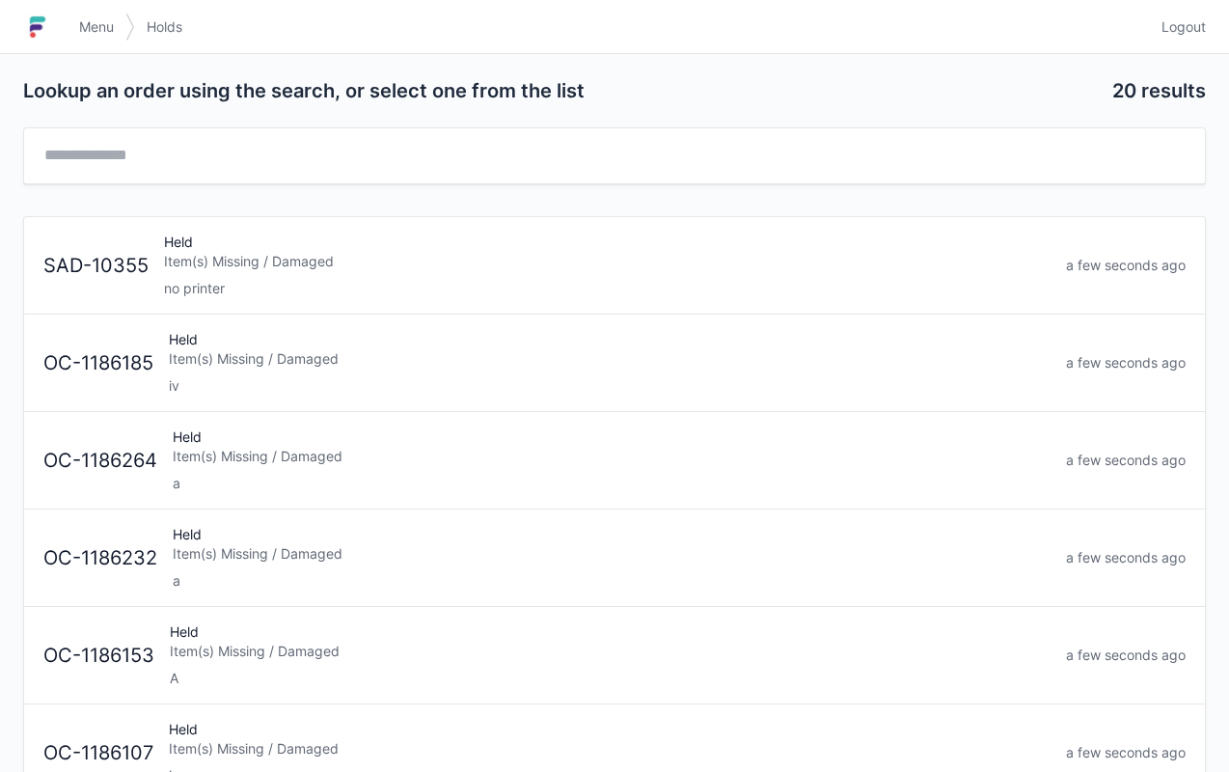
click at [372, 270] on div "Held Item(s) Missing / Damaged no printer" at bounding box center [607, 265] width 902 height 66
click at [82, 35] on span "Menu" at bounding box center [96, 26] width 35 height 19
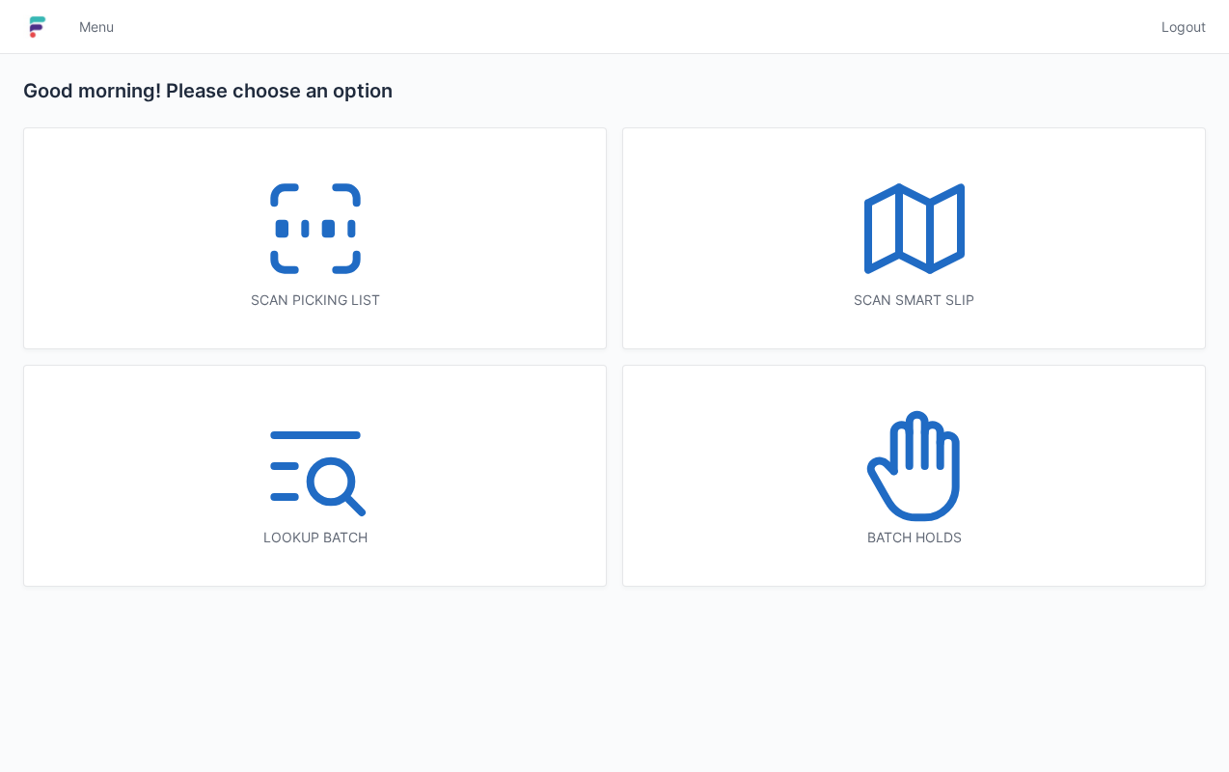
click at [321, 238] on icon at bounding box center [315, 228] width 123 height 123
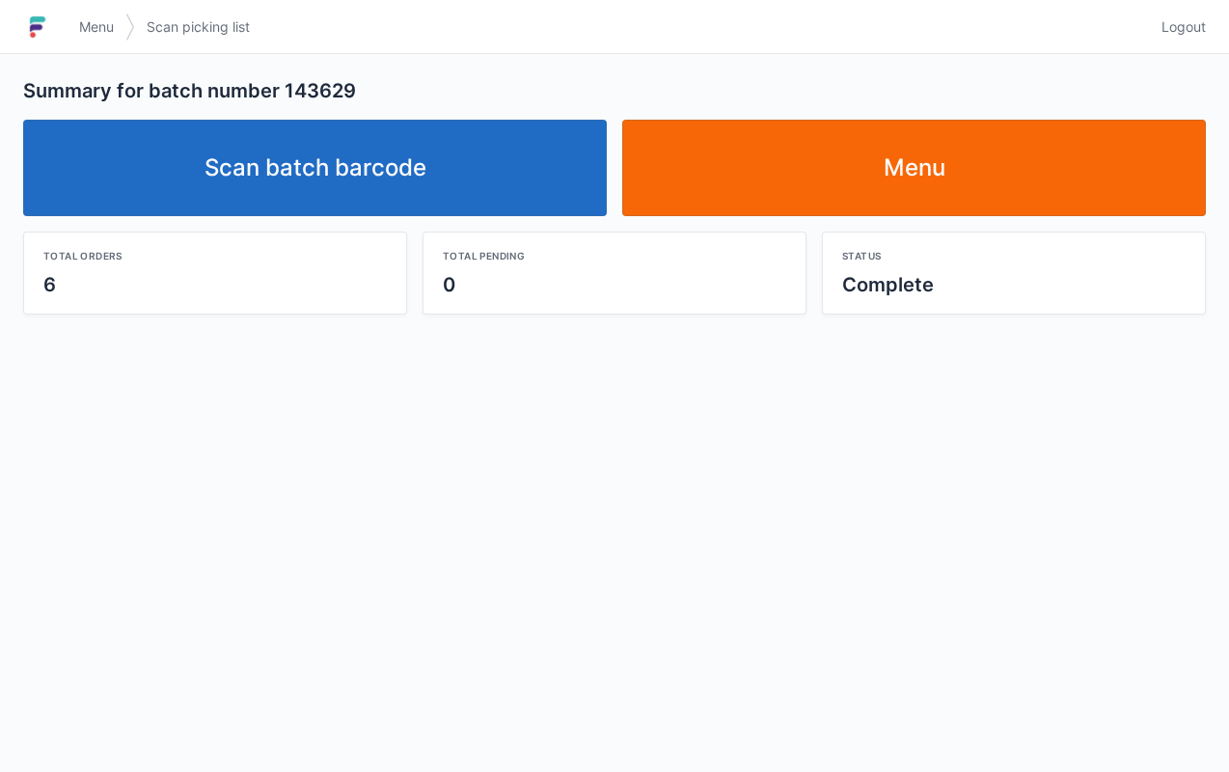
click at [395, 176] on link "Scan batch barcode" at bounding box center [315, 168] width 584 height 96
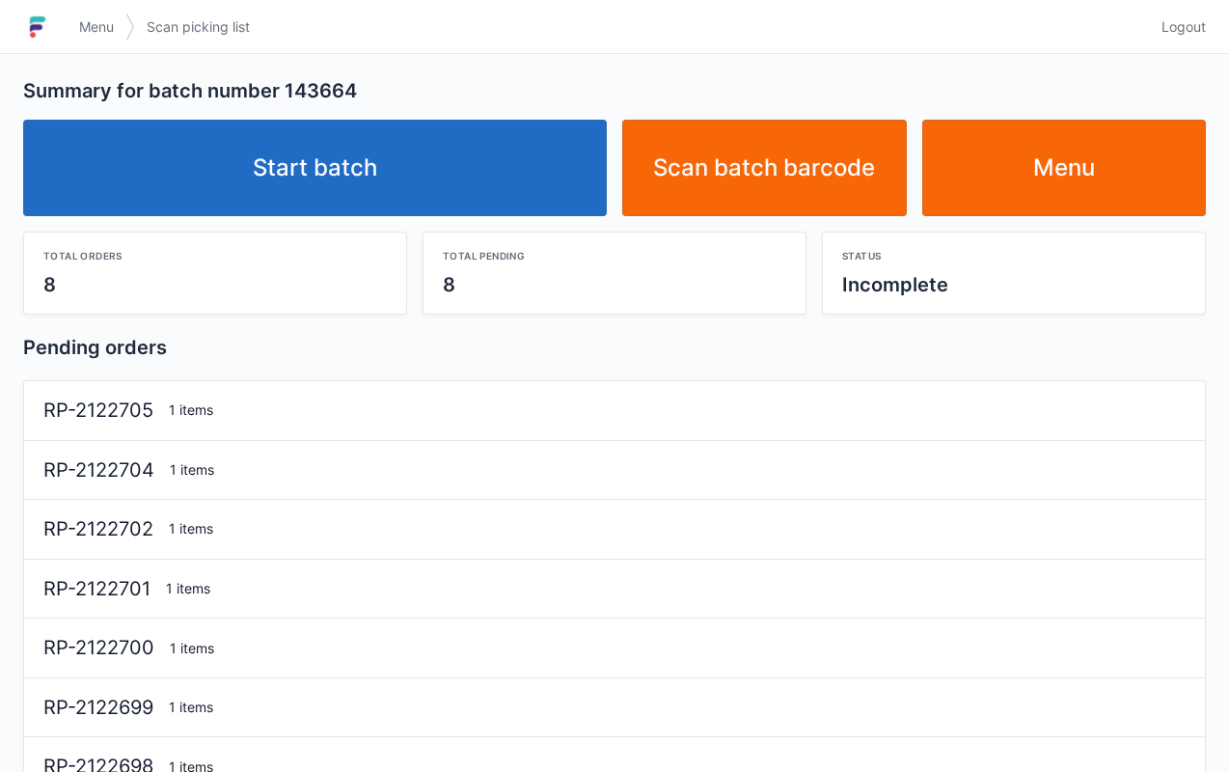
click at [368, 153] on link "Start batch" at bounding box center [315, 168] width 584 height 96
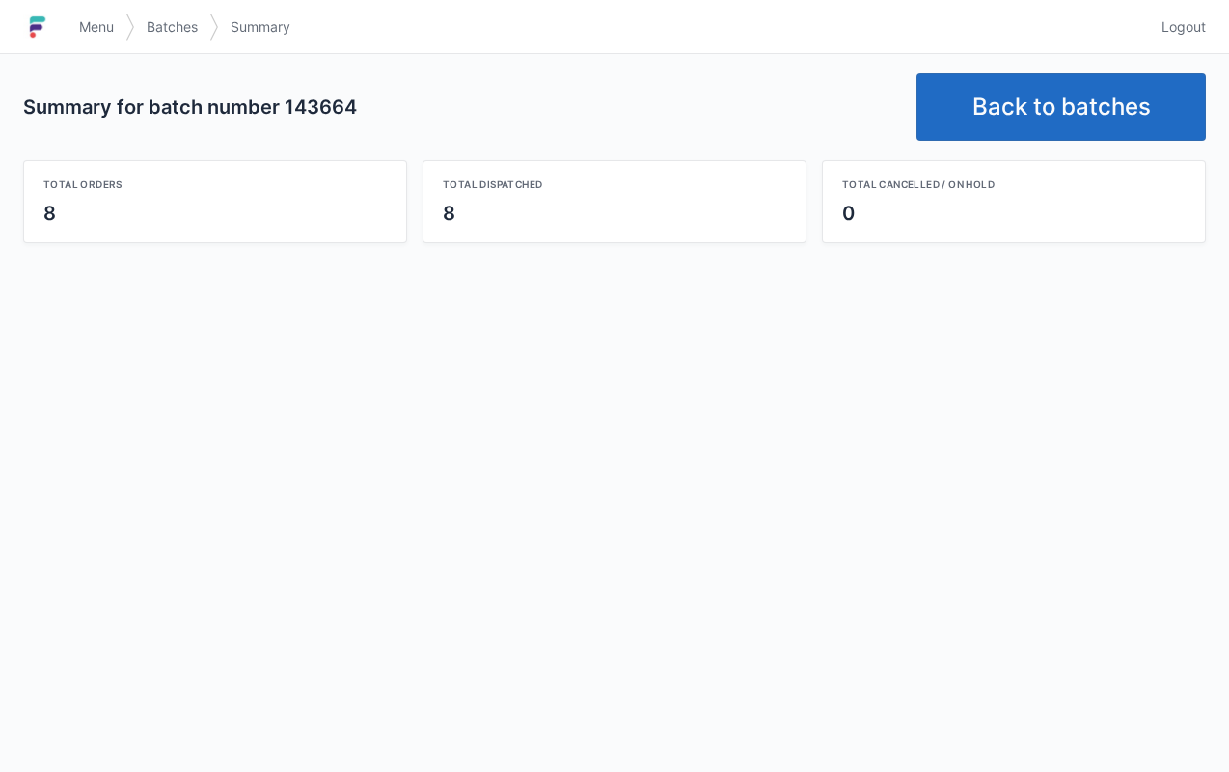
click at [1094, 80] on link "Back to batches" at bounding box center [1060, 107] width 289 height 68
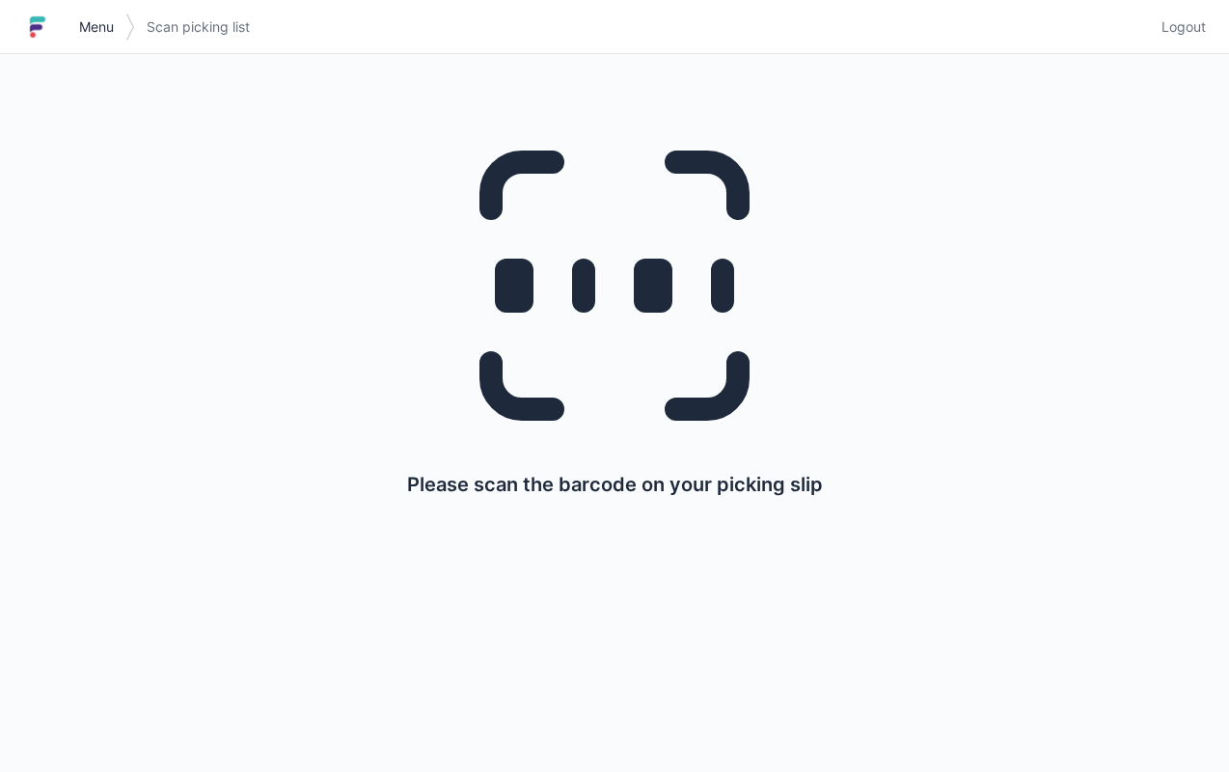
click at [122, 34] on link "Menu" at bounding box center [97, 27] width 58 height 35
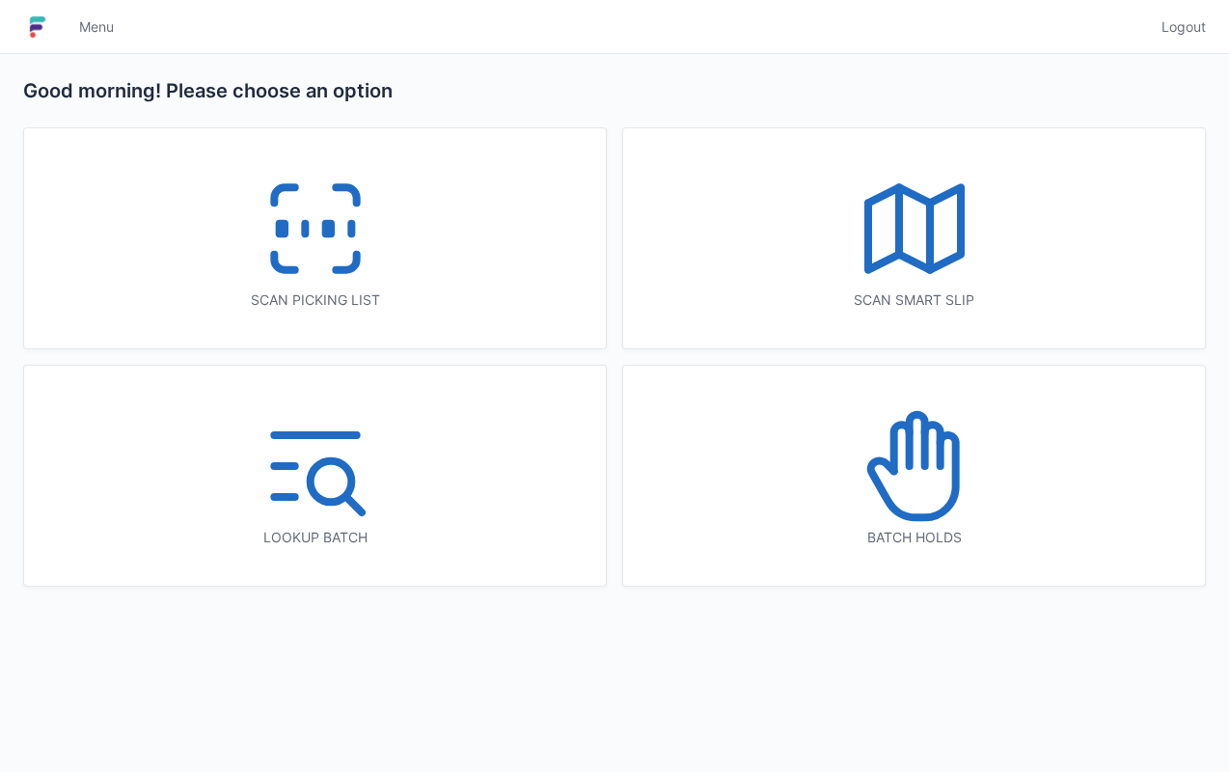
click at [936, 486] on icon at bounding box center [914, 465] width 123 height 123
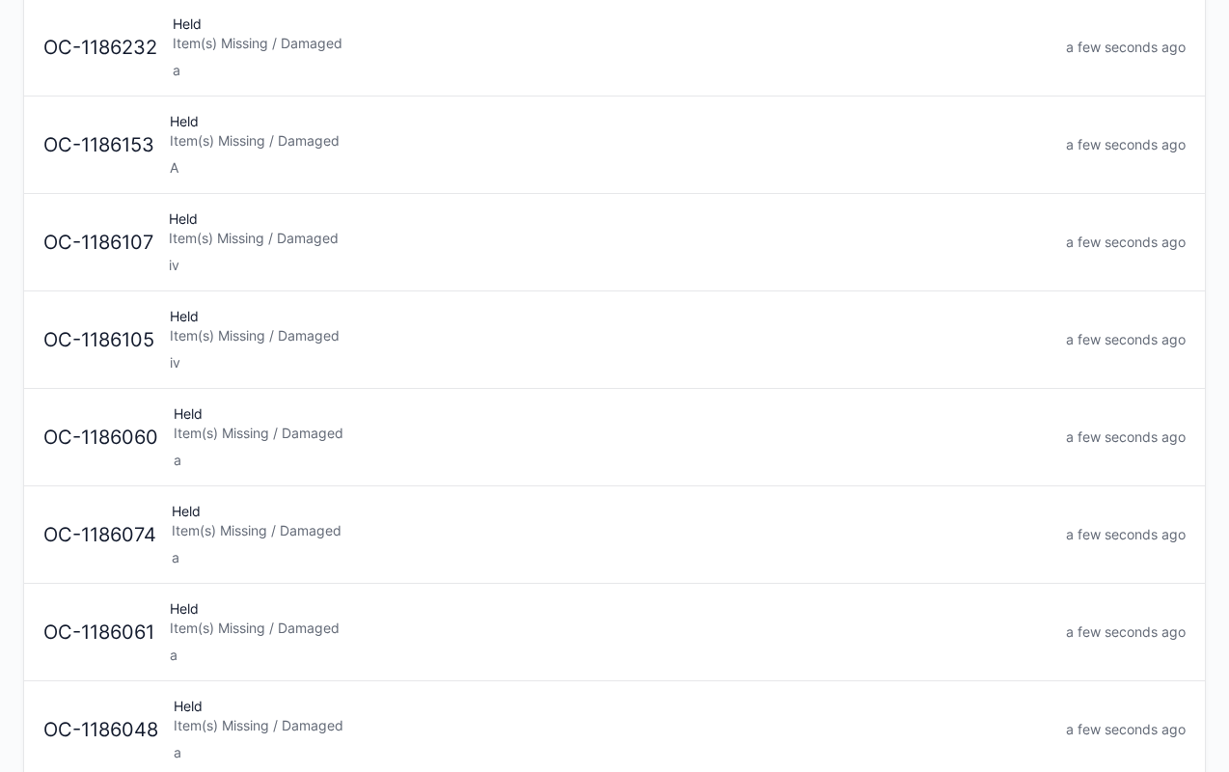
scroll to position [351, 0]
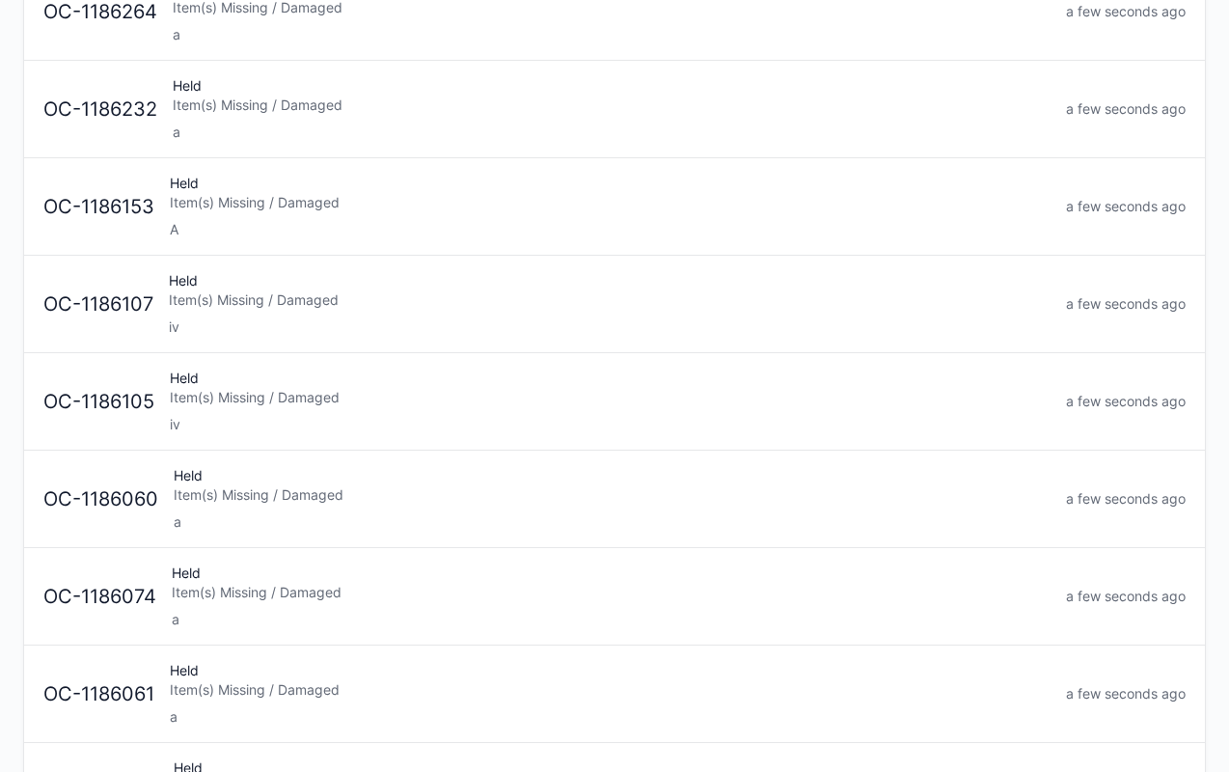
click at [303, 388] on div "Item(s) Missing / Damaged" at bounding box center [610, 397] width 881 height 19
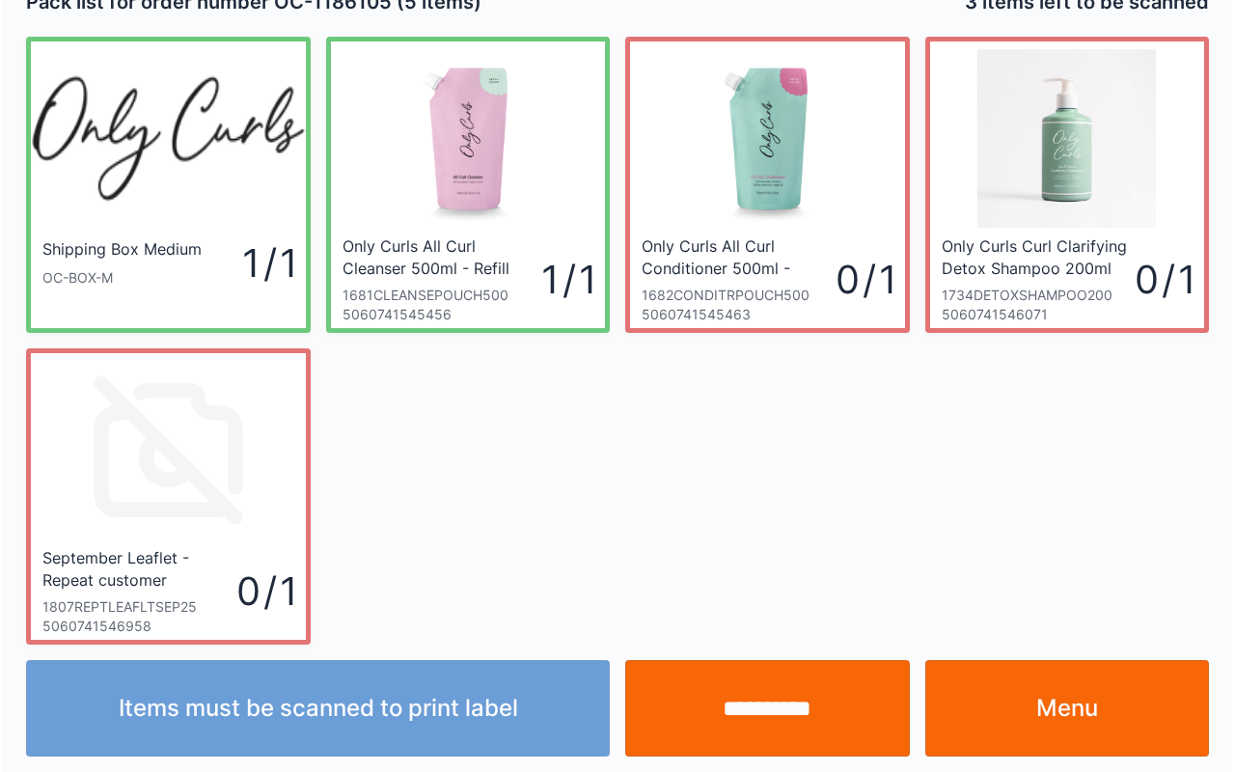
scroll to position [35, 0]
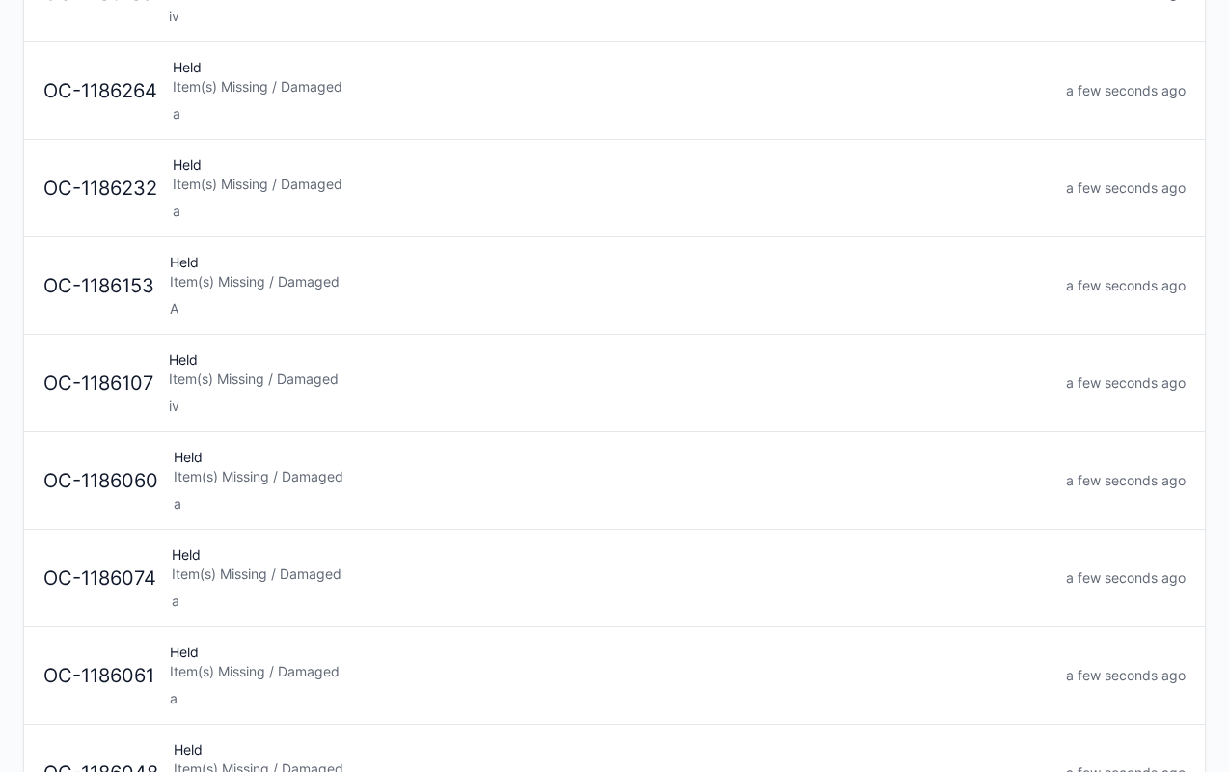
scroll to position [265, 0]
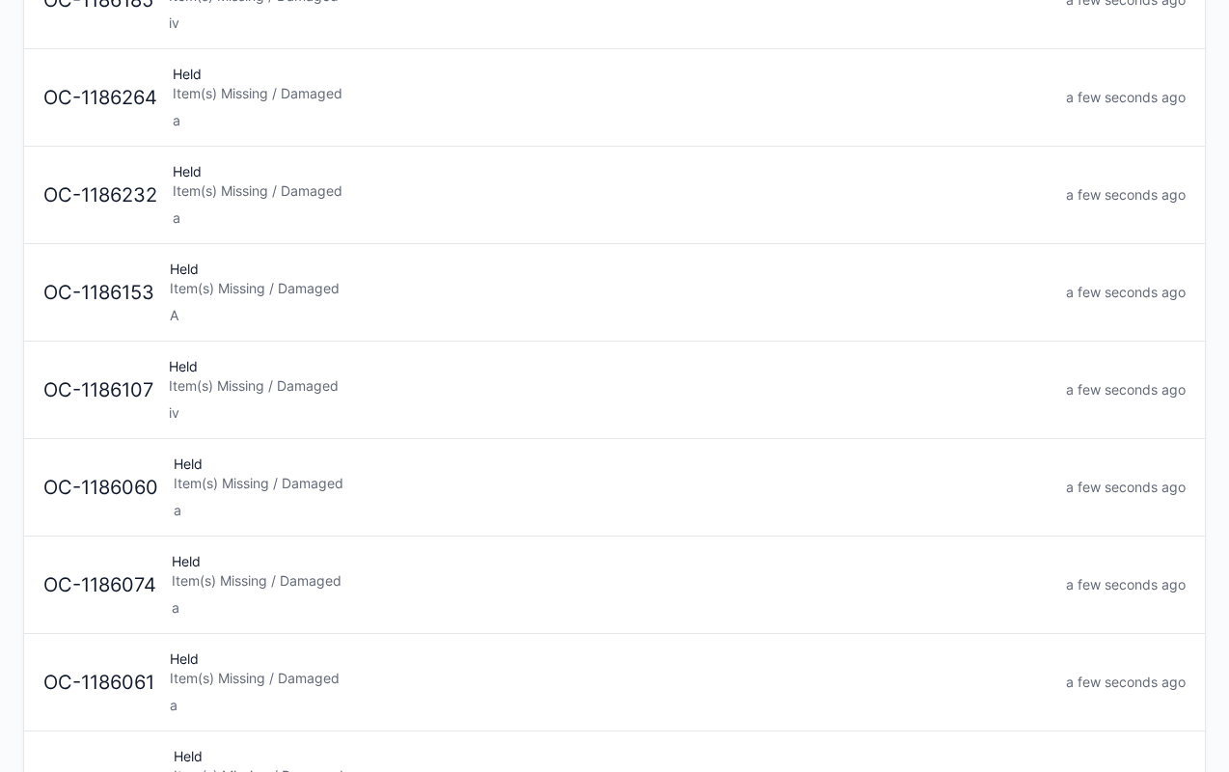
click at [291, 376] on div "Item(s) Missing / Damaged" at bounding box center [610, 385] width 882 height 19
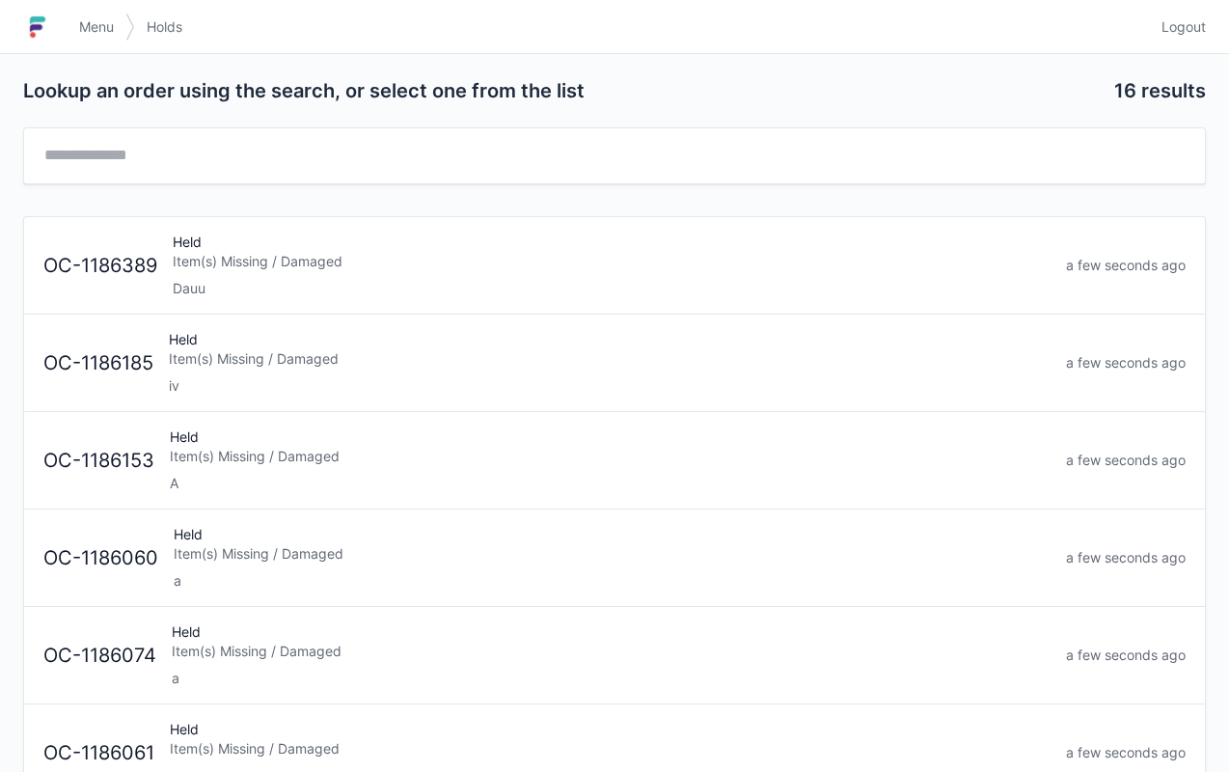
click at [285, 356] on div "Item(s) Missing / Damaged" at bounding box center [610, 358] width 882 height 19
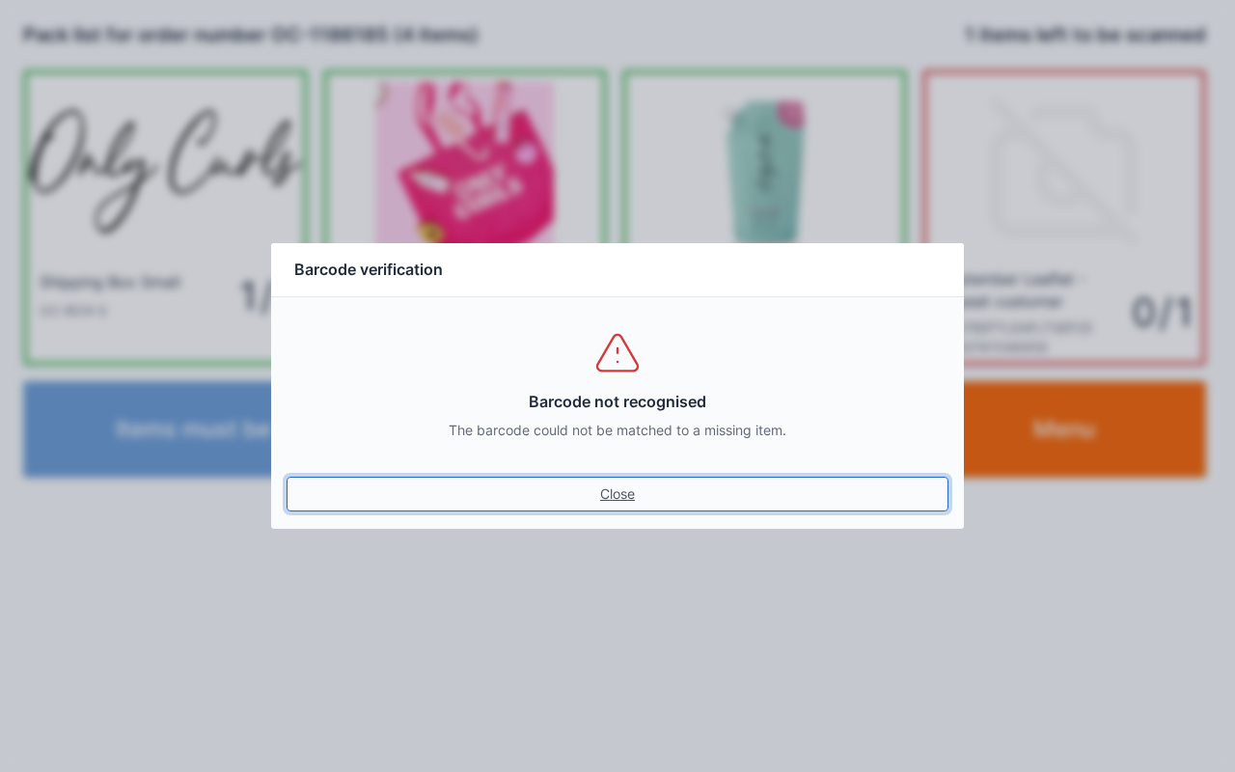
click at [595, 502] on link "Close" at bounding box center [617, 493] width 662 height 35
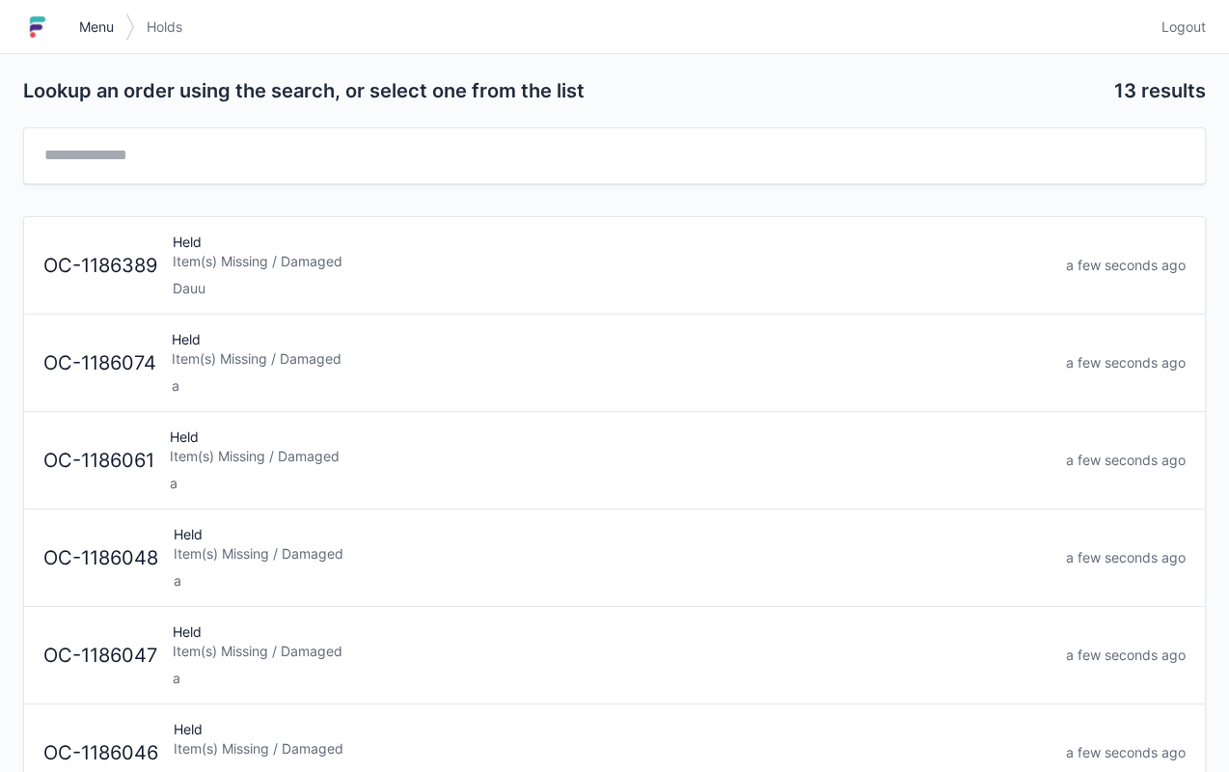
click at [93, 29] on span "Menu" at bounding box center [96, 26] width 35 height 19
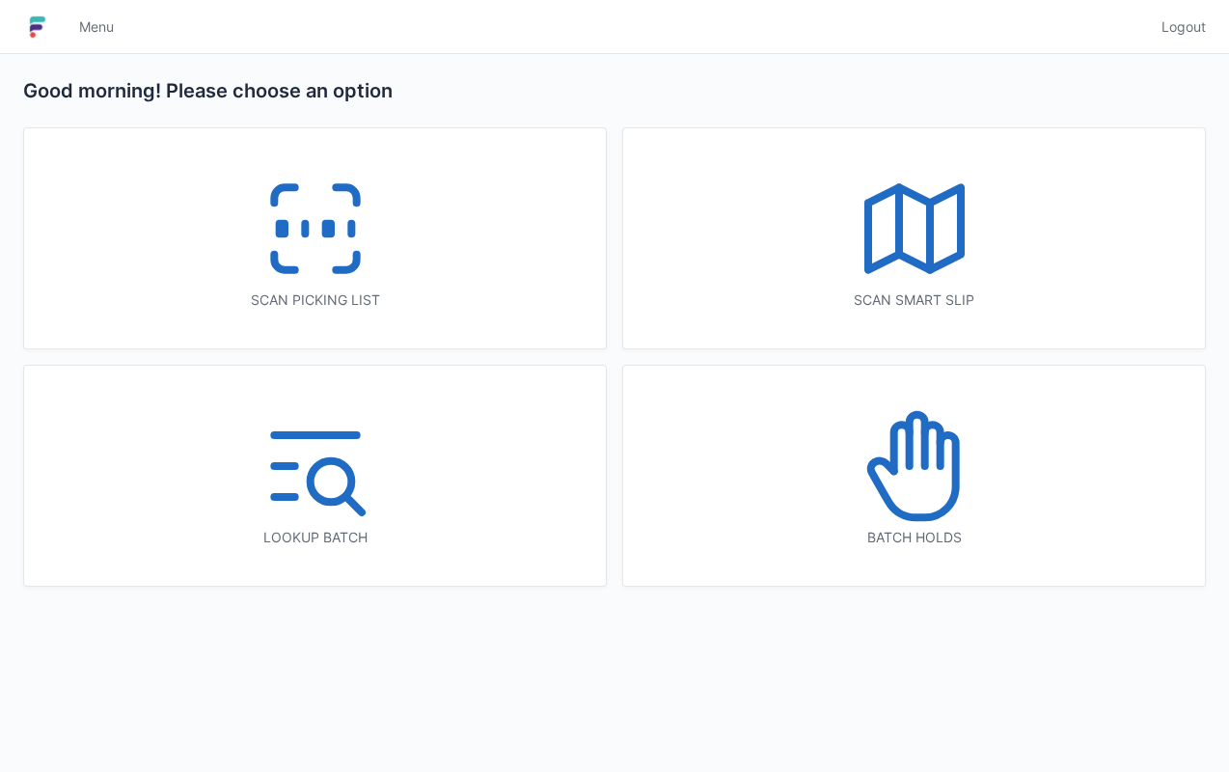
click at [339, 276] on icon at bounding box center [315, 228] width 123 height 123
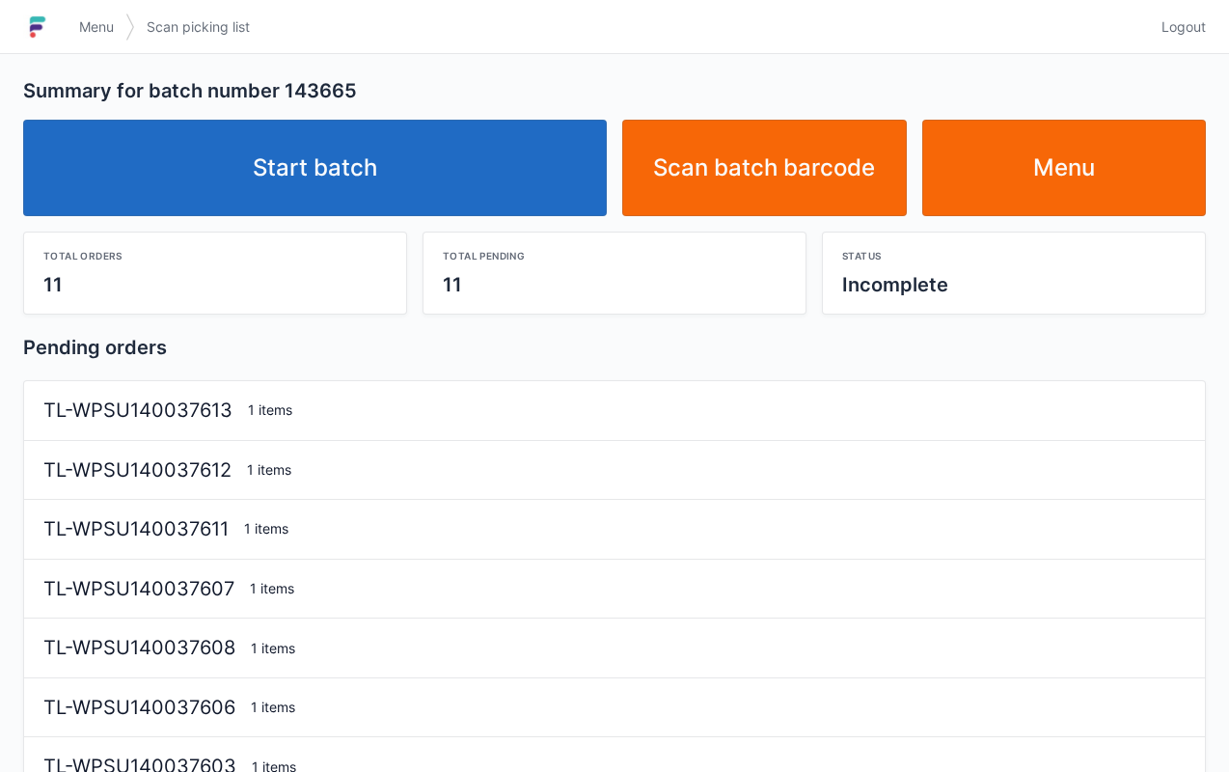
click at [384, 172] on link "Start batch" at bounding box center [315, 168] width 584 height 96
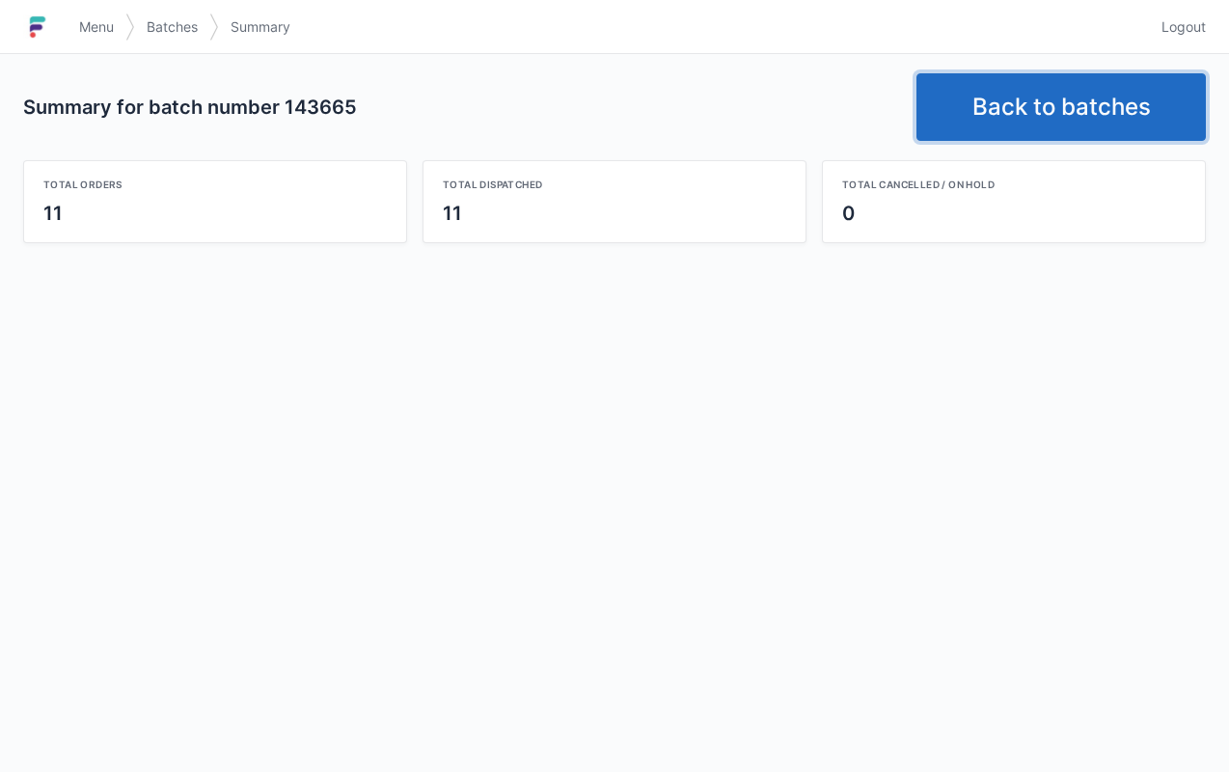
click at [1068, 104] on link "Back to batches" at bounding box center [1060, 107] width 289 height 68
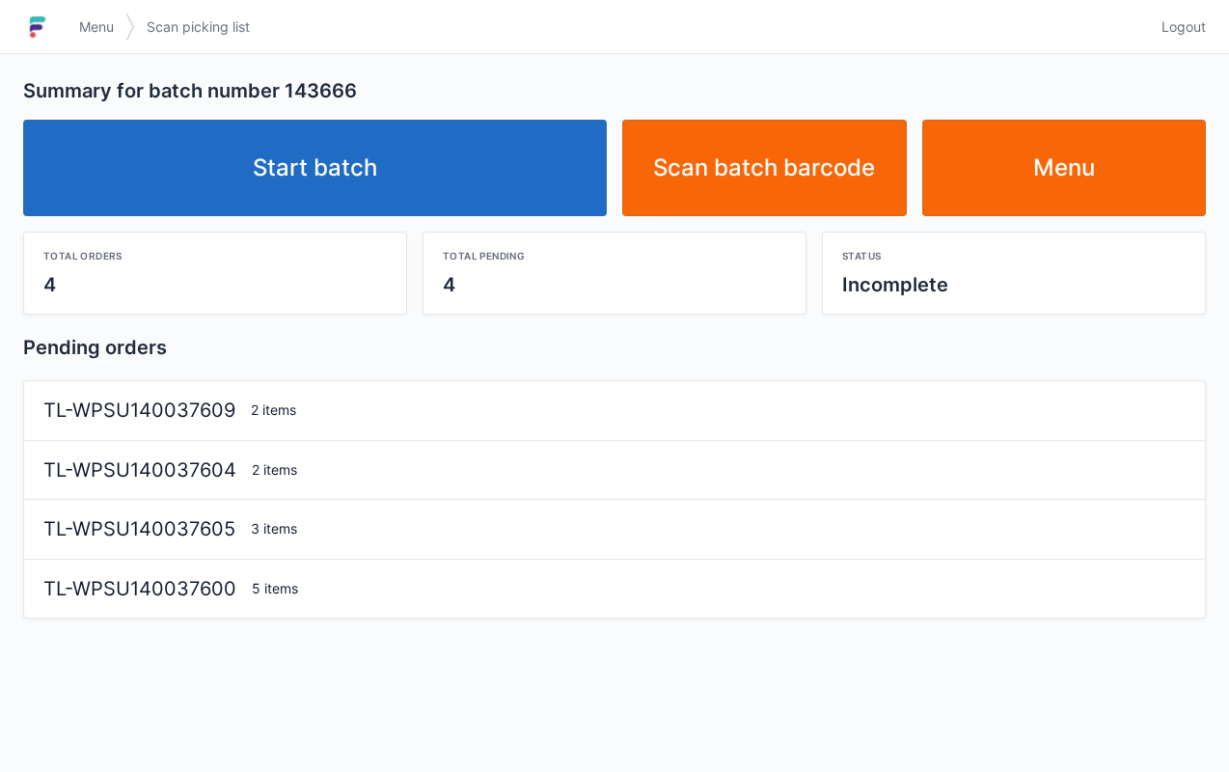
click at [338, 153] on link "Start batch" at bounding box center [315, 168] width 584 height 96
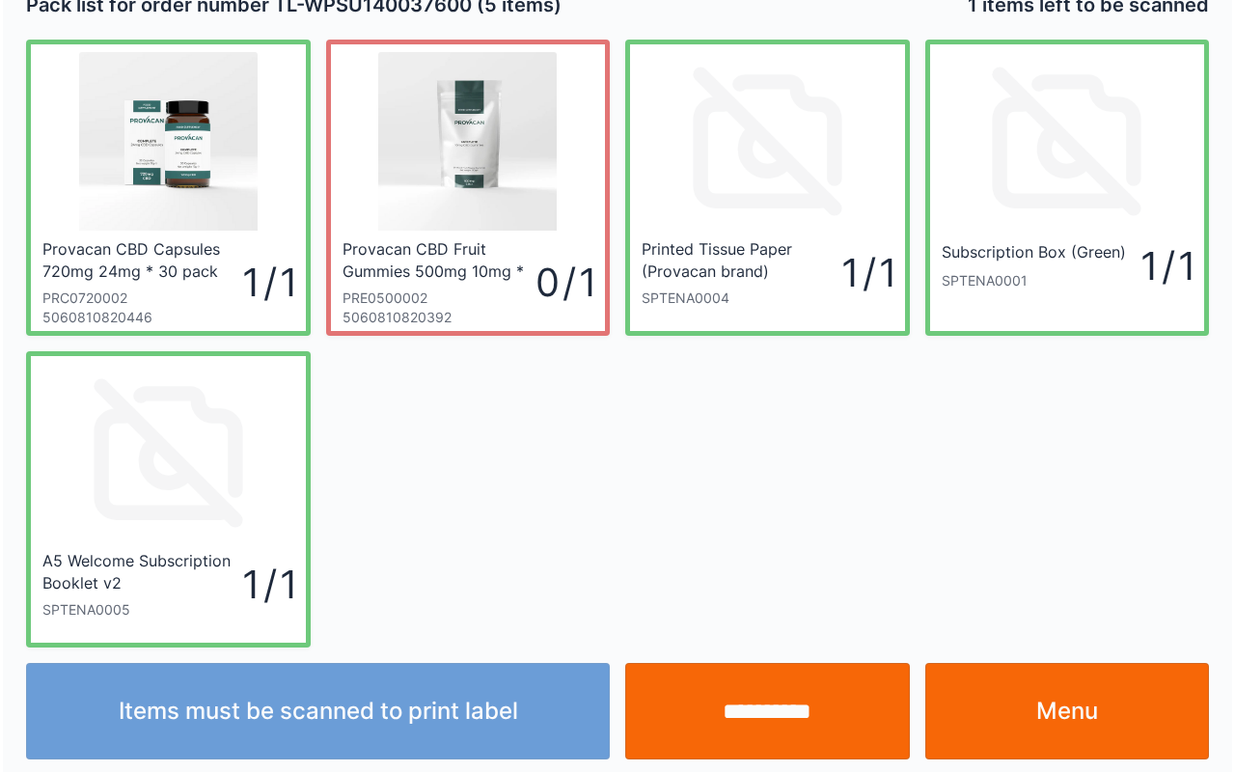
scroll to position [35, 0]
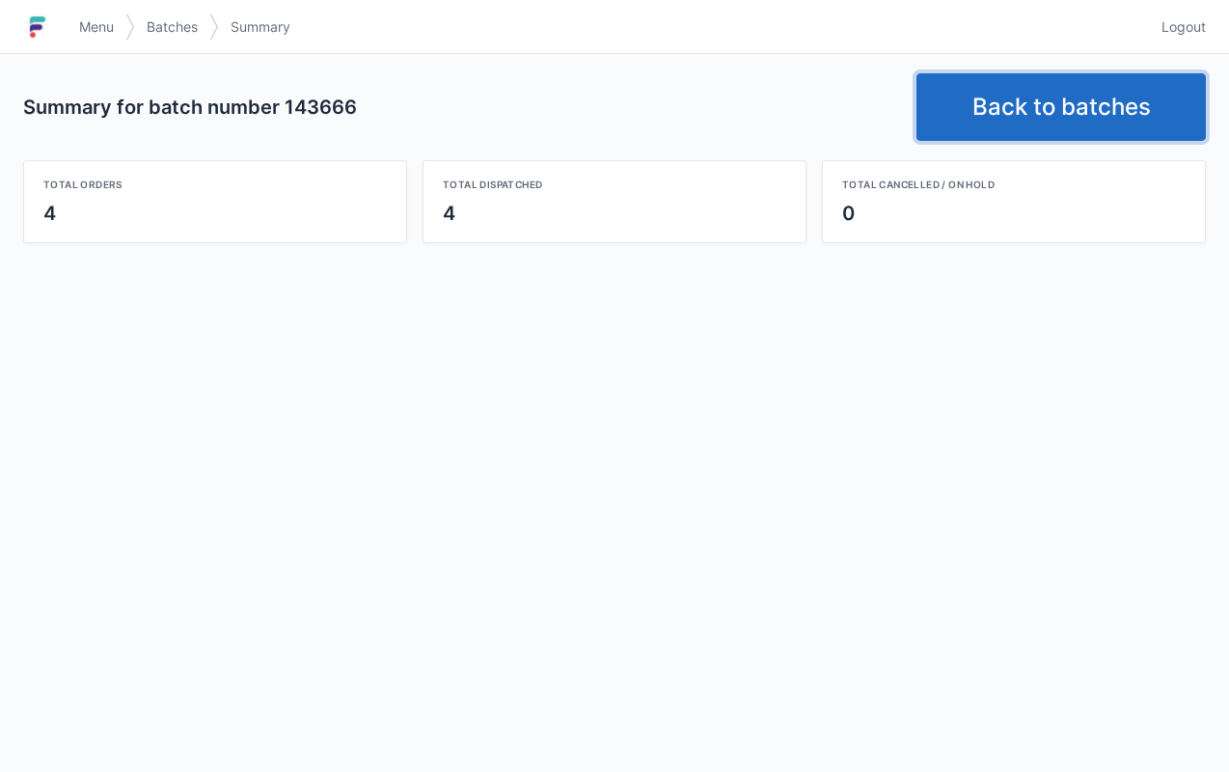
click at [1025, 82] on link "Back to batches" at bounding box center [1060, 107] width 289 height 68
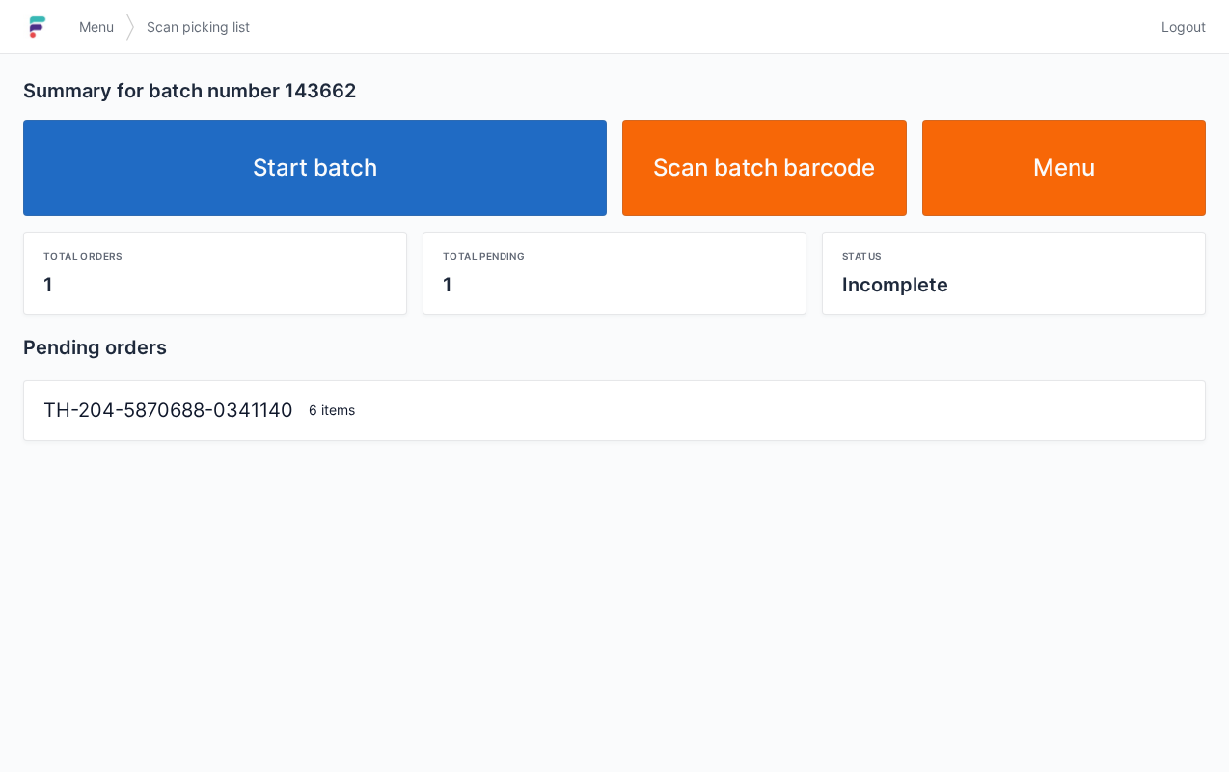
click at [343, 150] on link "Start batch" at bounding box center [315, 168] width 584 height 96
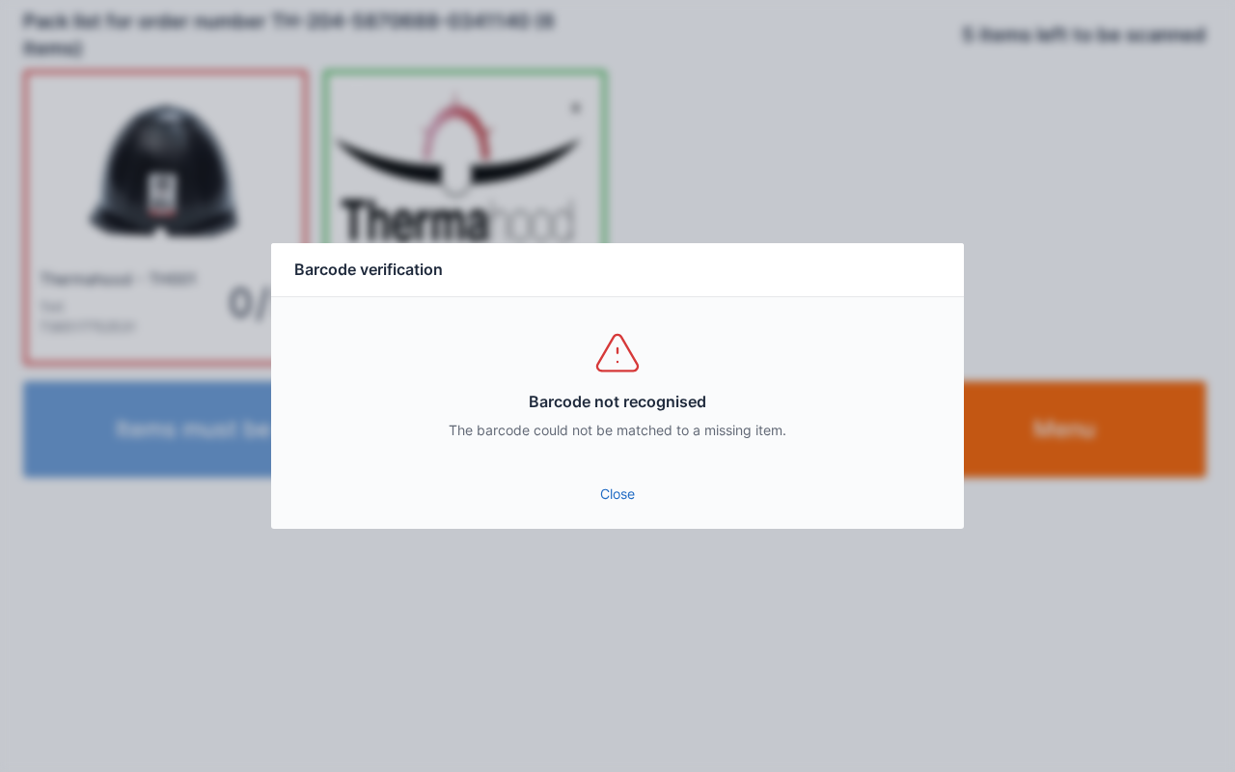
click at [650, 488] on link "Close" at bounding box center [617, 493] width 662 height 35
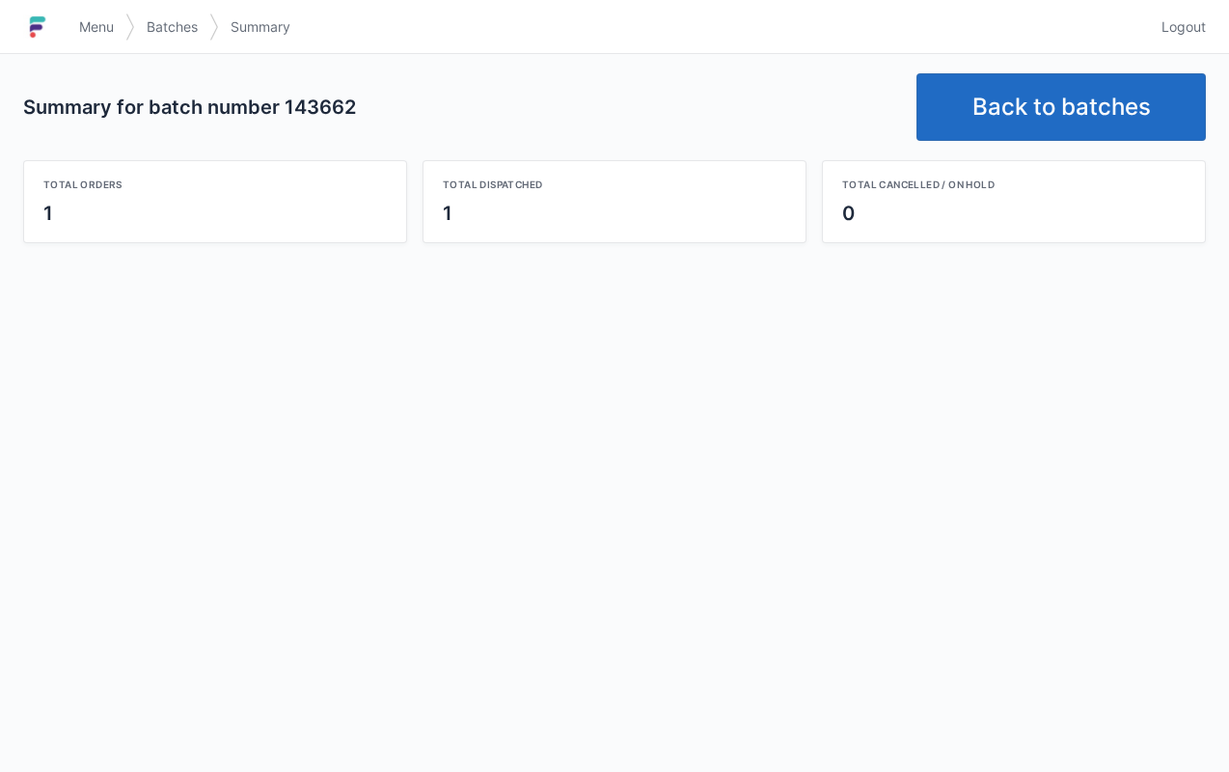
click at [1057, 98] on link "Back to batches" at bounding box center [1060, 107] width 289 height 68
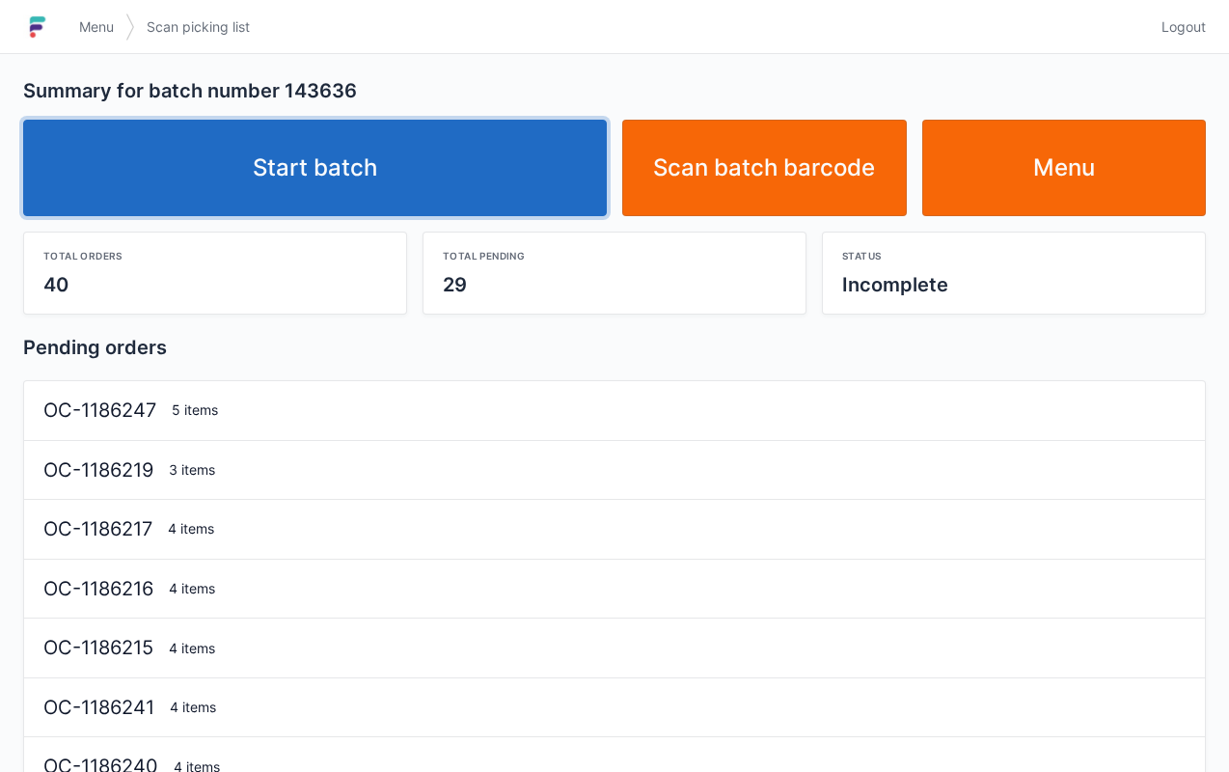
click at [386, 150] on link "Start batch" at bounding box center [315, 168] width 584 height 96
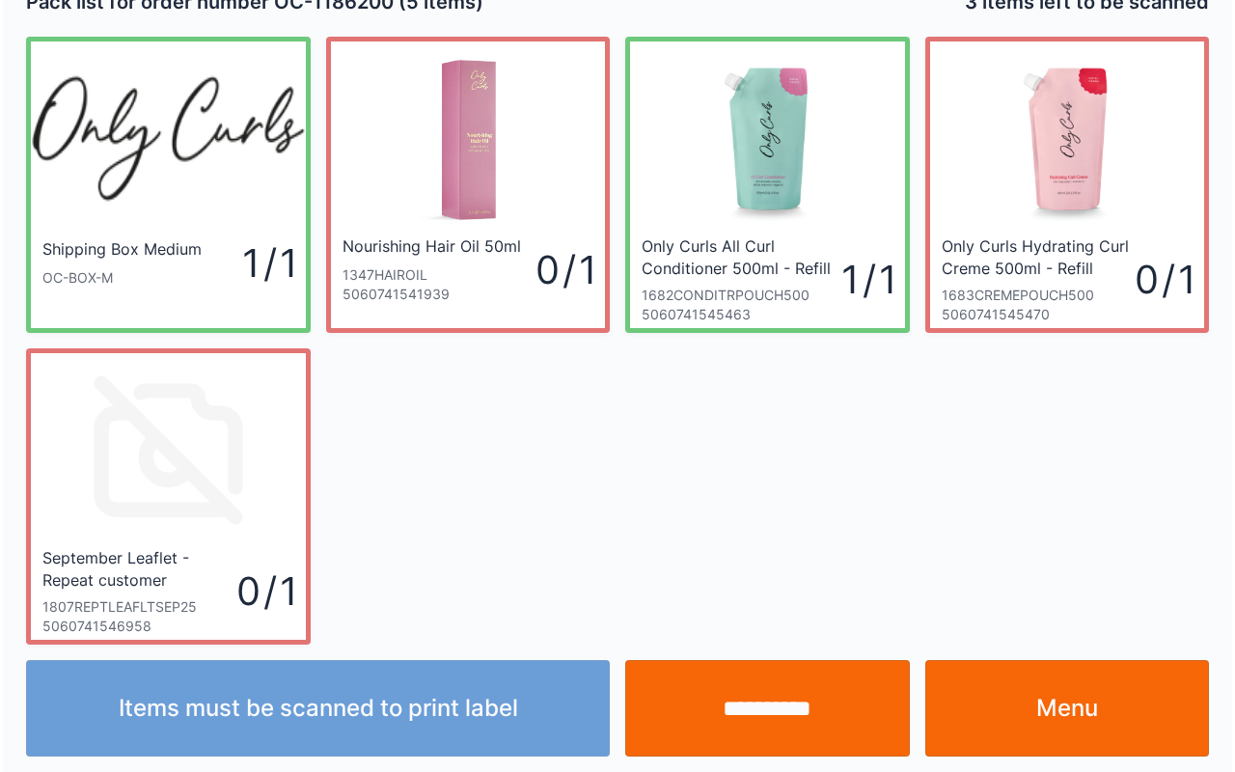
scroll to position [35, 0]
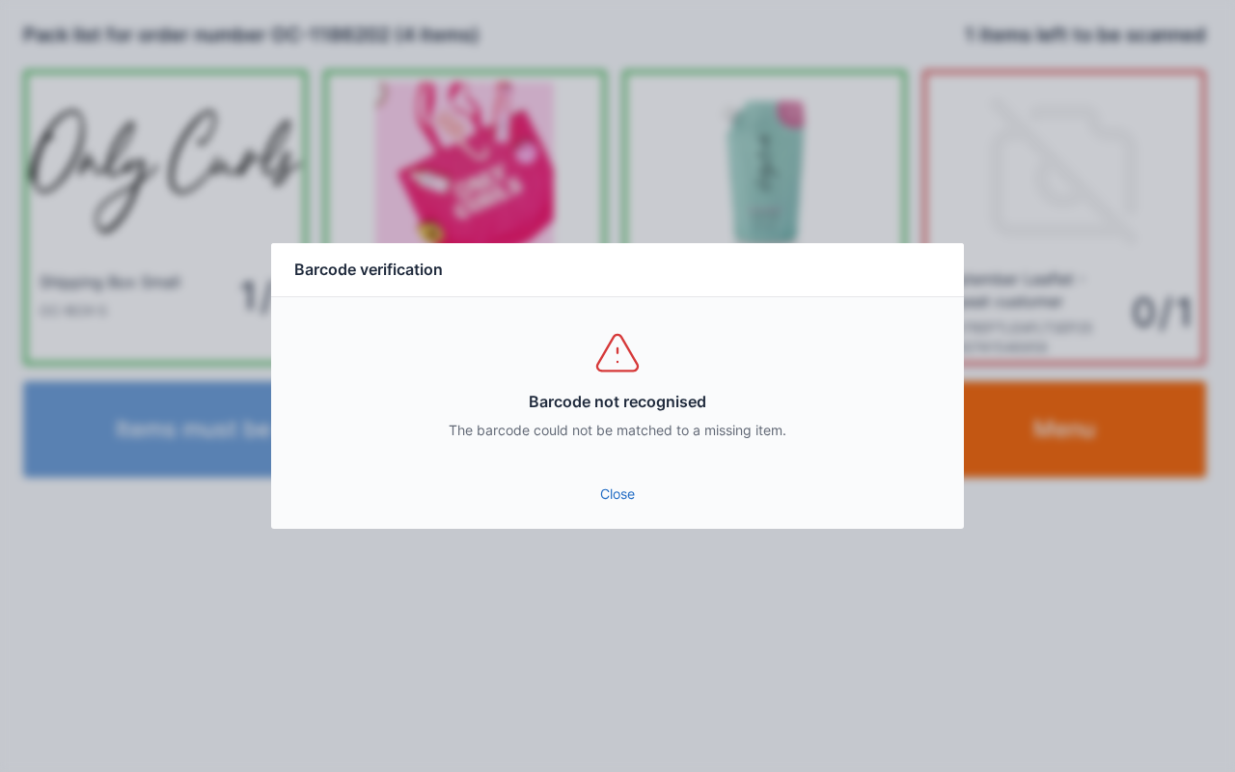
click at [583, 486] on link "Close" at bounding box center [617, 493] width 662 height 35
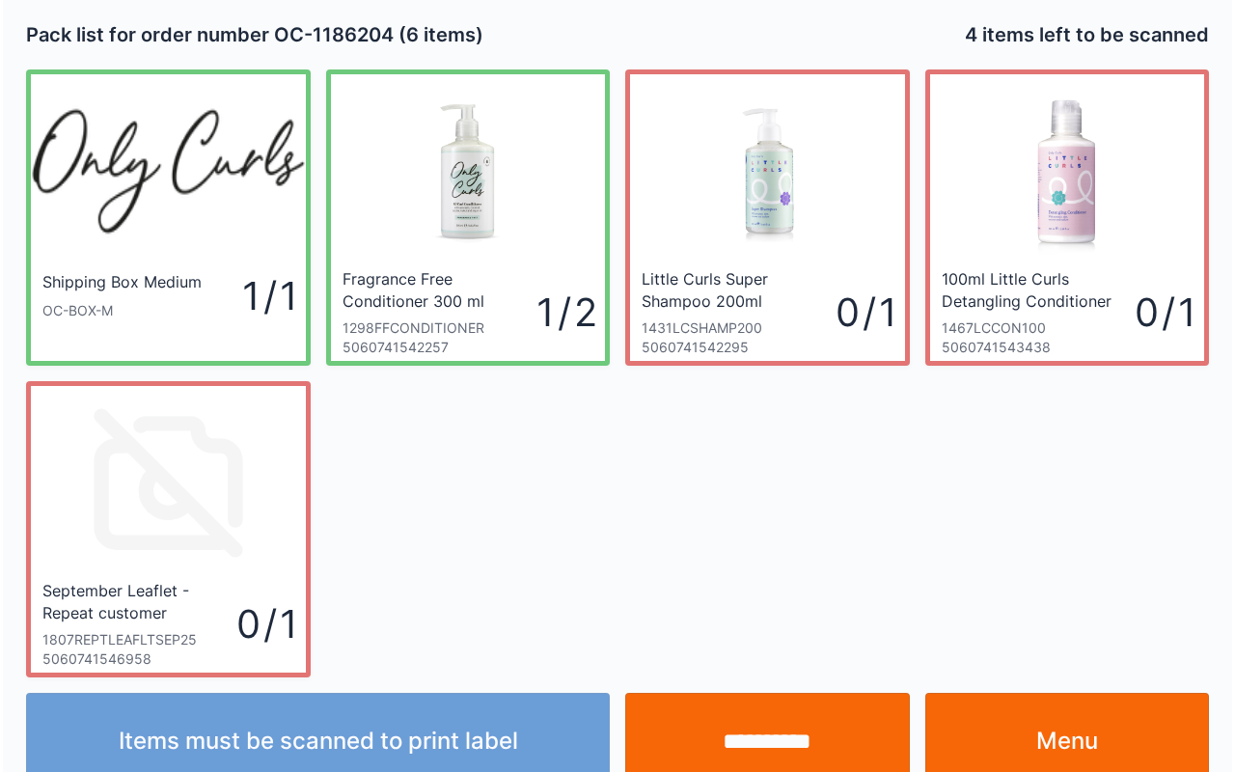
scroll to position [35, 0]
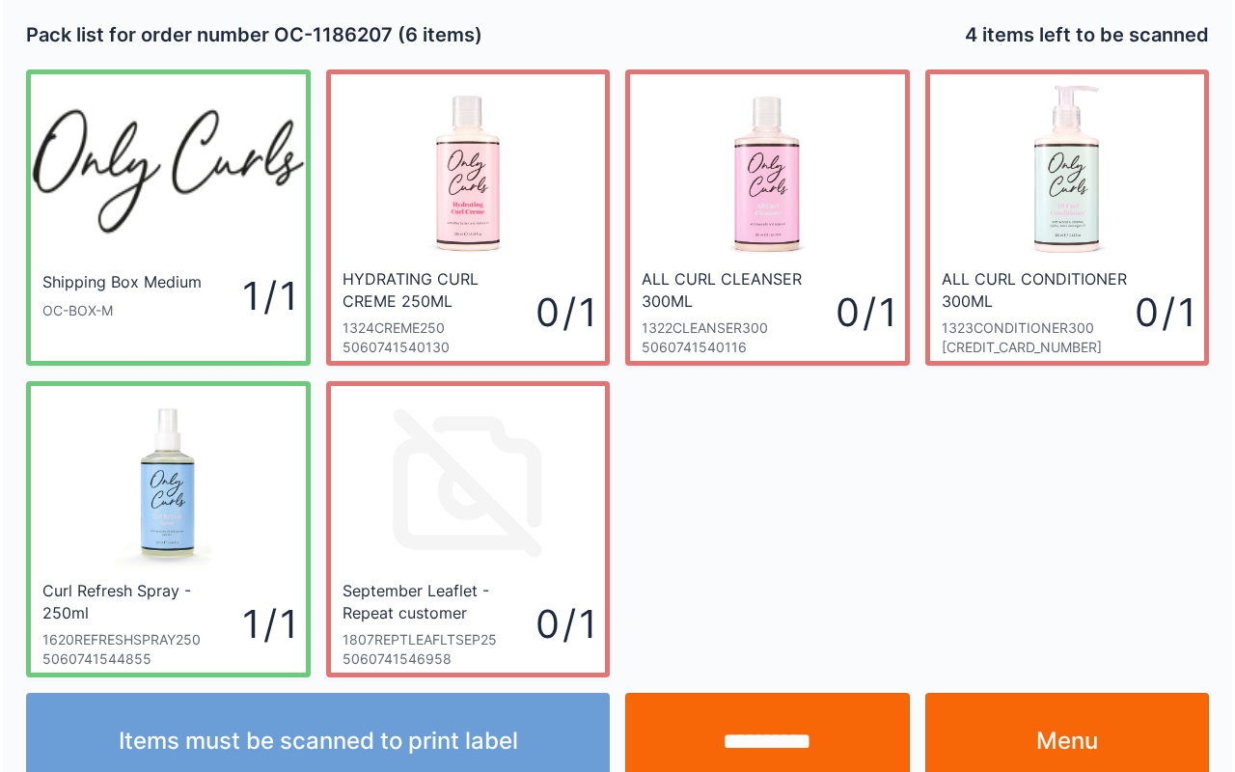
scroll to position [35, 0]
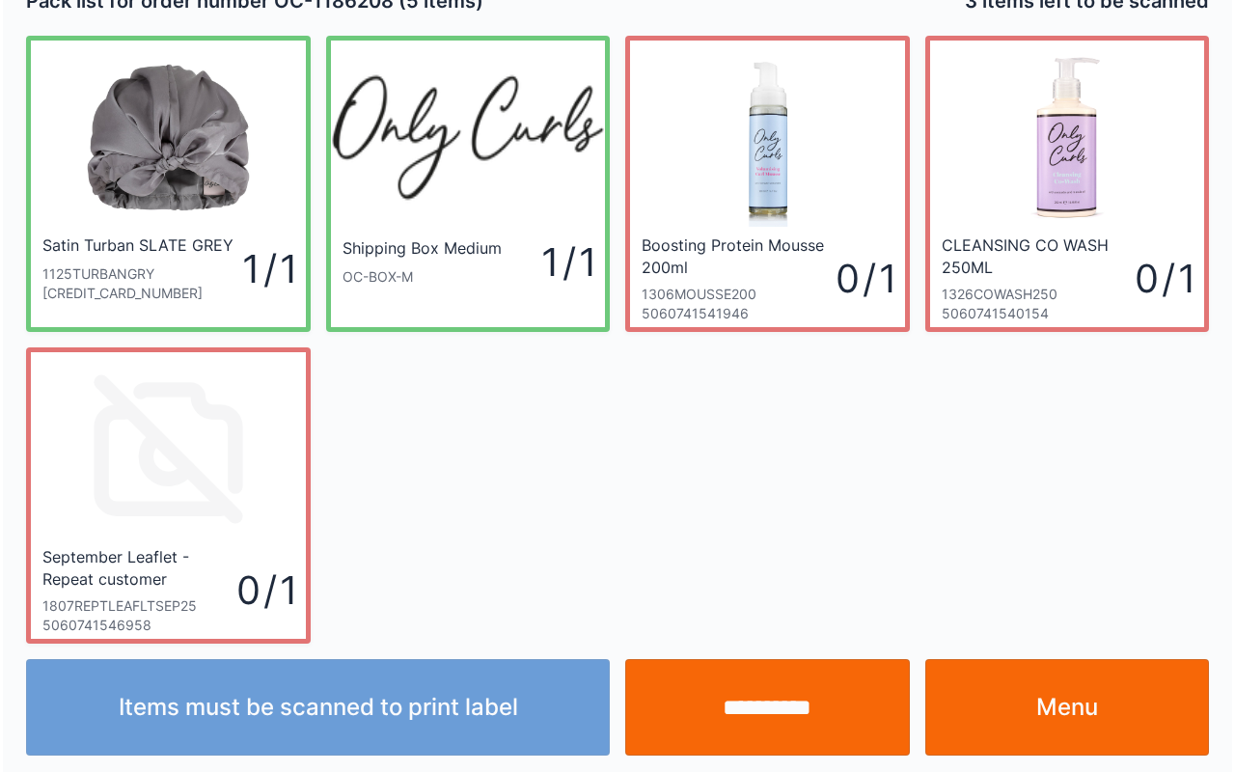
scroll to position [35, 0]
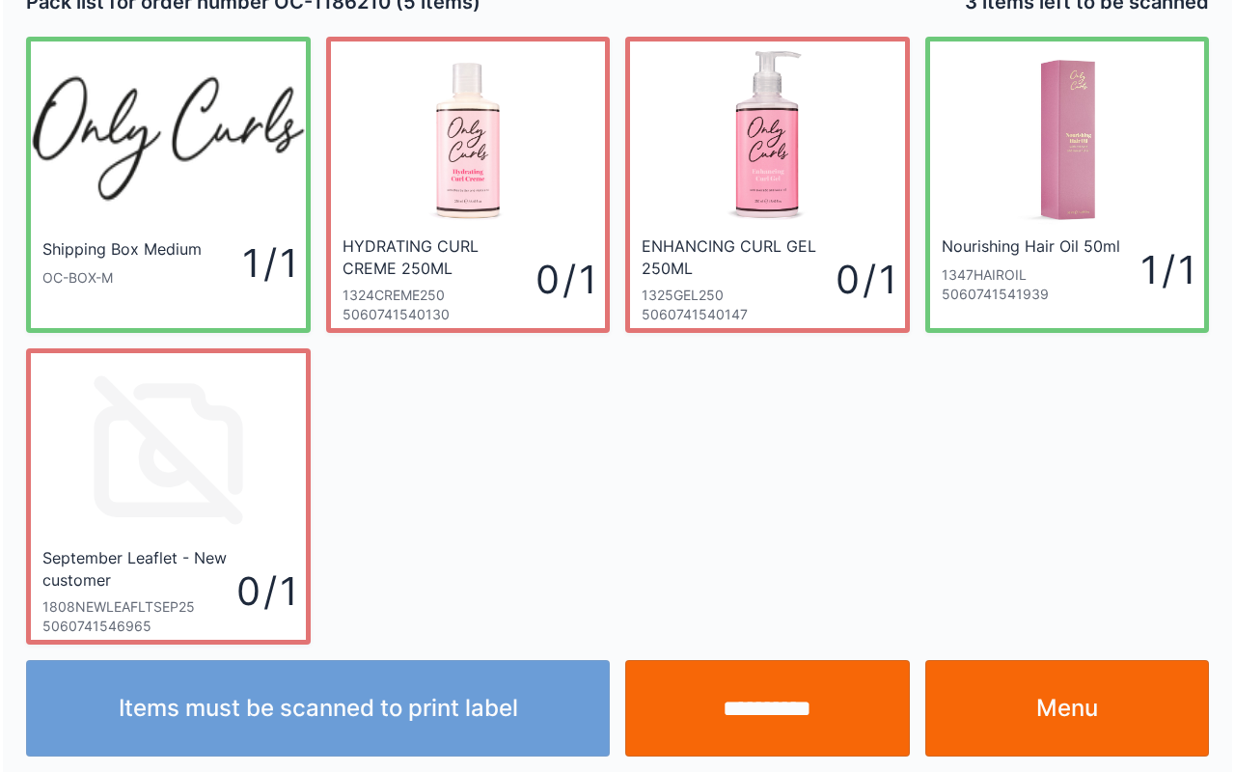
scroll to position [35, 0]
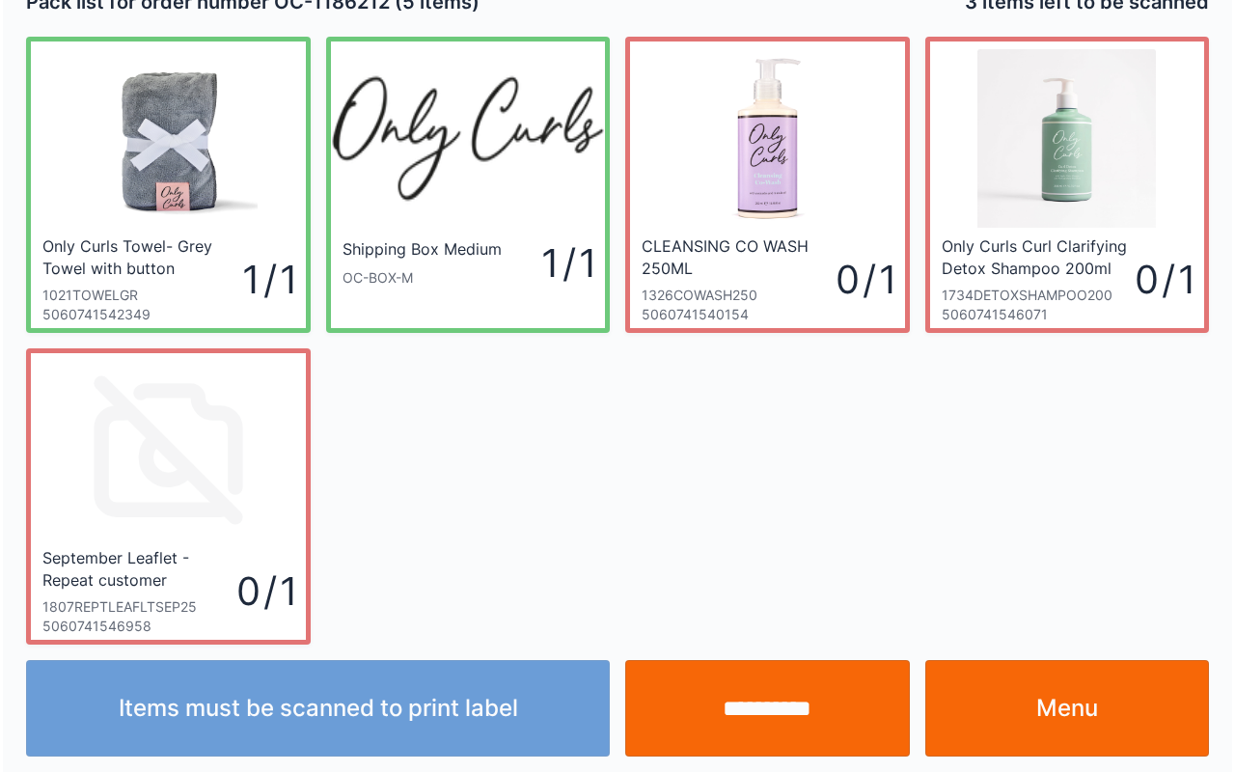
scroll to position [35, 0]
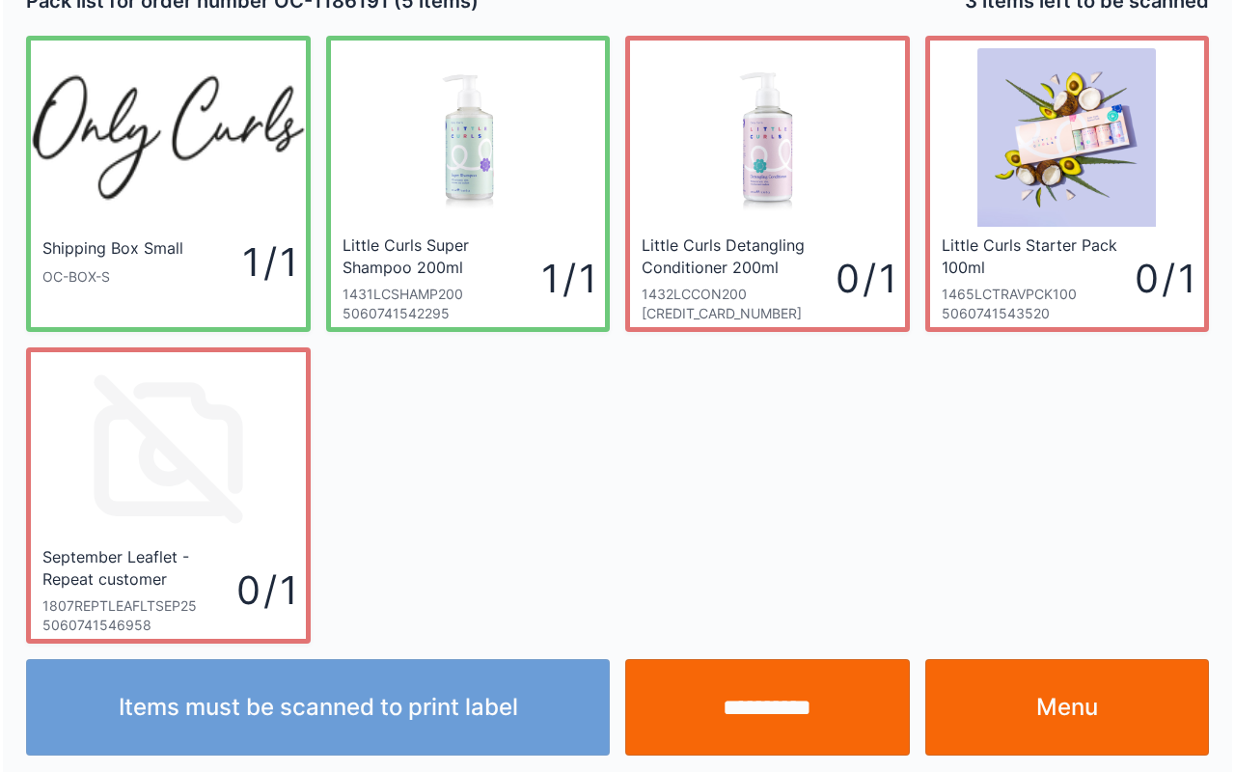
scroll to position [35, 0]
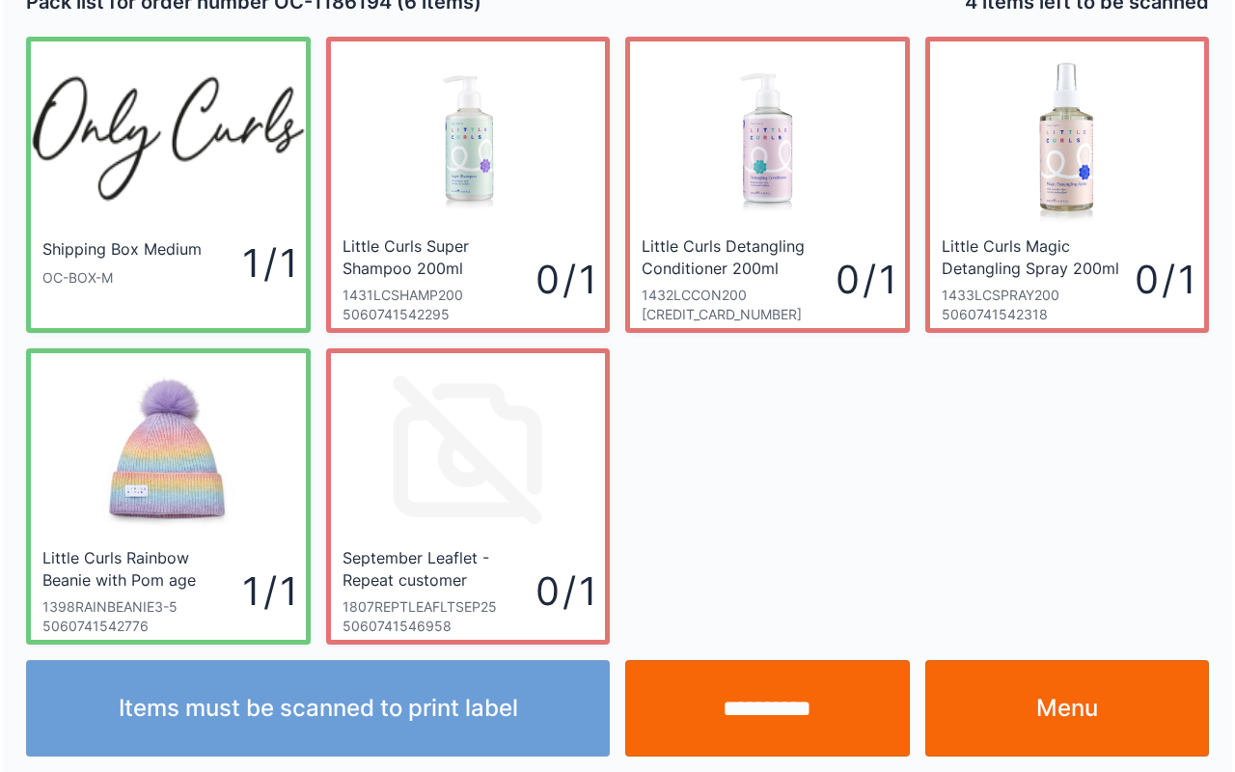
scroll to position [35, 0]
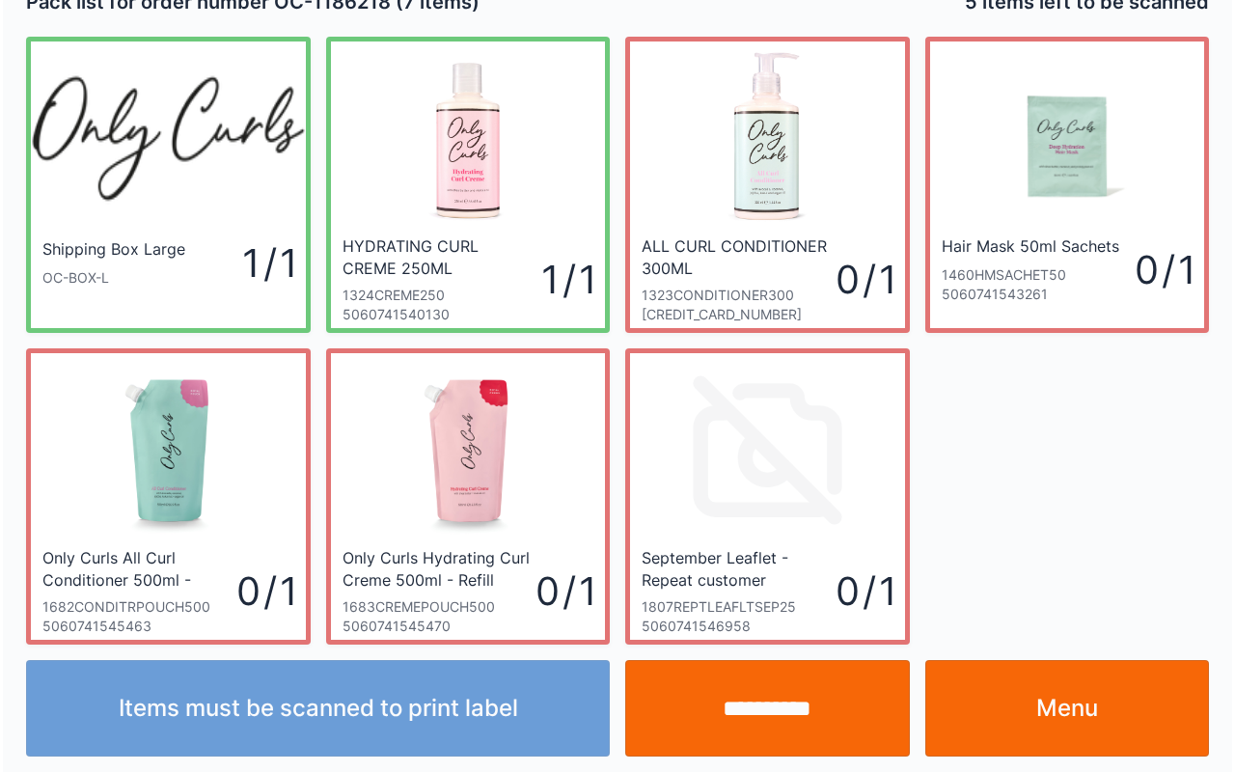
scroll to position [35, 0]
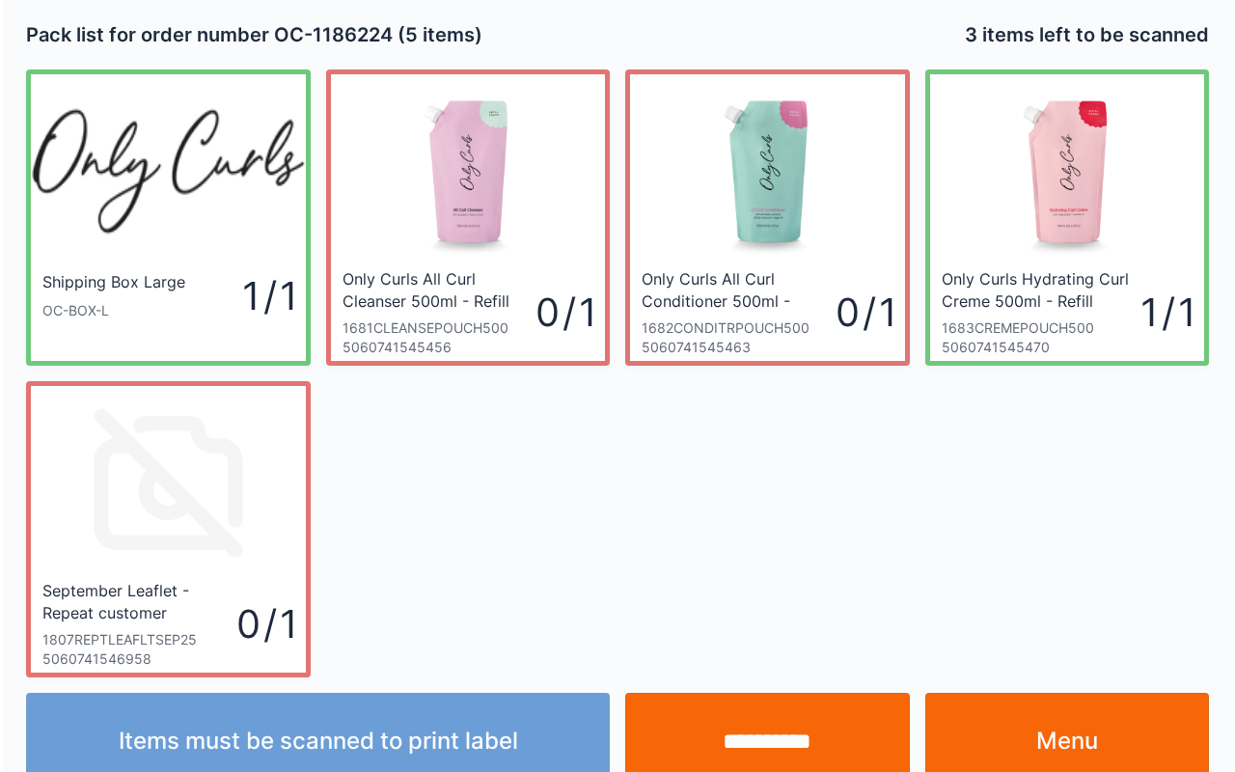
scroll to position [35, 0]
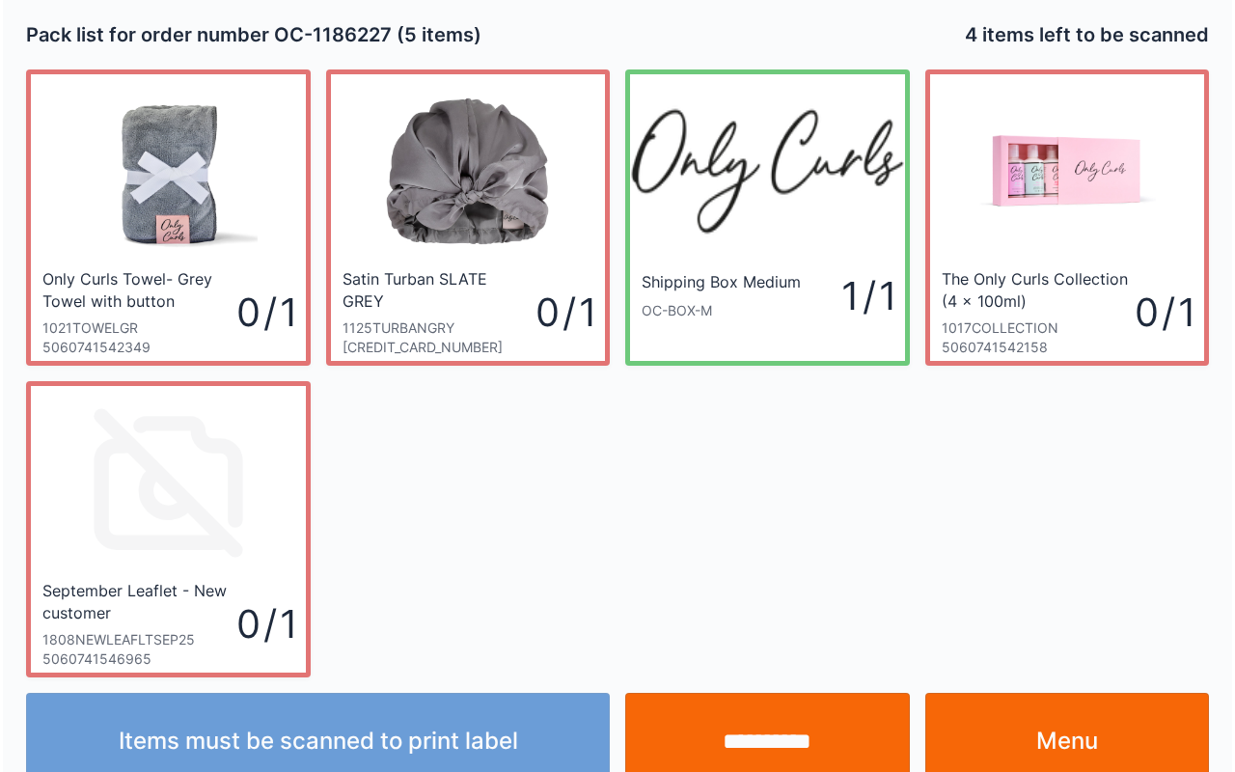
scroll to position [35, 0]
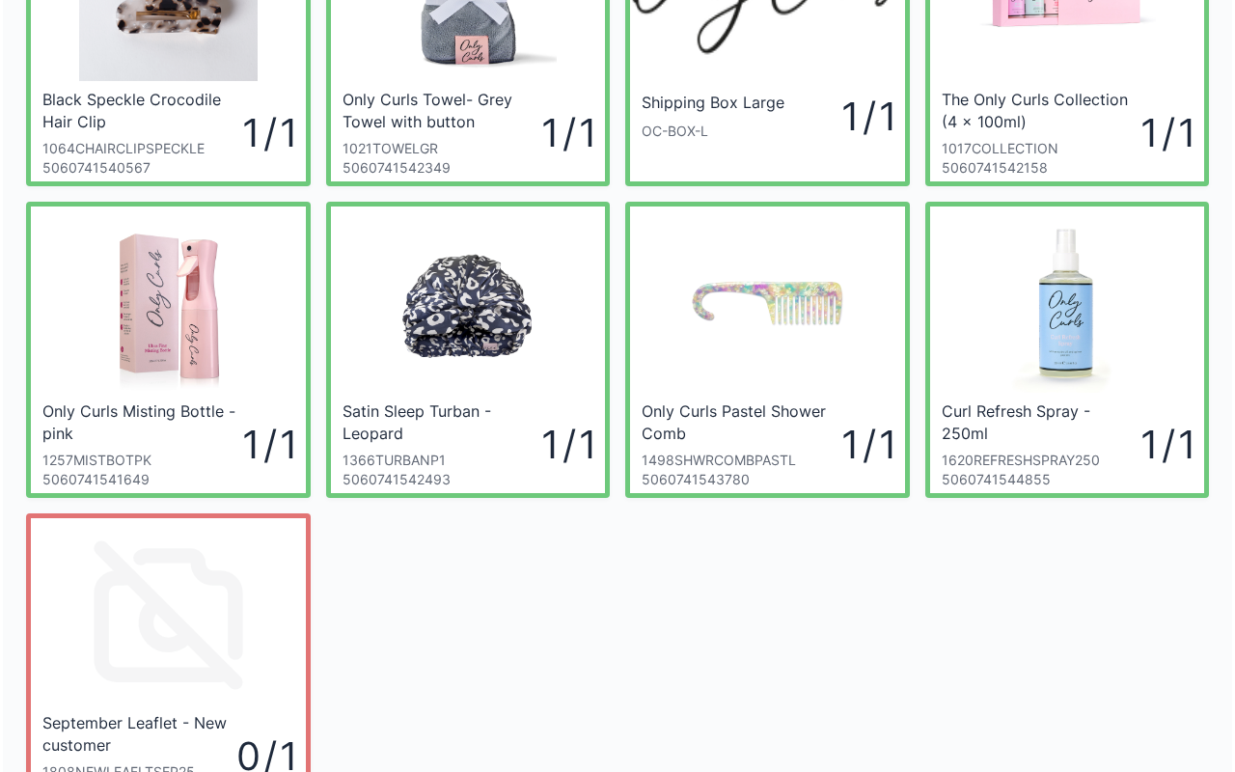
scroll to position [346, 0]
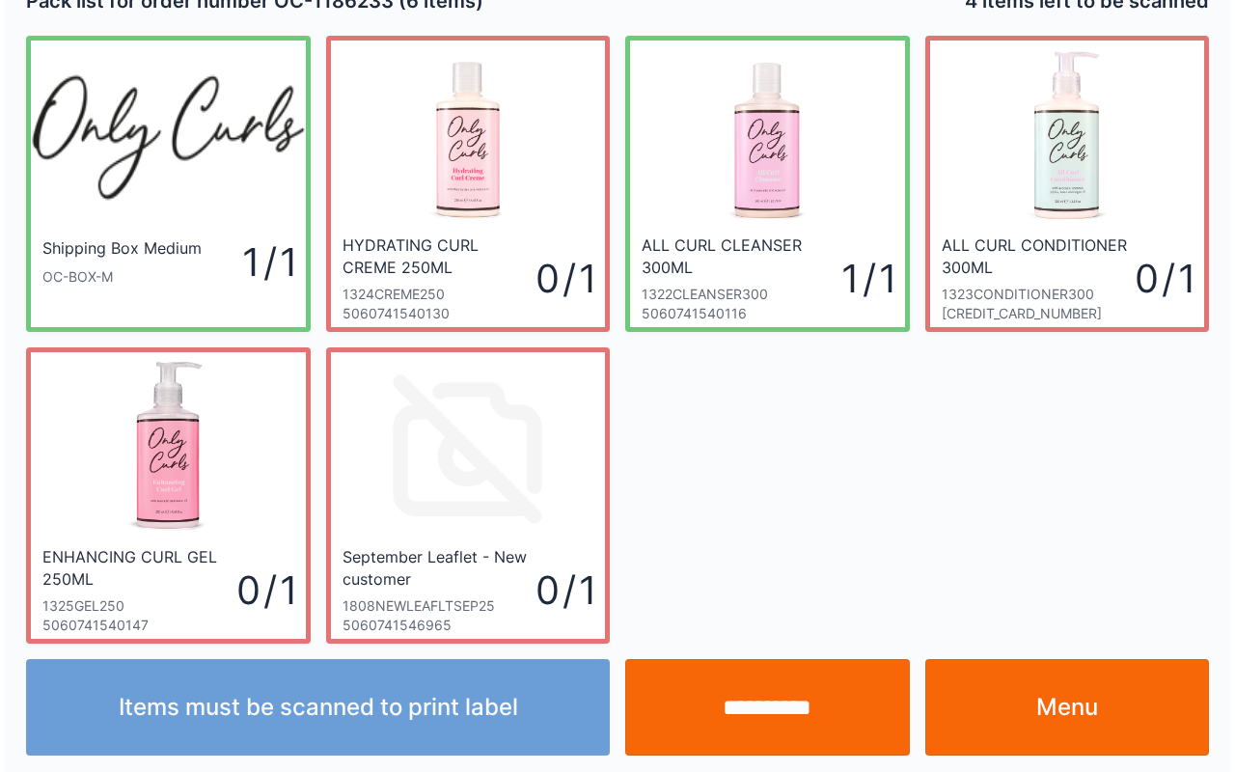
scroll to position [35, 0]
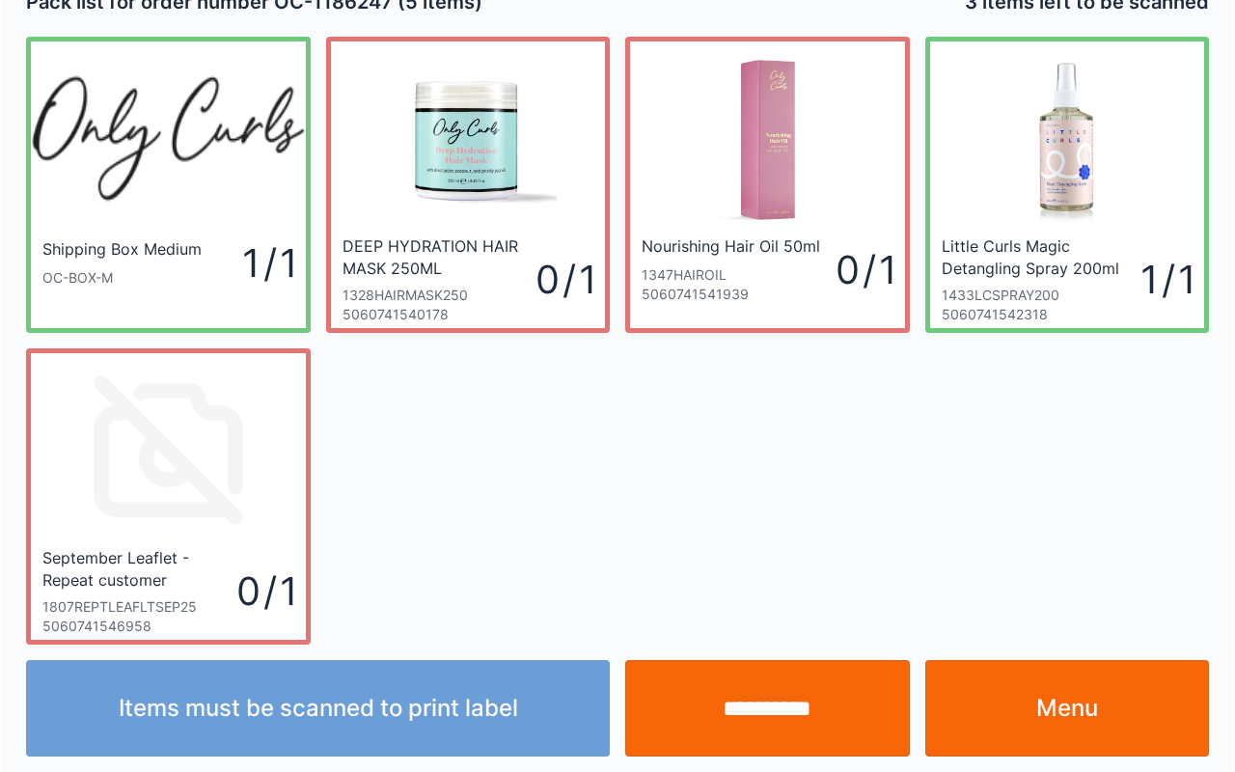
scroll to position [35, 0]
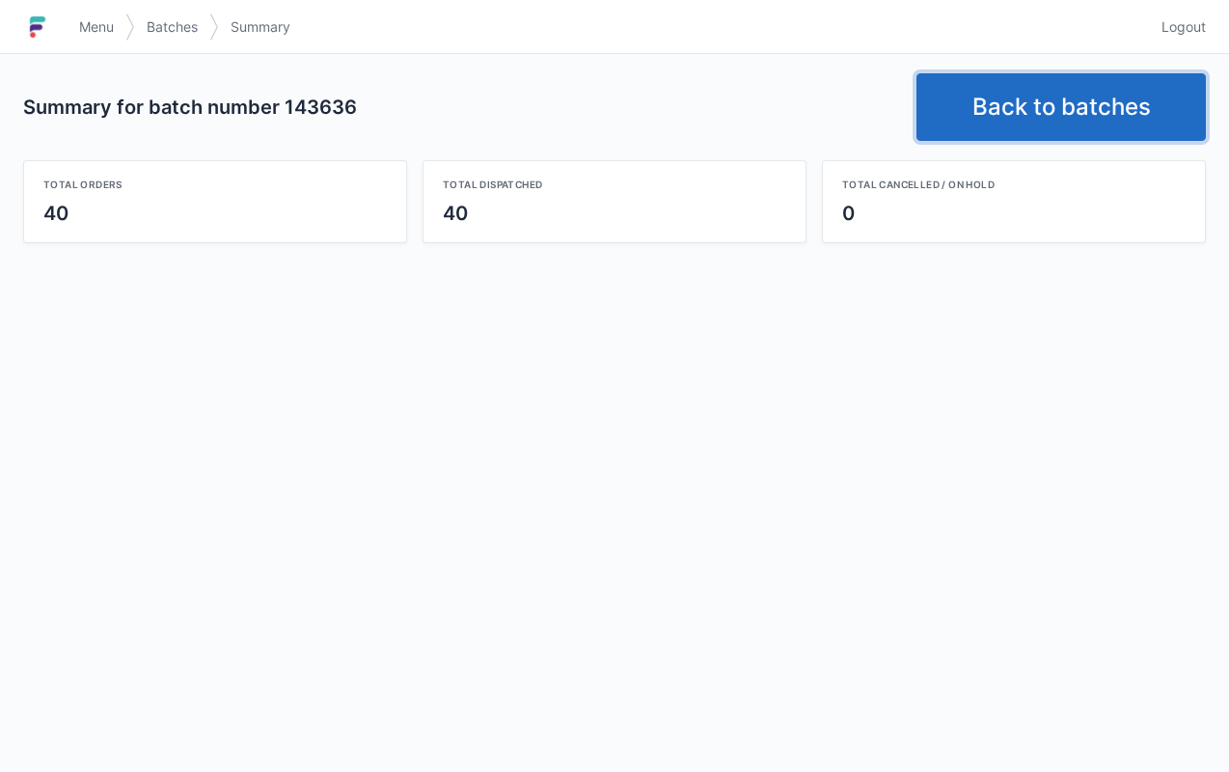
click at [1089, 108] on link "Back to batches" at bounding box center [1060, 107] width 289 height 68
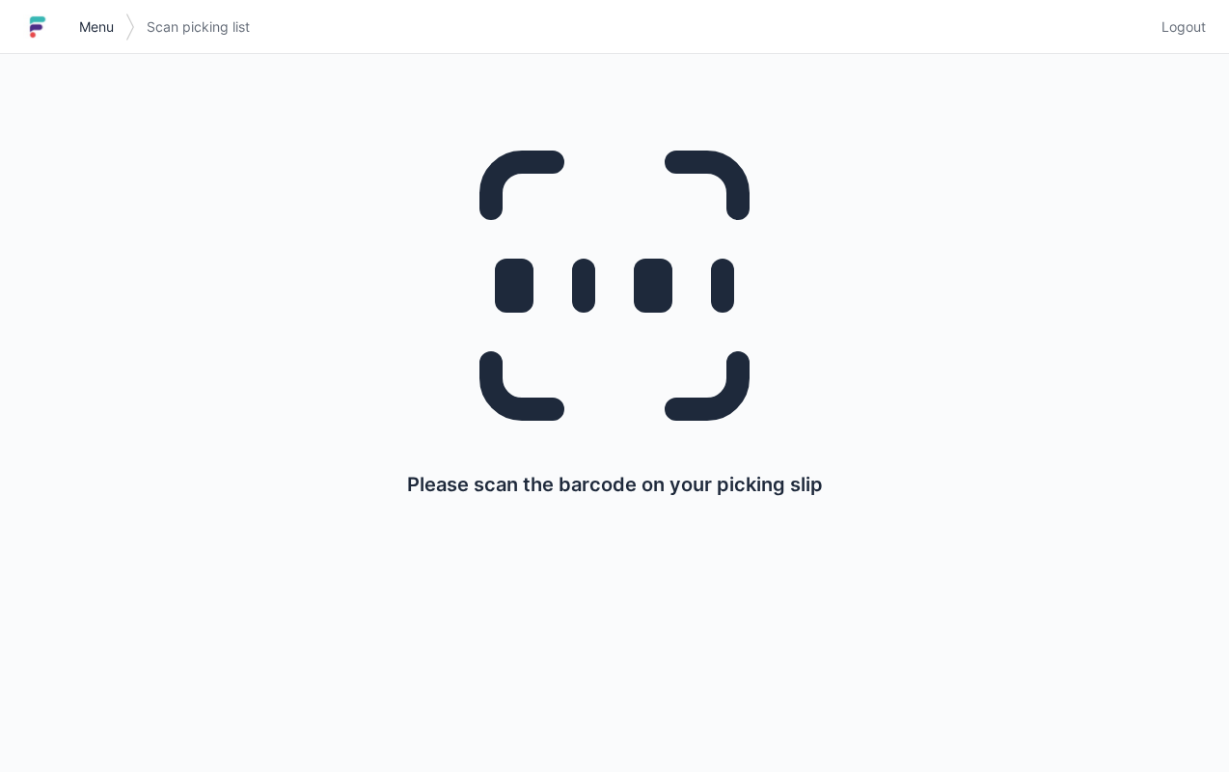
click at [91, 14] on link "Menu" at bounding box center [97, 27] width 58 height 35
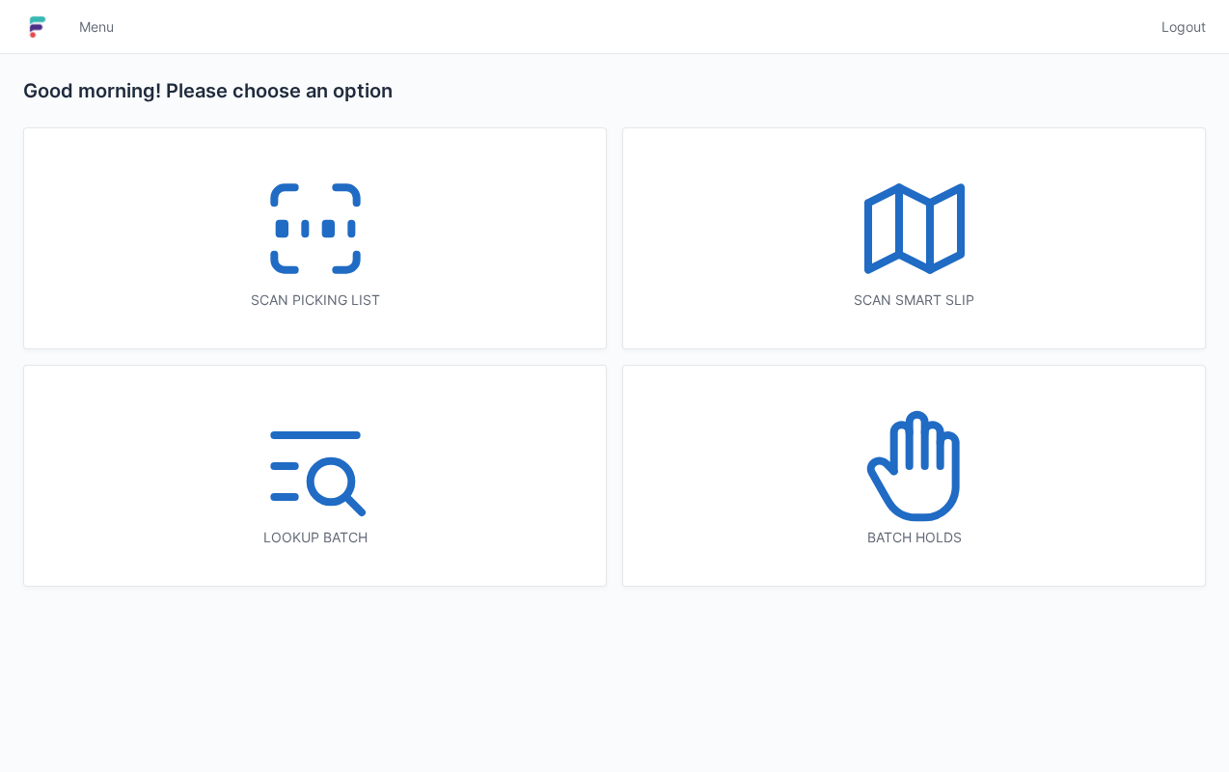
click at [934, 222] on icon at bounding box center [914, 228] width 123 height 123
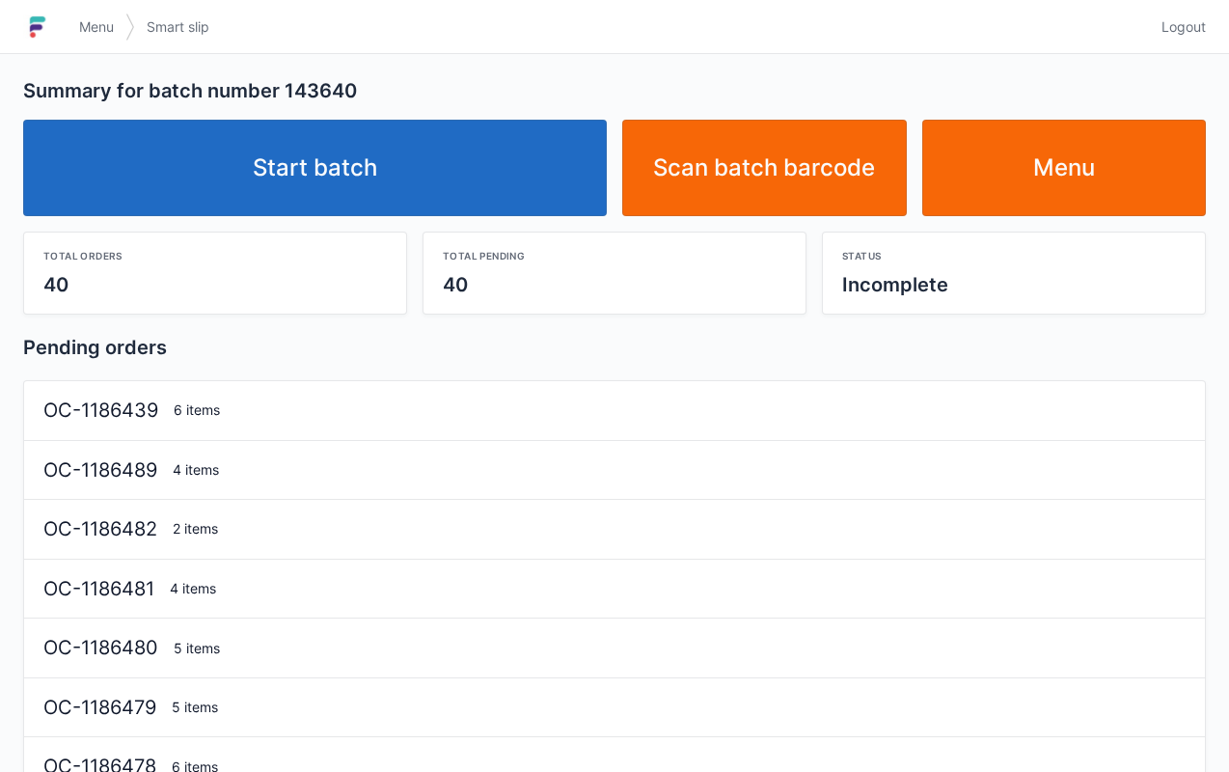
click at [382, 149] on link "Start batch" at bounding box center [315, 168] width 584 height 96
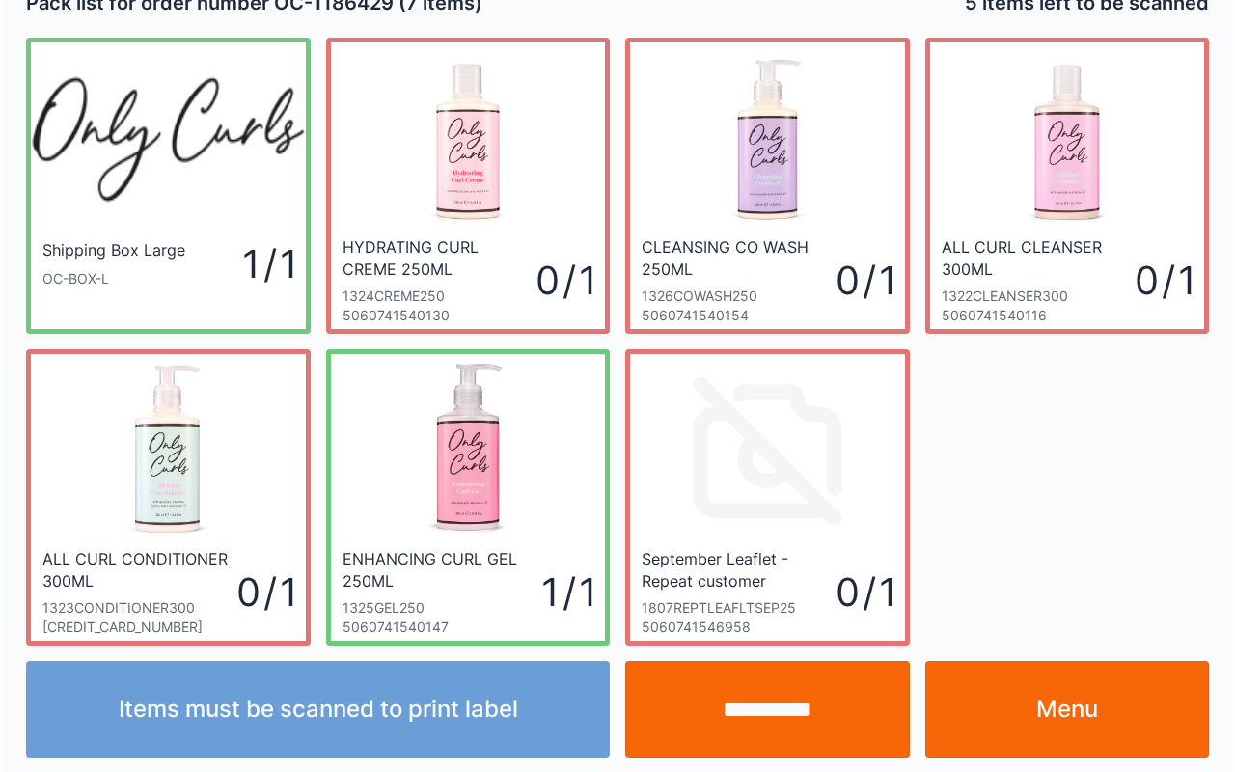
scroll to position [35, 0]
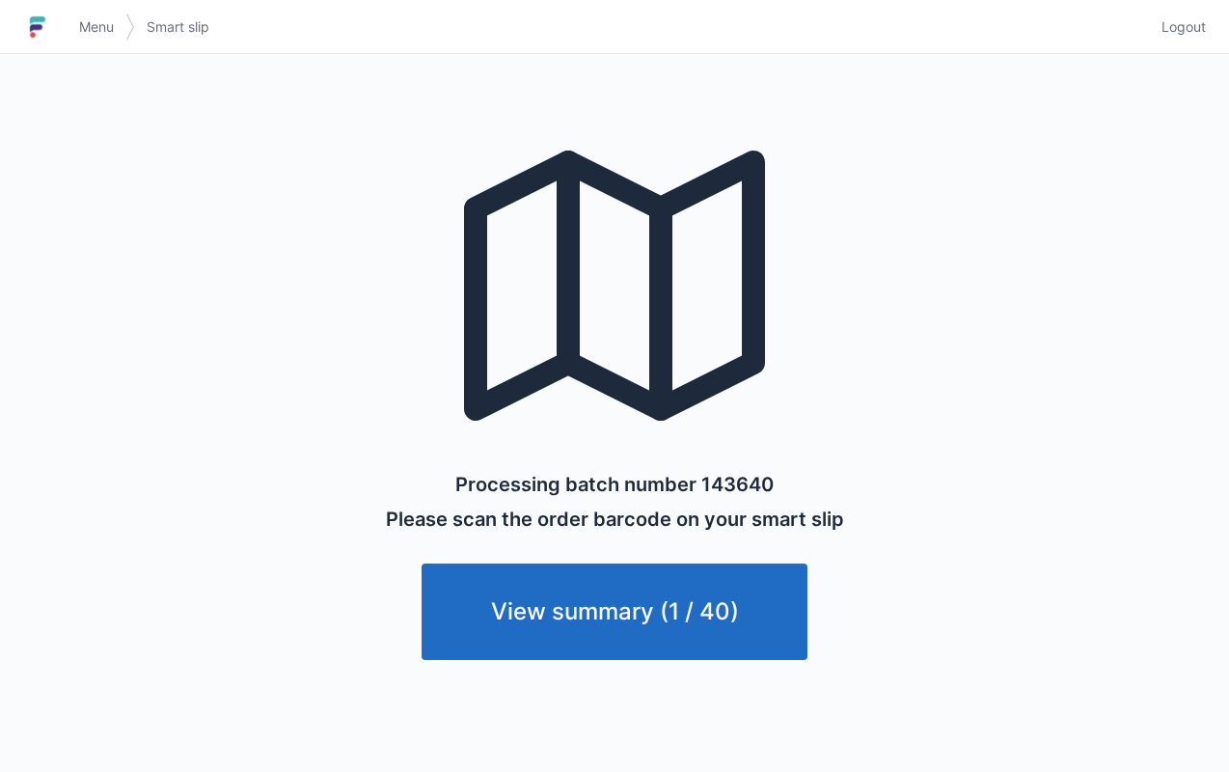
click at [99, 28] on span "Menu" at bounding box center [96, 26] width 35 height 19
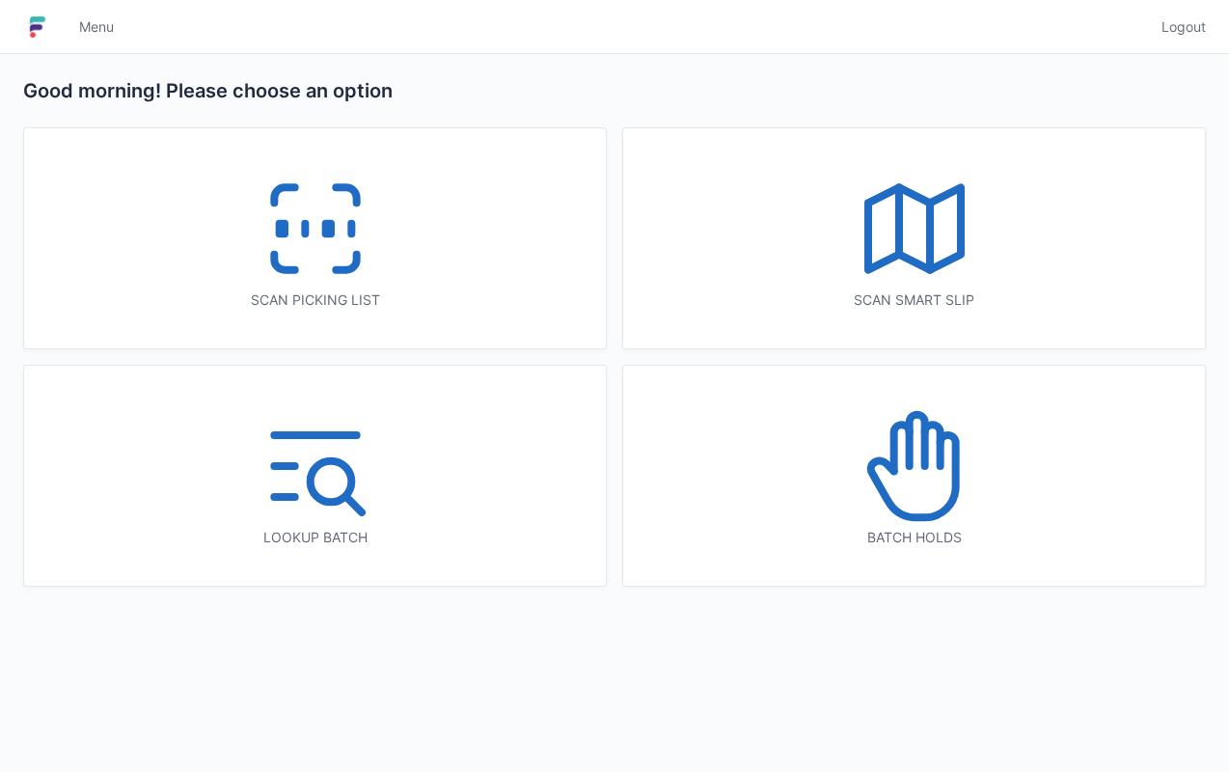
click at [305, 226] on line at bounding box center [305, 229] width 0 height 11
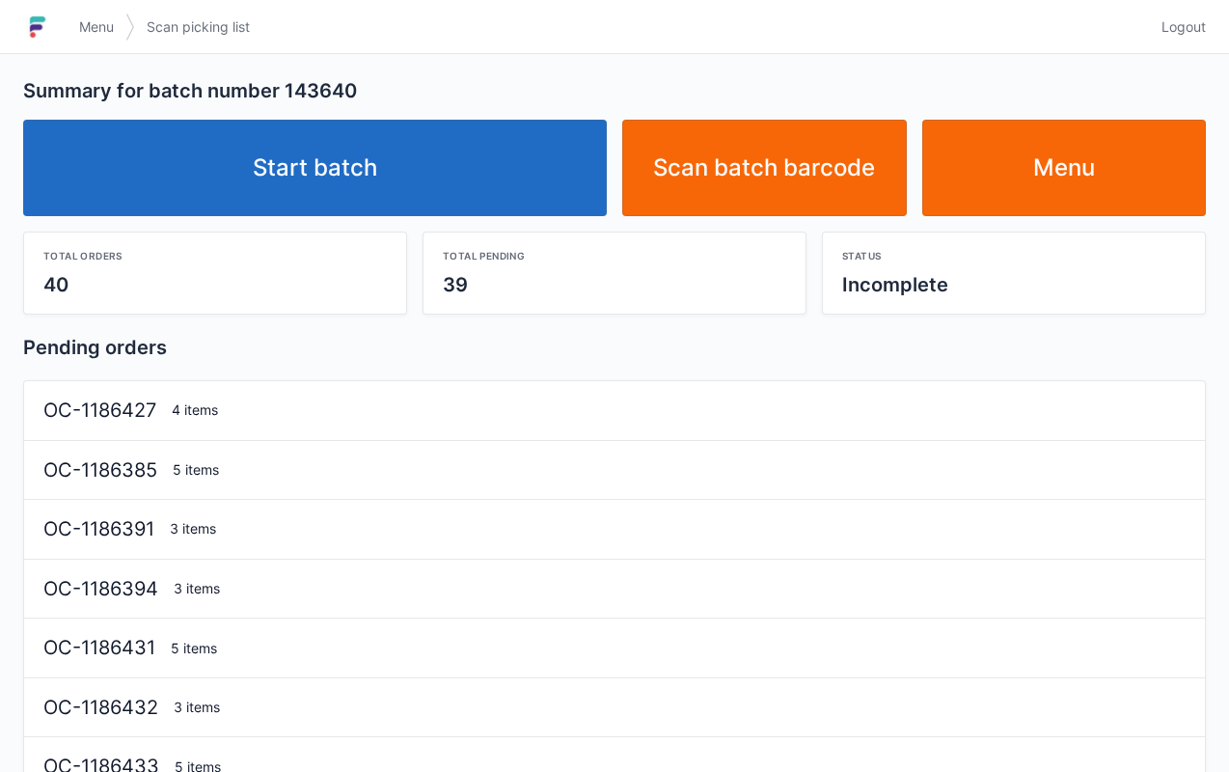
click at [347, 149] on link "Start batch" at bounding box center [315, 168] width 584 height 96
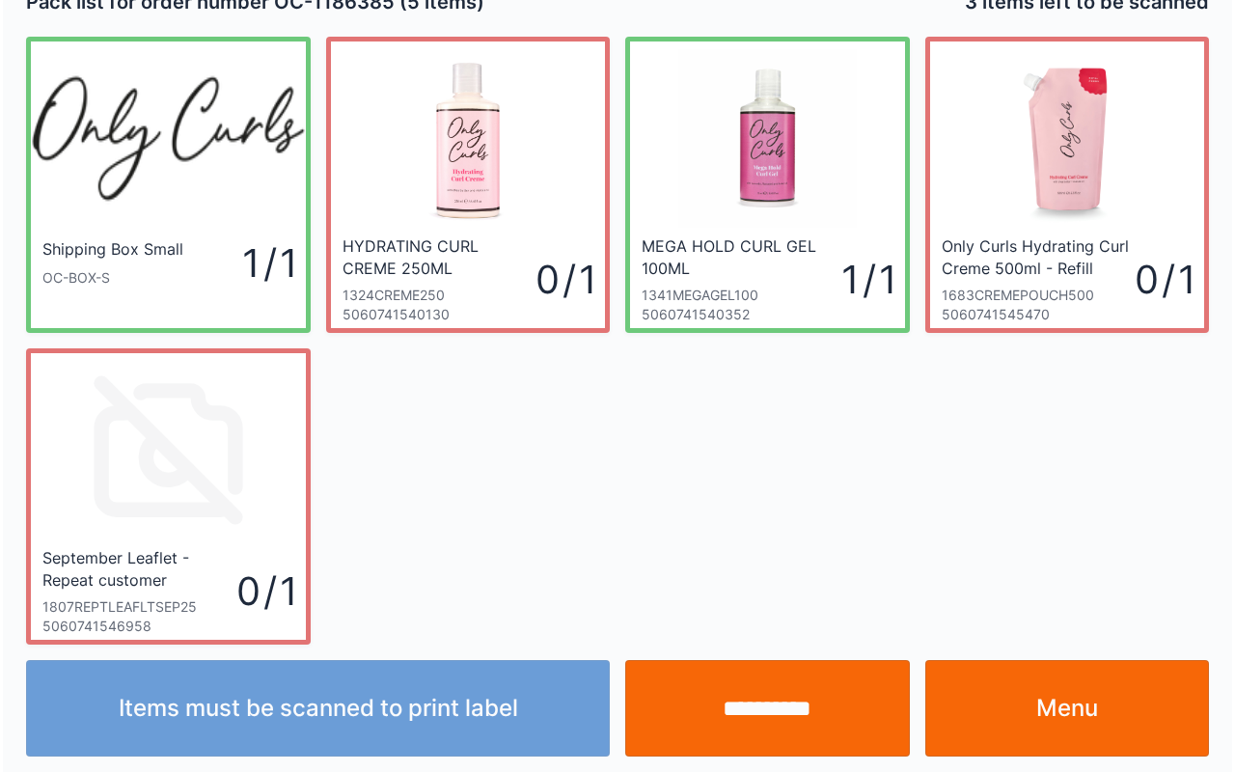
scroll to position [35, 0]
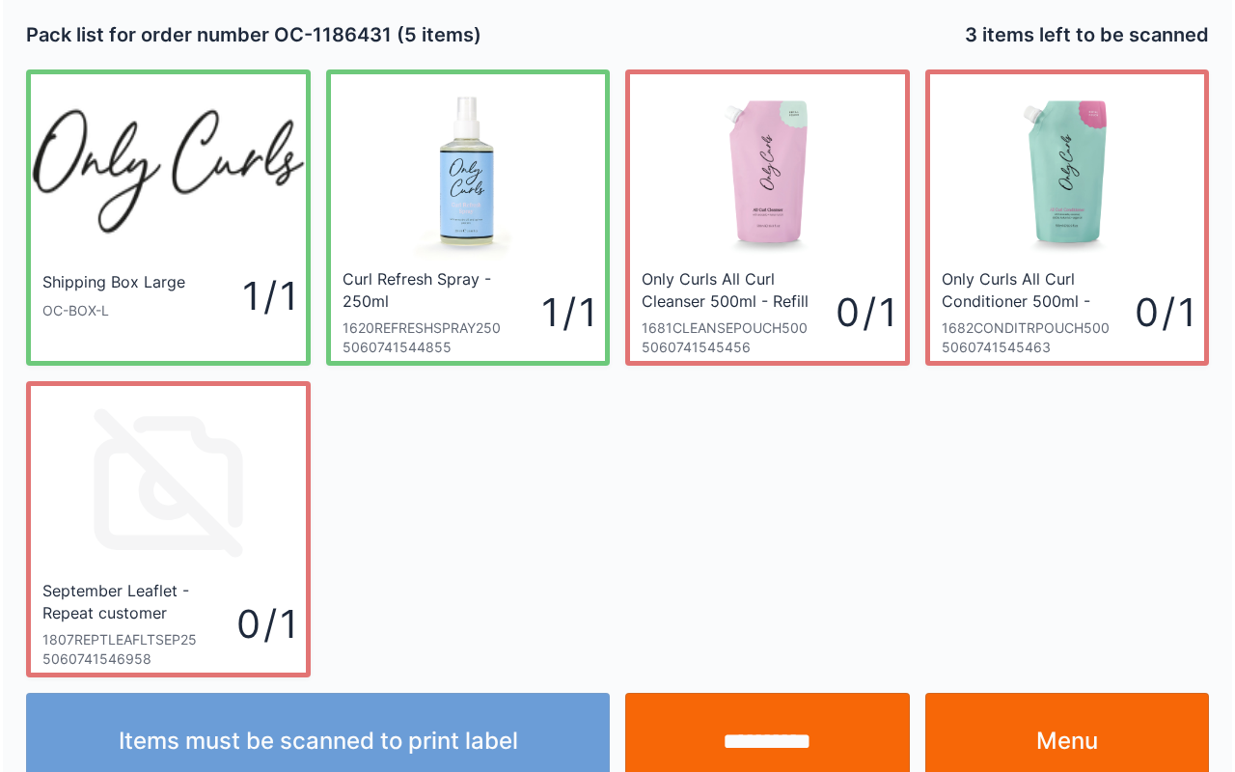
scroll to position [35, 0]
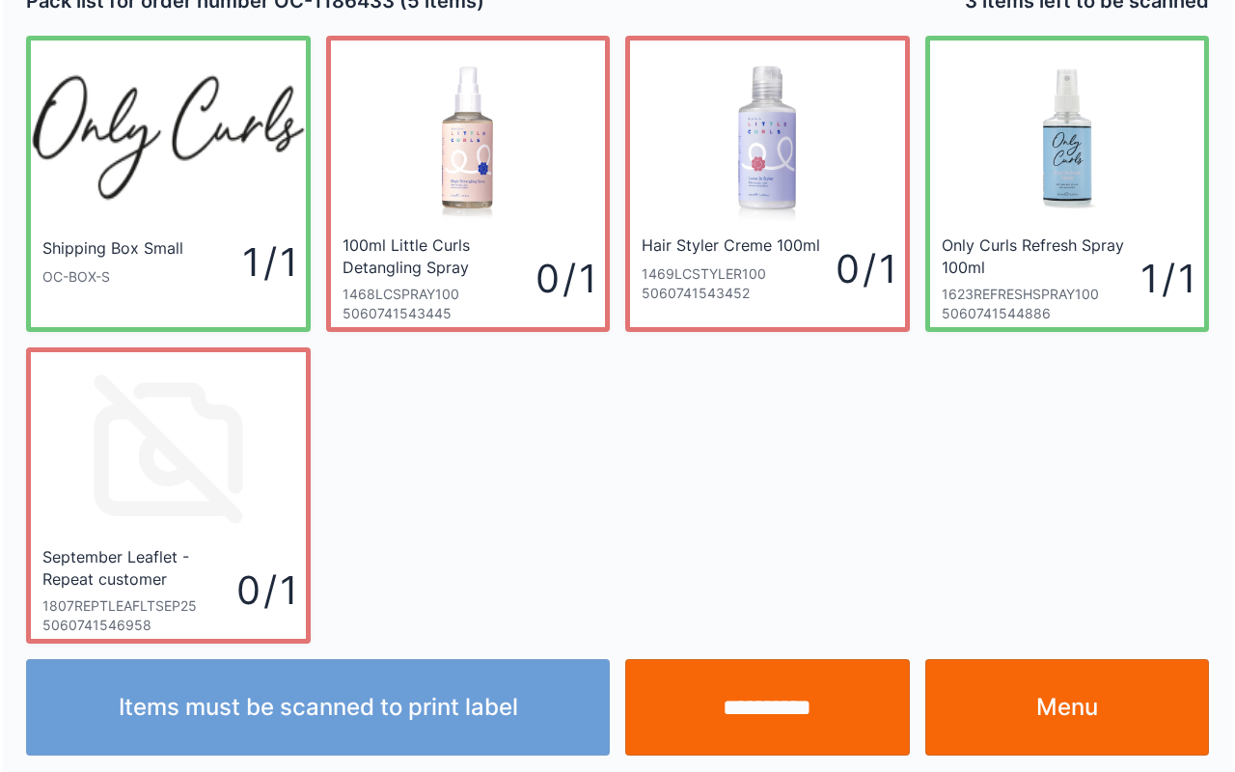
scroll to position [35, 0]
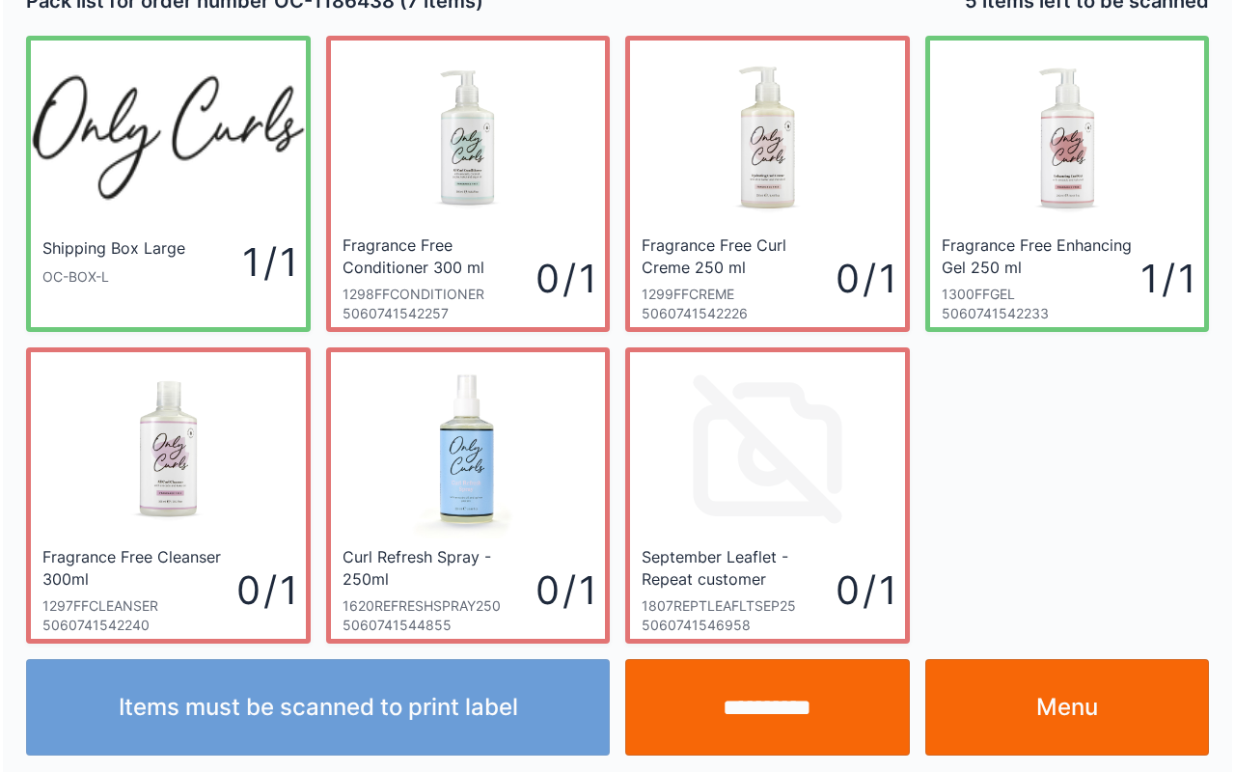
scroll to position [35, 0]
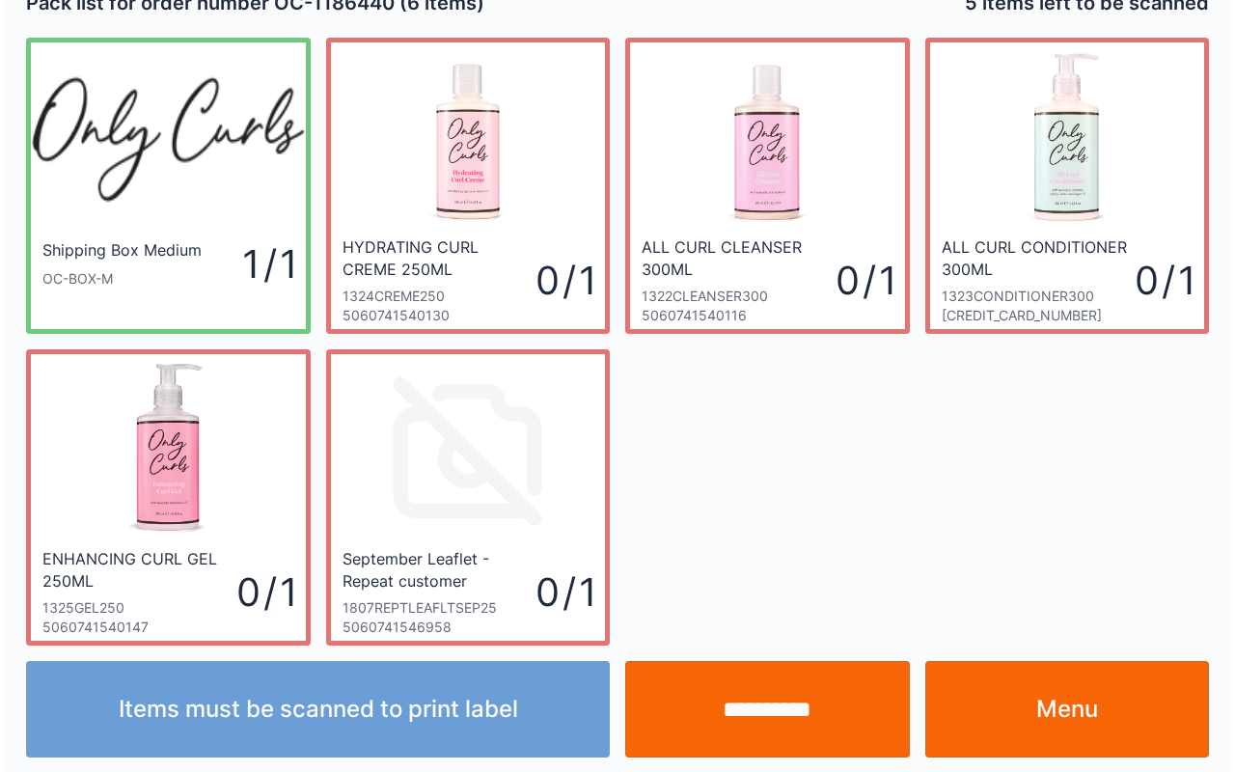
scroll to position [35, 0]
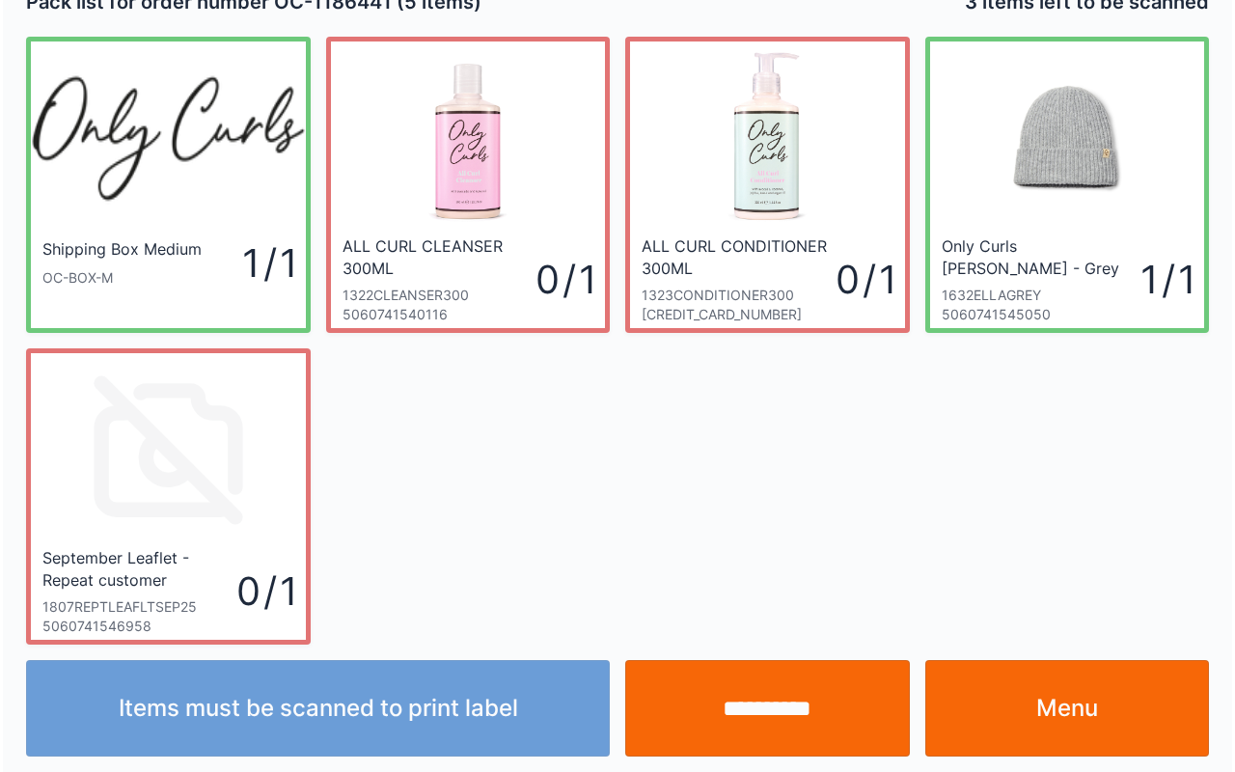
scroll to position [35, 0]
